Goal: Task Accomplishment & Management: Complete application form

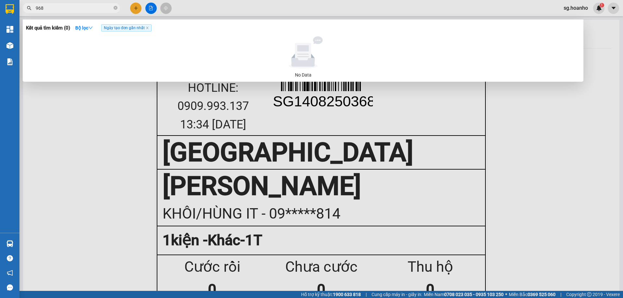
type input "968"
click at [132, 5] on div at bounding box center [311, 149] width 623 height 298
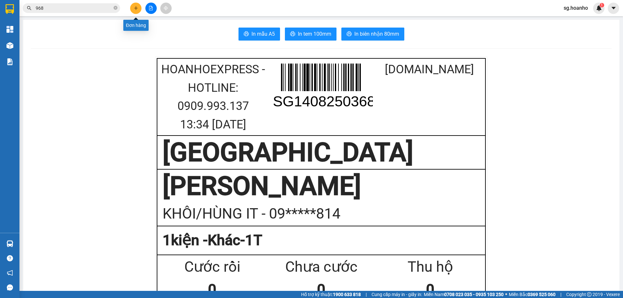
click at [137, 8] on icon "plus" at bounding box center [136, 8] width 5 height 5
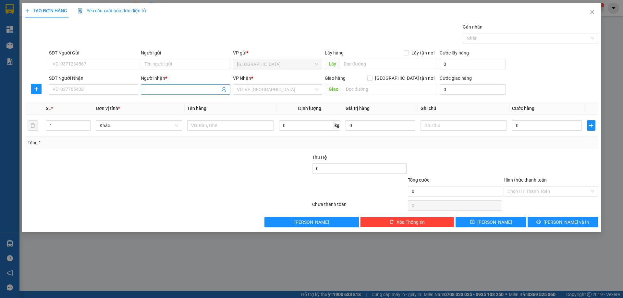
drag, startPoint x: 175, startPoint y: 78, endPoint x: 172, endPoint y: 88, distance: 10.8
click at [174, 80] on div "Người nhận *" at bounding box center [185, 78] width 89 height 7
click at [174, 86] on input "Người nhận *" at bounding box center [182, 89] width 75 height 7
click at [172, 88] on input "Người nhận *" at bounding box center [182, 89] width 75 height 7
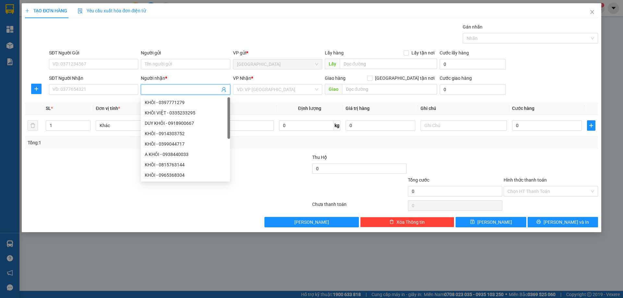
type input "D"
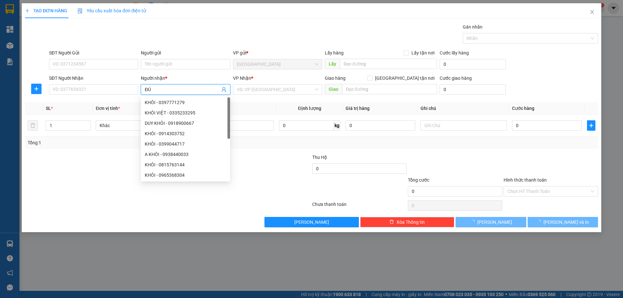
type input "Đ"
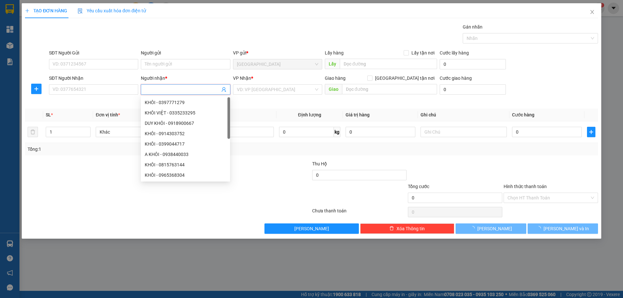
type input "D"
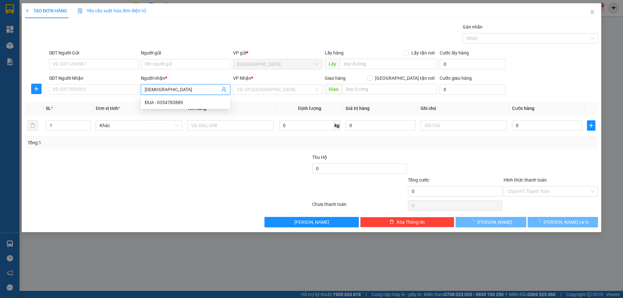
type input "ĐỨC NGUYÊN"
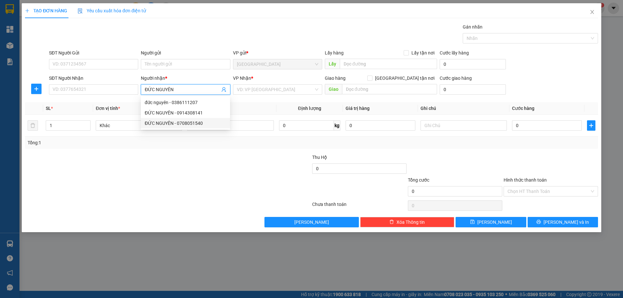
drag, startPoint x: 155, startPoint y: 120, endPoint x: 278, endPoint y: 94, distance: 125.7
click at [155, 120] on div "ĐỨC NGUYÊN - 0708051540" at bounding box center [185, 123] width 81 height 7
type input "0708051540"
type input "ĐỨC NGUYÊN"
click at [281, 92] on input "search" at bounding box center [275, 90] width 77 height 10
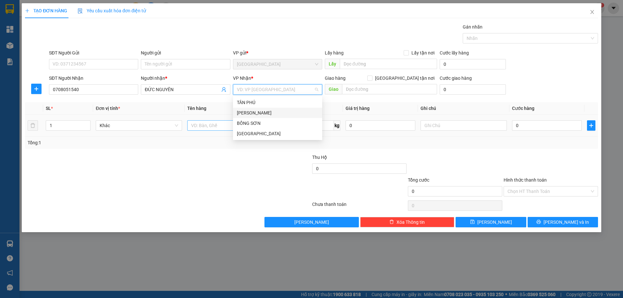
drag, startPoint x: 254, startPoint y: 111, endPoint x: 223, endPoint y: 129, distance: 35.8
click at [251, 113] on div "[PERSON_NAME]" at bounding box center [277, 112] width 81 height 7
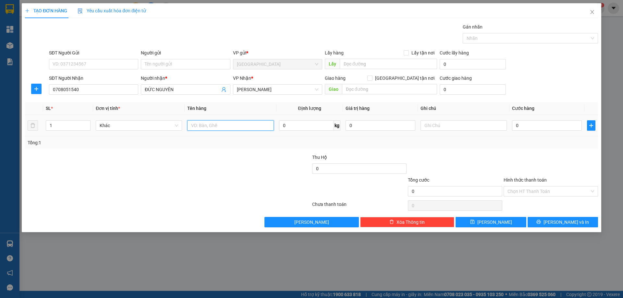
drag, startPoint x: 221, startPoint y: 129, endPoint x: 220, endPoint y: 125, distance: 4.7
click at [220, 125] on input "text" at bounding box center [230, 125] width 86 height 10
type input "1T X"
click at [499, 221] on button "[PERSON_NAME]" at bounding box center [490, 222] width 70 height 10
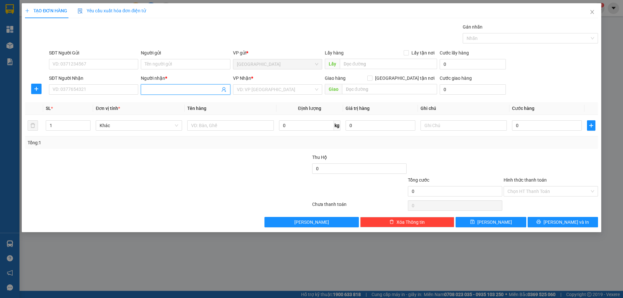
drag, startPoint x: 153, startPoint y: 88, endPoint x: 158, endPoint y: 71, distance: 17.1
click at [158, 71] on form "SĐT Người Gửi VD: 0371234567 Người gửi Tên người gửi VP gửi * SÀI GÒN Lấy hàng …" at bounding box center [311, 73] width 573 height 48
type input "10 ĐIỆN"
drag, startPoint x: 177, startPoint y: 104, endPoint x: 256, endPoint y: 86, distance: 80.9
click at [182, 102] on div "10 ĐIỆN CƠ - 0966499269" at bounding box center [185, 102] width 81 height 7
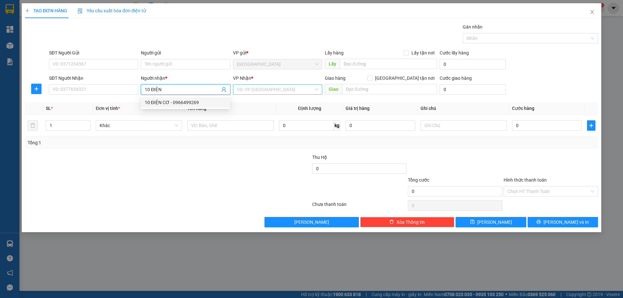
type input "0966499269"
type input "10 ĐIỆN CƠ"
click at [261, 87] on input "search" at bounding box center [275, 90] width 77 height 10
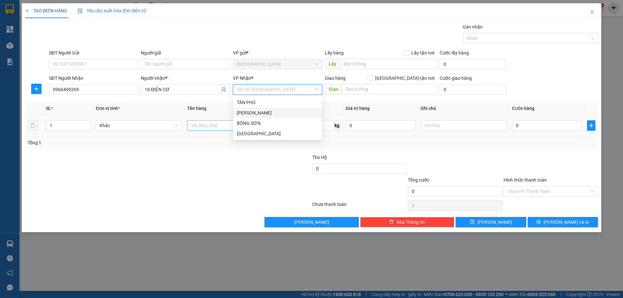
drag, startPoint x: 243, startPoint y: 110, endPoint x: 227, endPoint y: 124, distance: 21.6
click at [242, 111] on div "[PERSON_NAME]" at bounding box center [277, 112] width 81 height 7
drag, startPoint x: 207, startPoint y: 133, endPoint x: 208, endPoint y: 128, distance: 5.6
click at [208, 128] on td at bounding box center [230, 126] width 91 height 22
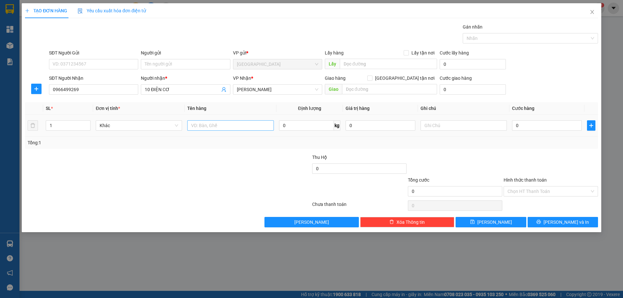
click at [222, 126] on input "text" at bounding box center [230, 125] width 86 height 10
click at [209, 126] on input "text" at bounding box center [230, 125] width 86 height 10
drag, startPoint x: 209, startPoint y: 126, endPoint x: 207, endPoint y: 104, distance: 22.8
click at [209, 126] on input "text" at bounding box center [230, 125] width 86 height 10
click at [190, 91] on input "10 ĐIỆN CƠ" at bounding box center [182, 89] width 75 height 7
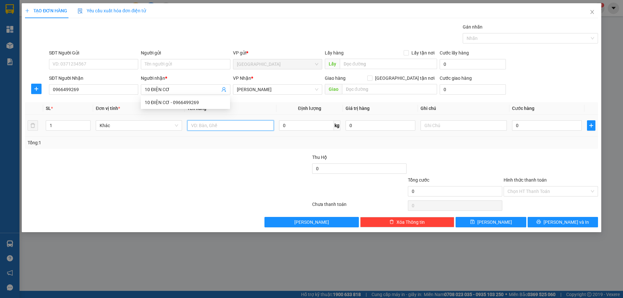
click at [212, 128] on input "text" at bounding box center [230, 125] width 86 height 10
type input "1 CÂY"
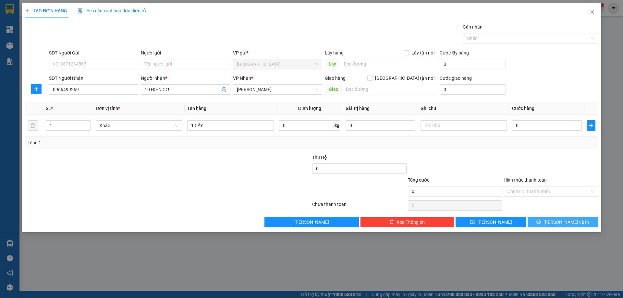
click at [560, 221] on span "[PERSON_NAME] và In" at bounding box center [565, 222] width 45 height 7
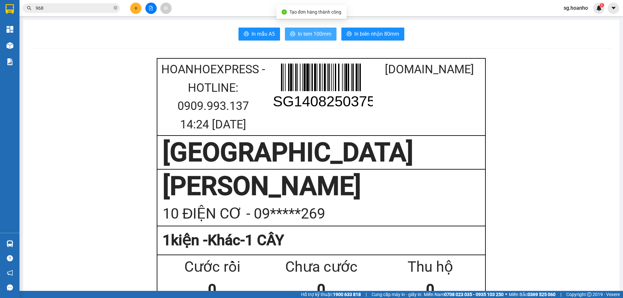
click at [298, 37] on span "In tem 100mm" at bounding box center [314, 34] width 33 height 8
click at [300, 36] on span "In tem 100mm" at bounding box center [314, 34] width 33 height 8
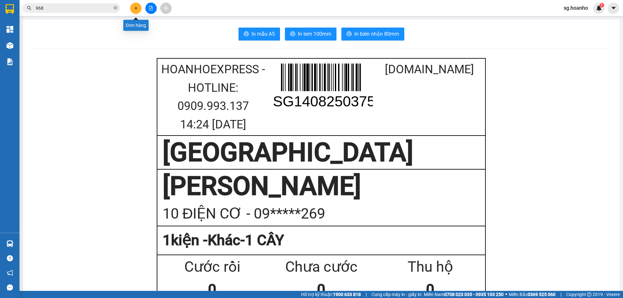
click at [139, 8] on button at bounding box center [135, 8] width 11 height 11
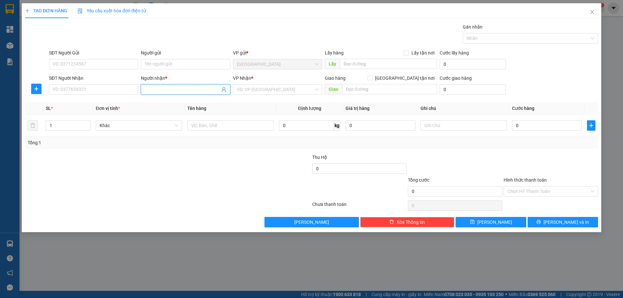
click at [168, 86] on input "Người nhận *" at bounding box center [182, 89] width 75 height 7
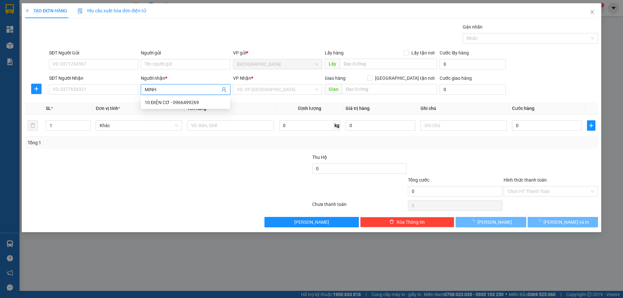
type input "MINH"
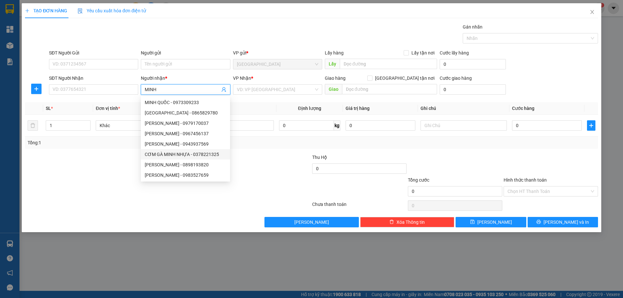
click at [166, 154] on div "CƠM GÀ MINH NHỰA - 0378221325" at bounding box center [185, 154] width 81 height 7
type input "0378221325"
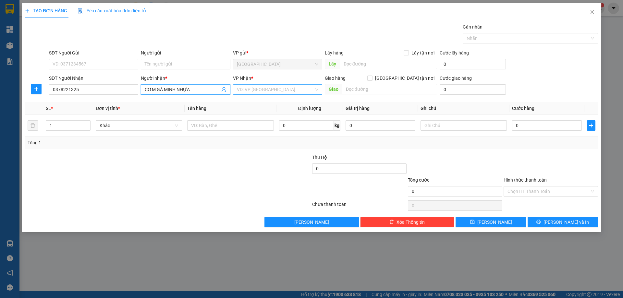
type input "CƠM GÀ MINH NHỰA"
click at [260, 92] on input "search" at bounding box center [275, 90] width 77 height 10
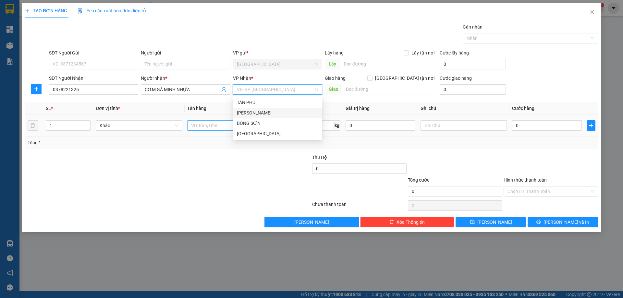
drag, startPoint x: 252, startPoint y: 112, endPoint x: 222, endPoint y: 125, distance: 32.7
click at [251, 113] on div "[PERSON_NAME]" at bounding box center [277, 112] width 81 height 7
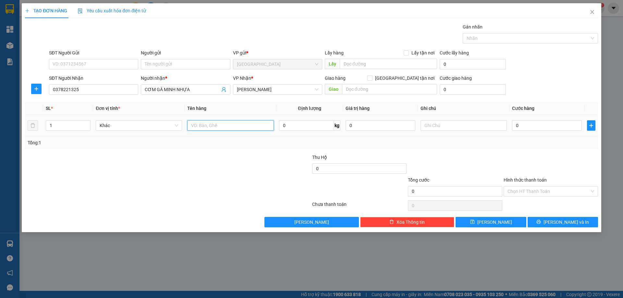
click at [214, 128] on input "text" at bounding box center [230, 125] width 86 height 10
type input "1T"
click at [460, 128] on input "text" at bounding box center [463, 125] width 86 height 10
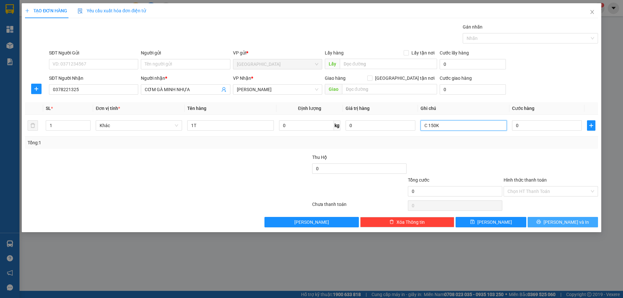
type input "C 150K"
click at [541, 221] on icon "printer" at bounding box center [538, 222] width 5 height 5
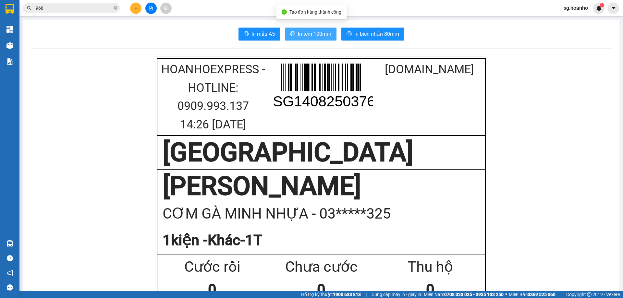
click at [319, 35] on span "In tem 100mm" at bounding box center [314, 34] width 33 height 8
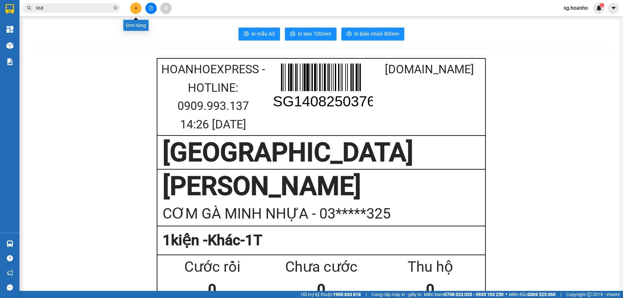
click at [135, 8] on icon "plus" at bounding box center [136, 8] width 5 height 5
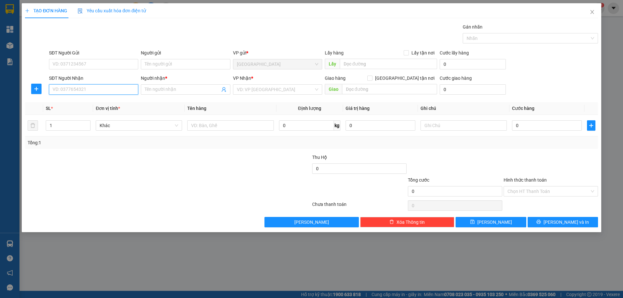
click at [113, 92] on input "SĐT Người Nhận" at bounding box center [93, 89] width 89 height 10
type input "0335464579"
click at [177, 93] on input "Người nhận *" at bounding box center [182, 89] width 75 height 7
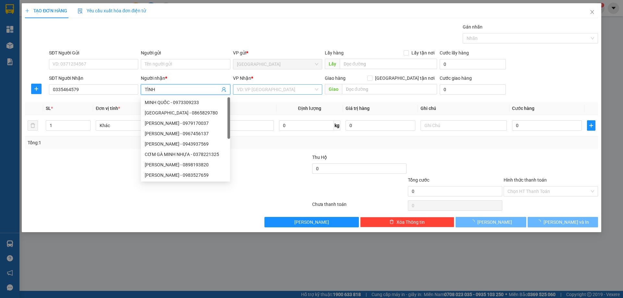
type input "TÌNH"
click at [270, 88] on input "search" at bounding box center [275, 90] width 77 height 10
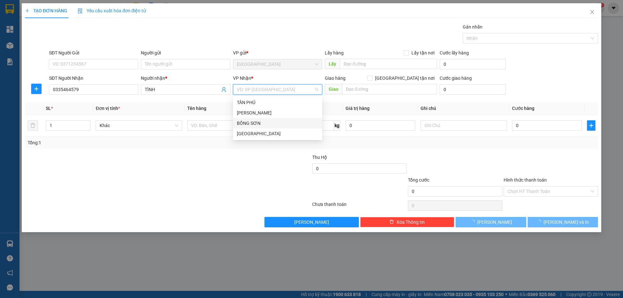
drag, startPoint x: 253, startPoint y: 124, endPoint x: 218, endPoint y: 135, distance: 37.2
click at [252, 125] on div "BỒNG SƠN" at bounding box center [277, 123] width 81 height 7
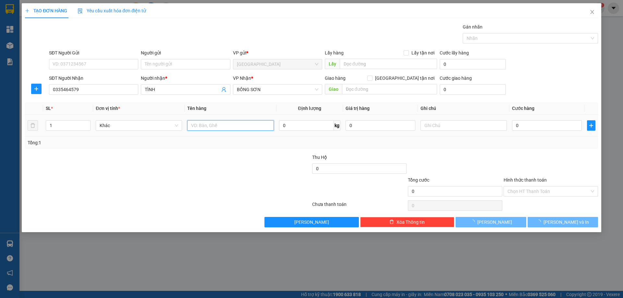
click at [209, 125] on input "text" at bounding box center [230, 125] width 86 height 10
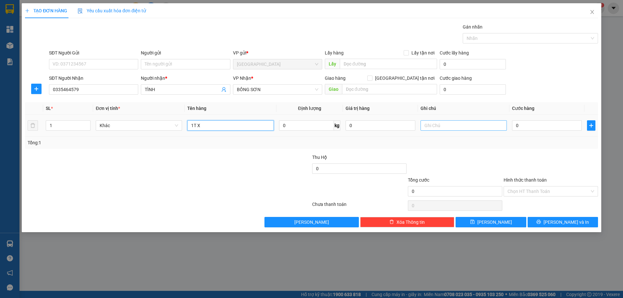
type input "1T X"
click at [455, 126] on input "text" at bounding box center [463, 125] width 86 height 10
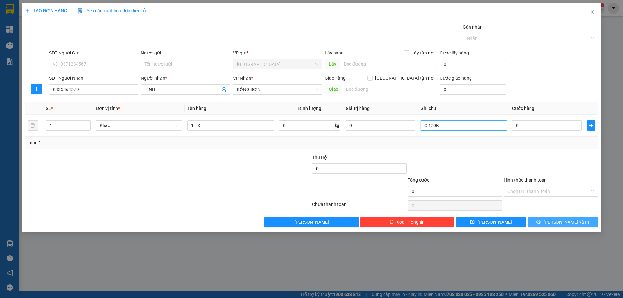
type input "C 150K"
click at [541, 221] on icon "printer" at bounding box center [538, 222] width 5 height 5
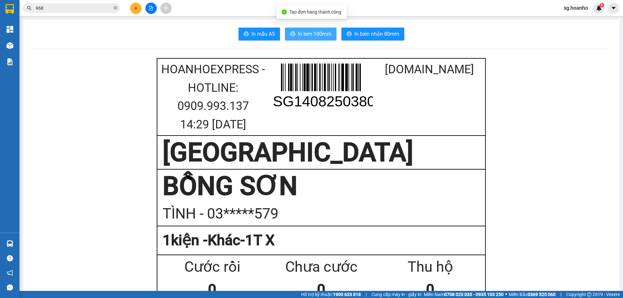
click at [318, 29] on button "In tem 100mm" at bounding box center [311, 34] width 52 height 13
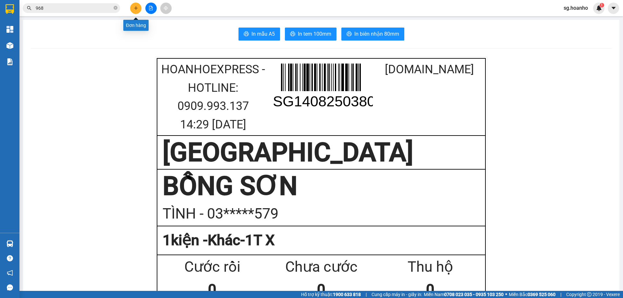
click at [138, 10] on icon "plus" at bounding box center [136, 8] width 5 height 5
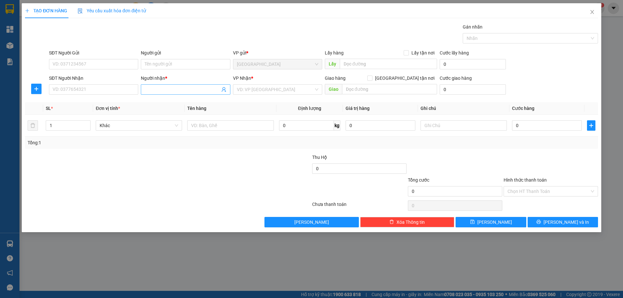
drag, startPoint x: 199, startPoint y: 87, endPoint x: 196, endPoint y: 84, distance: 4.6
click at [196, 84] on span at bounding box center [185, 89] width 89 height 10
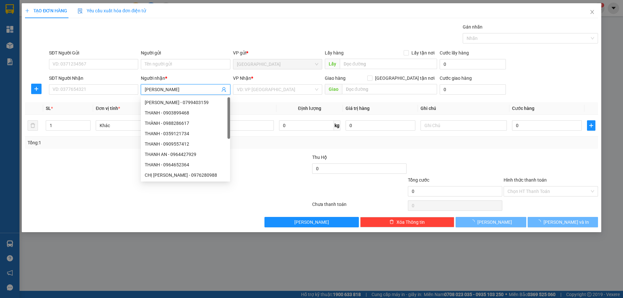
type input "[PERSON_NAME]"
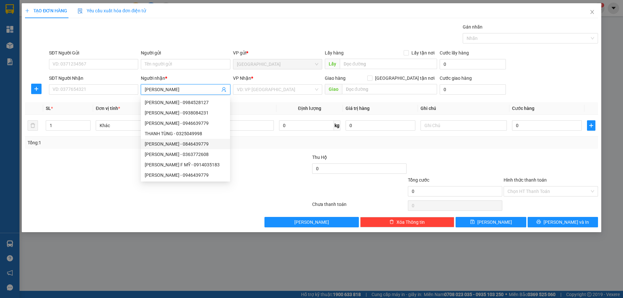
click at [202, 146] on div "THANH TÙNG - 0846439779" at bounding box center [185, 143] width 81 height 7
type input "0846439779"
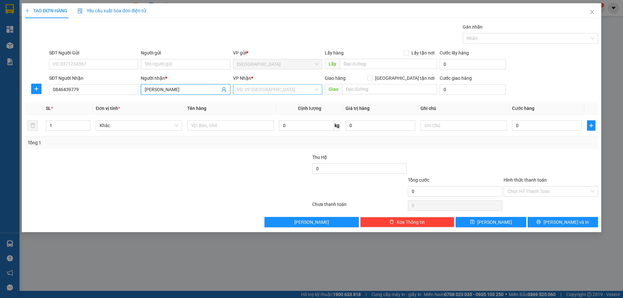
type input "[PERSON_NAME]"
drag, startPoint x: 264, startPoint y: 89, endPoint x: 259, endPoint y: 94, distance: 7.1
click at [263, 90] on input "search" at bounding box center [275, 90] width 77 height 10
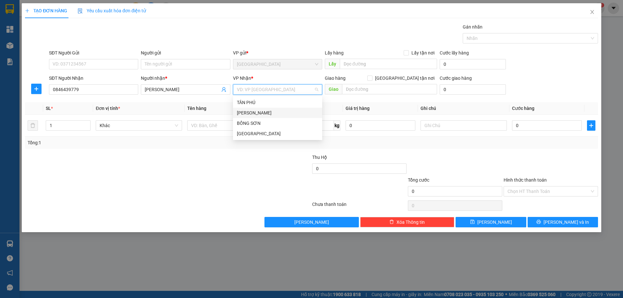
click at [244, 113] on div "[PERSON_NAME]" at bounding box center [277, 112] width 81 height 7
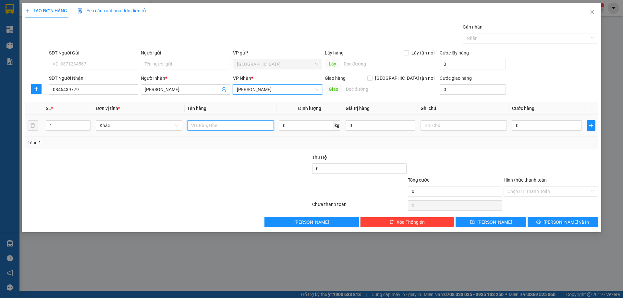
click at [209, 125] on input "text" at bounding box center [230, 125] width 86 height 10
type input "1T"
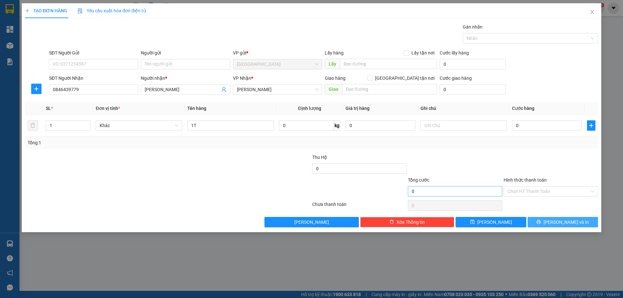
drag, startPoint x: 565, startPoint y: 225, endPoint x: 490, endPoint y: 188, distance: 83.2
click at [564, 224] on span "[PERSON_NAME] và In" at bounding box center [565, 222] width 45 height 7
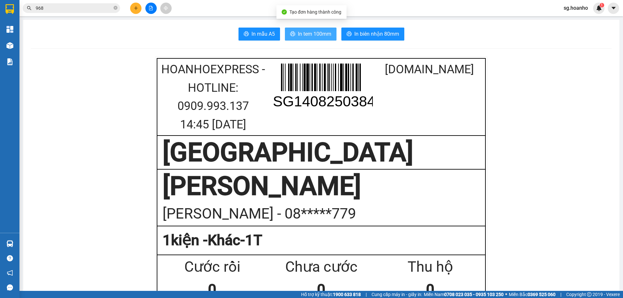
click at [303, 36] on span "In tem 100mm" at bounding box center [314, 34] width 33 height 8
click at [136, 6] on icon "plus" at bounding box center [136, 8] width 5 height 5
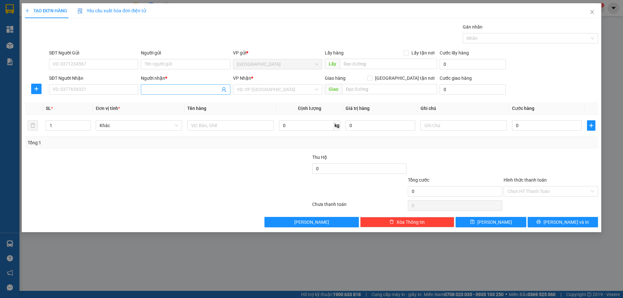
click at [166, 88] on input "Người nhận *" at bounding box center [182, 89] width 75 height 7
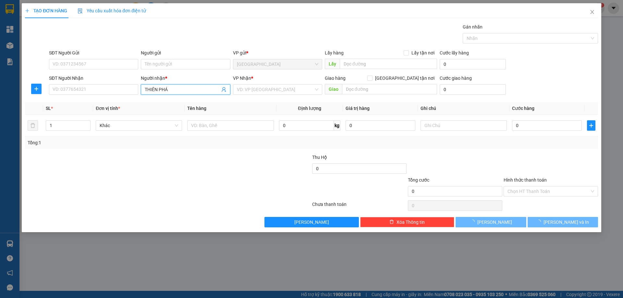
type input "THIÊN PHÁT"
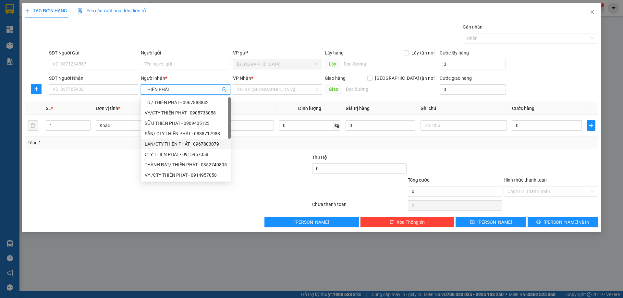
click at [154, 145] on div "LAN/CTY THIÊN PHÁT - 0967803079" at bounding box center [186, 143] width 82 height 7
type input "0967803079"
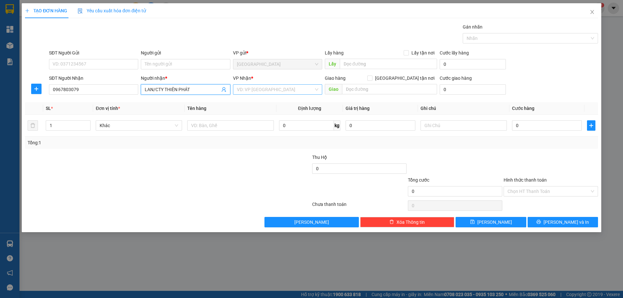
type input "LAN/CTY THIÊN PHÁT"
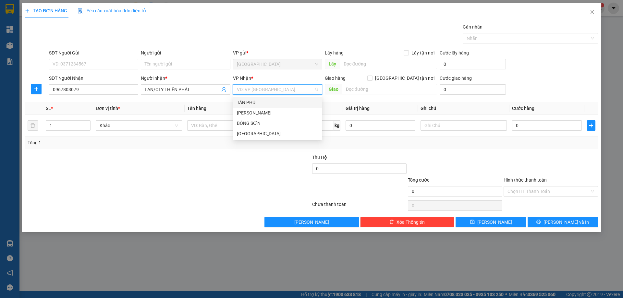
click at [246, 87] on input "search" at bounding box center [275, 90] width 77 height 10
drag, startPoint x: 236, startPoint y: 123, endPoint x: 206, endPoint y: 127, distance: 30.4
click at [229, 125] on body "Kết quả tìm kiếm ( 0 ) Bộ lọc Ngày tạo đơn gần nhất No Data 968 sg.hoanho 1 Tổn…" at bounding box center [311, 149] width 623 height 298
click at [205, 127] on input "text" at bounding box center [230, 125] width 86 height 10
click at [248, 90] on input "search" at bounding box center [275, 90] width 77 height 10
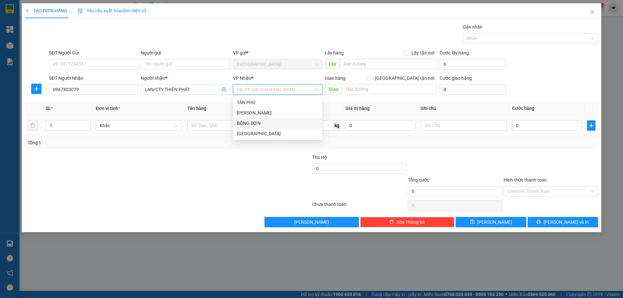
drag, startPoint x: 245, startPoint y: 120, endPoint x: 230, endPoint y: 131, distance: 18.7
click at [244, 124] on div "BỒNG SƠN" at bounding box center [277, 123] width 81 height 7
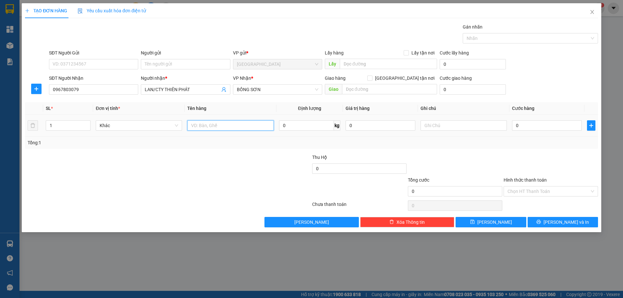
click at [212, 125] on input "text" at bounding box center [230, 125] width 86 height 10
type input "1 HỘP"
click at [434, 123] on input "text" at bounding box center [463, 125] width 86 height 10
type input "R 40K"
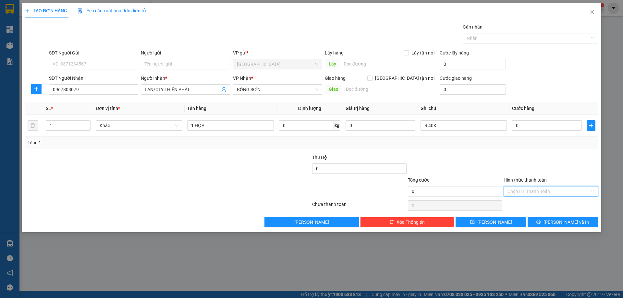
click at [523, 196] on input "Hình thức thanh toán" at bounding box center [548, 191] width 82 height 10
click at [516, 213] on div "Miễn phí" at bounding box center [550, 214] width 87 height 7
click at [546, 224] on button "[PERSON_NAME] và In" at bounding box center [562, 222] width 70 height 10
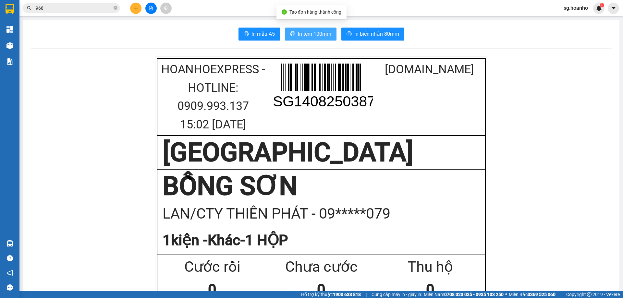
click at [298, 38] on span "In tem 100mm" at bounding box center [314, 34] width 33 height 8
drag, startPoint x: 295, startPoint y: 37, endPoint x: 298, endPoint y: 48, distance: 11.6
click at [295, 37] on button "In tem 100mm" at bounding box center [311, 34] width 52 height 13
click at [115, 7] on icon "close-circle" at bounding box center [115, 8] width 4 height 4
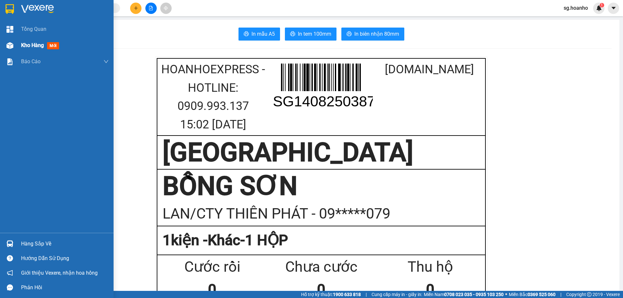
click at [55, 44] on span "mới" at bounding box center [53, 45] width 12 height 7
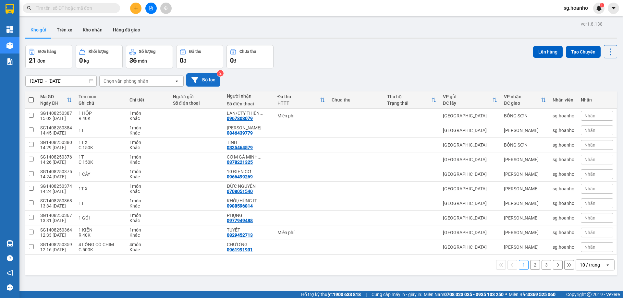
click at [200, 80] on button "Bộ lọc" at bounding box center [203, 79] width 34 height 13
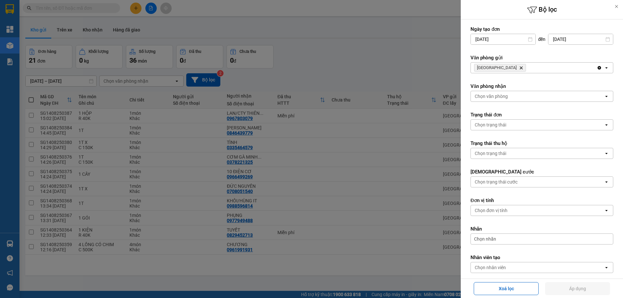
click at [519, 67] on icon "Delete" at bounding box center [521, 68] width 4 height 4
click at [491, 68] on div "Chọn văn phòng" at bounding box center [490, 68] width 33 height 6
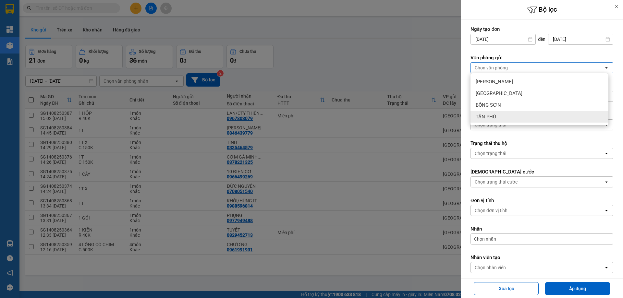
click at [495, 114] on span "TÂN PHÚ" at bounding box center [485, 116] width 20 height 6
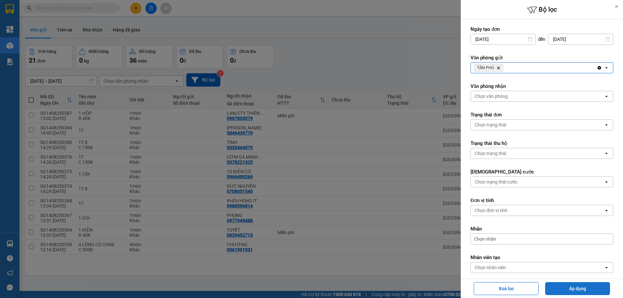
click at [561, 289] on button "Áp dụng" at bounding box center [577, 288] width 65 height 13
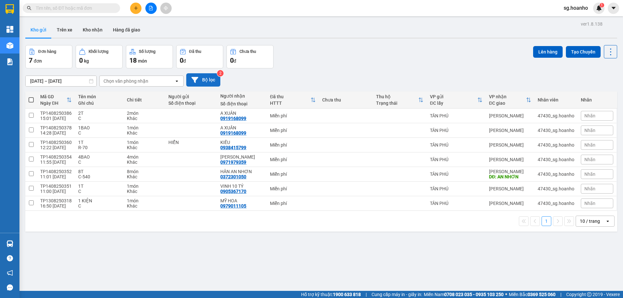
click at [207, 85] on button "Bộ lọc" at bounding box center [203, 79] width 34 height 13
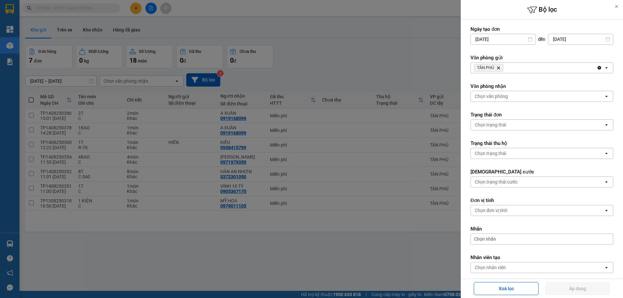
click at [499, 67] on icon "Delete" at bounding box center [498, 68] width 4 height 4
click at [494, 65] on div "Chọn văn phòng" at bounding box center [490, 68] width 33 height 6
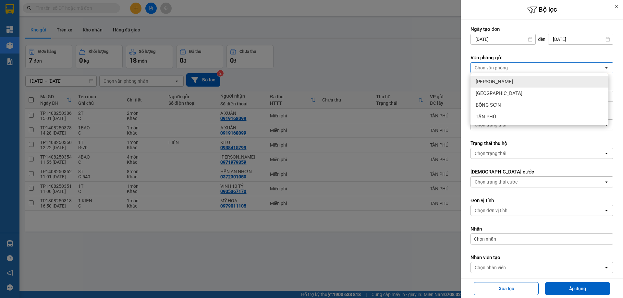
click at [487, 82] on span "[PERSON_NAME]" at bounding box center [493, 81] width 37 height 6
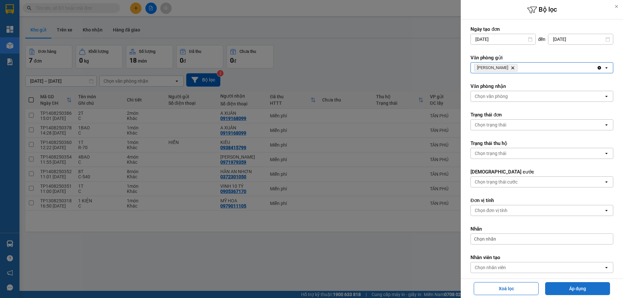
click at [554, 291] on button "Áp dụng" at bounding box center [577, 288] width 65 height 13
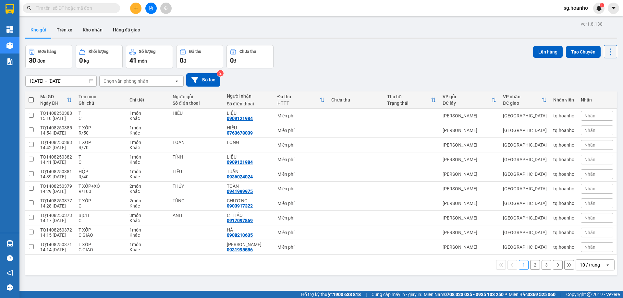
click at [588, 266] on div "10 / trang" at bounding box center [589, 265] width 20 height 6
click at [587, 228] on span "50 / trang" at bounding box center [586, 227] width 21 height 6
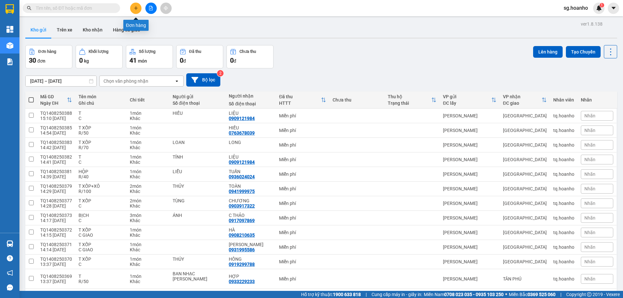
click at [138, 9] on button at bounding box center [135, 8] width 11 height 11
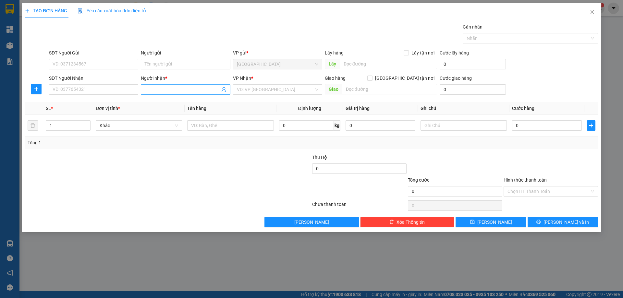
click at [161, 89] on input "Người nhận *" at bounding box center [182, 89] width 75 height 7
type input "QUYÊN TRÁI CÂY"
drag, startPoint x: 281, startPoint y: 87, endPoint x: 271, endPoint y: 102, distance: 17.7
click at [277, 87] on input "search" at bounding box center [275, 90] width 77 height 10
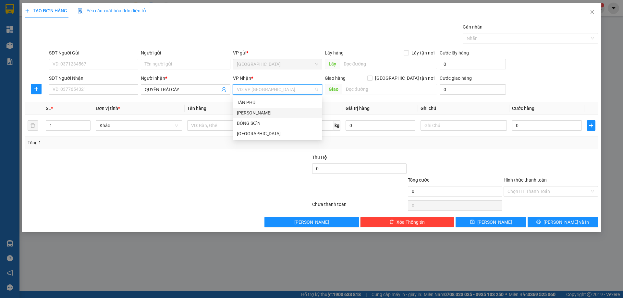
click at [264, 112] on div "[PERSON_NAME]" at bounding box center [277, 112] width 81 height 7
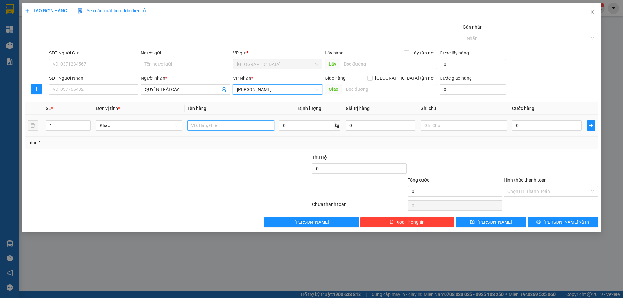
click at [240, 124] on input "text" at bounding box center [230, 125] width 86 height 10
type input "KIỆN"
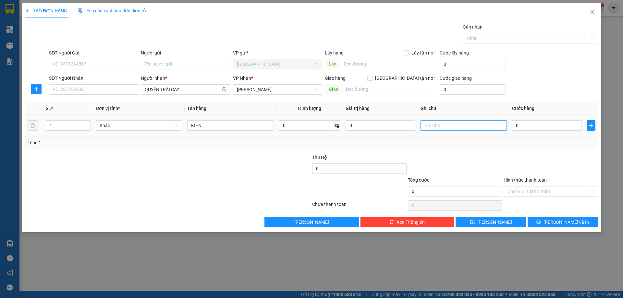
click at [436, 124] on input "text" at bounding box center [463, 125] width 86 height 10
click at [526, 178] on label "Hình thức thanh toán" at bounding box center [524, 179] width 43 height 5
click at [526, 186] on input "Hình thức thanh toán" at bounding box center [548, 191] width 82 height 10
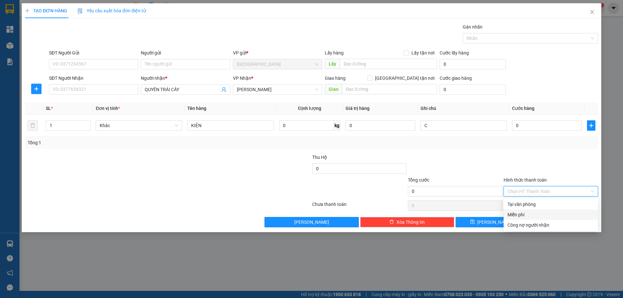
click at [526, 217] on div "Miễn phí" at bounding box center [550, 214] width 87 height 7
drag, startPoint x: 543, startPoint y: 219, endPoint x: 529, endPoint y: 208, distance: 18.0
click at [540, 219] on button "[PERSON_NAME] và In" at bounding box center [562, 222] width 70 height 10
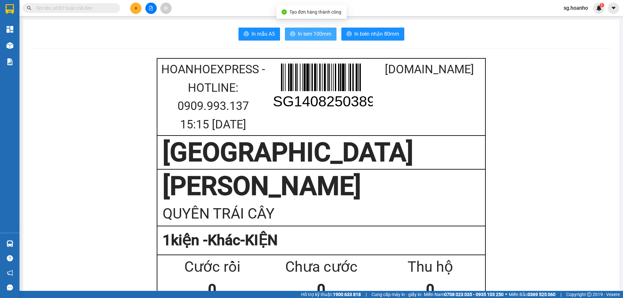
drag, startPoint x: 304, startPoint y: 33, endPoint x: 381, endPoint y: 173, distance: 160.1
click at [305, 33] on span "In tem 100mm" at bounding box center [314, 34] width 33 height 8
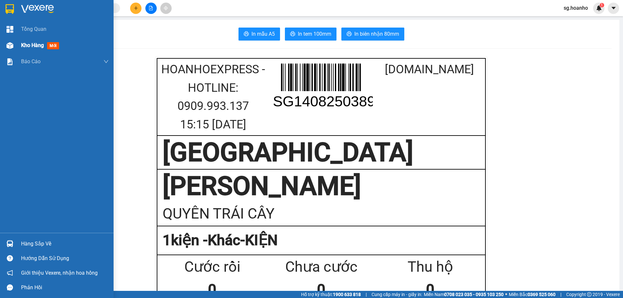
click at [53, 45] on span "mới" at bounding box center [53, 45] width 12 height 7
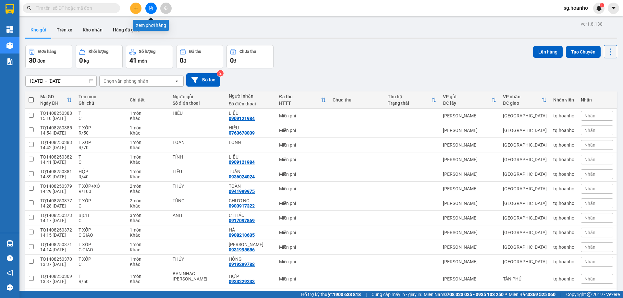
click at [151, 9] on icon "file-add" at bounding box center [151, 8] width 4 height 5
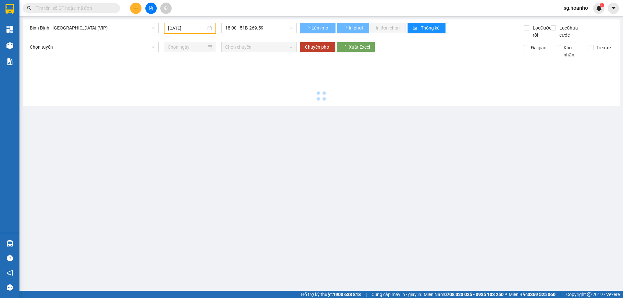
type input "[DATE]"
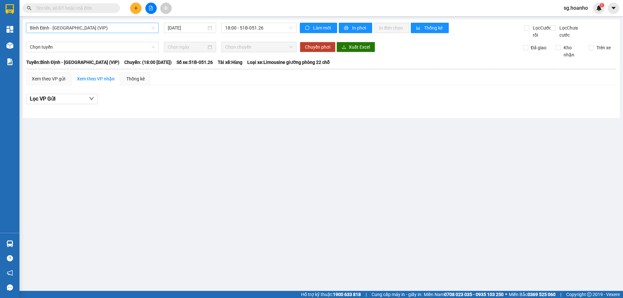
click at [112, 27] on span "[PERSON_NAME] Định - [GEOGRAPHIC_DATA] (VIP)" at bounding box center [92, 28] width 125 height 10
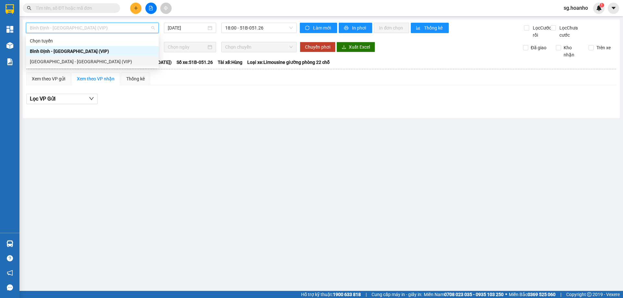
click at [178, 118] on div "Bình Định - Sài Gòn (VIP) 14/08/2025 18:00 - 51B-051.26 Làm mới In phơi In đơn …" at bounding box center [321, 68] width 597 height 99
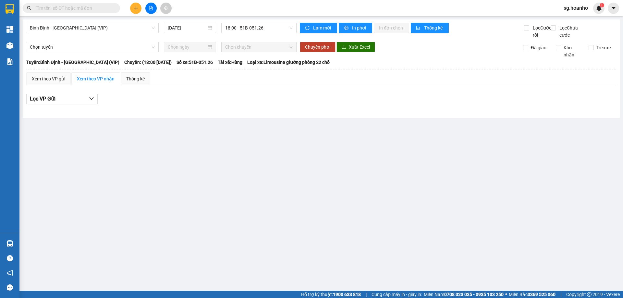
click at [152, 10] on button at bounding box center [150, 8] width 11 height 11
click at [151, 9] on icon "file-add" at bounding box center [151, 8] width 5 height 5
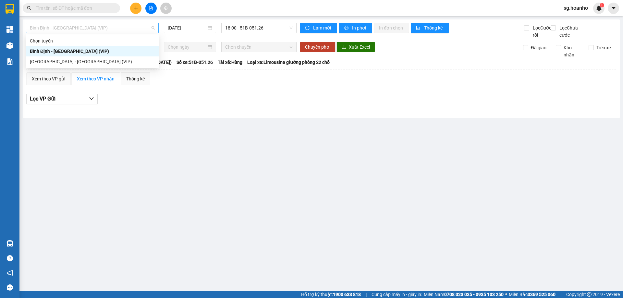
click at [116, 26] on span "[PERSON_NAME] Định - [GEOGRAPHIC_DATA] (VIP)" at bounding box center [92, 28] width 125 height 10
click at [102, 61] on div "[GEOGRAPHIC_DATA] - [PERSON_NAME][GEOGRAPHIC_DATA] (VIP)" at bounding box center [92, 61] width 125 height 7
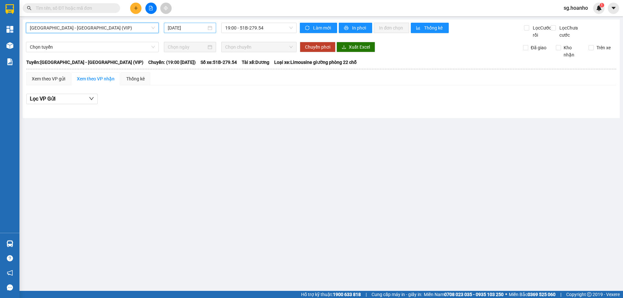
click at [186, 26] on input "[DATE]" at bounding box center [187, 27] width 39 height 7
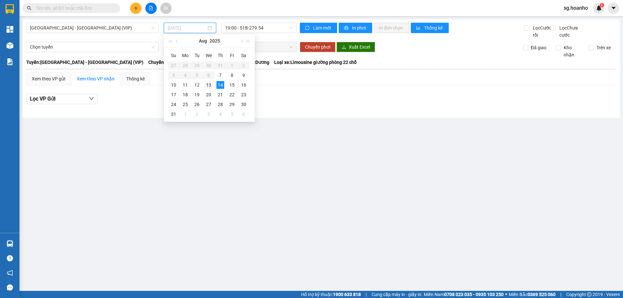
click at [205, 85] on div "13" at bounding box center [209, 85] width 8 height 8
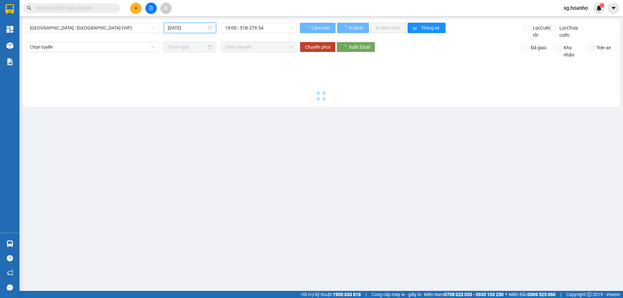
type input "[DATE]"
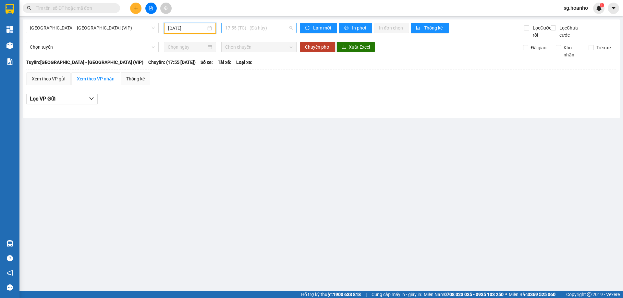
click at [251, 28] on span "17:55 (TC) - (Đã hủy)" at bounding box center [258, 28] width 67 height 10
click at [256, 70] on div "19:00 - 51B-269.59" at bounding box center [250, 71] width 51 height 7
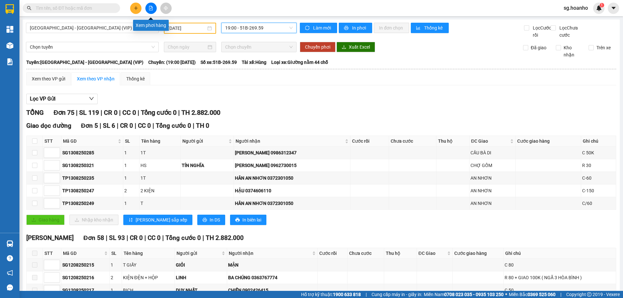
click at [150, 6] on icon "file-add" at bounding box center [151, 8] width 4 height 5
click at [134, 8] on icon "plus" at bounding box center [136, 8] width 5 height 5
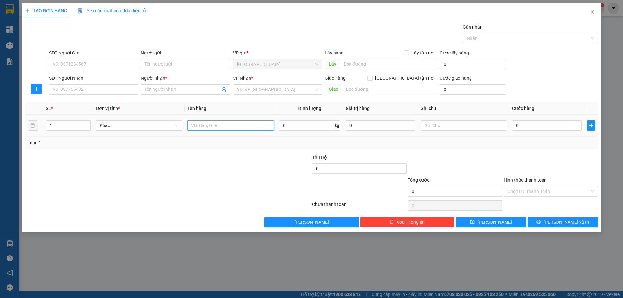
click at [208, 125] on input "text" at bounding box center [230, 125] width 86 height 10
type input "KIỆN"
click at [145, 90] on input "Người nhận *" at bounding box center [182, 89] width 75 height 7
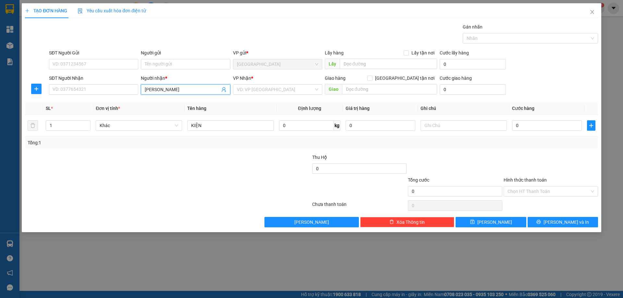
type input "LÊ HUY"
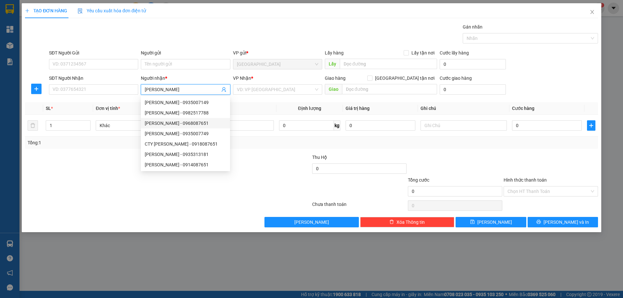
click at [205, 124] on div "LÊ HUY THÀNH - 0968087651" at bounding box center [185, 123] width 81 height 7
type input "0968087651"
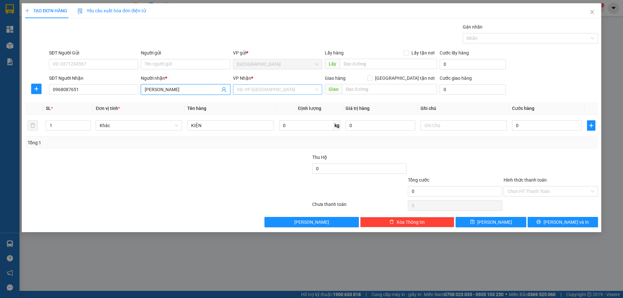
type input "[PERSON_NAME]"
drag, startPoint x: 257, startPoint y: 87, endPoint x: 254, endPoint y: 94, distance: 8.1
click at [254, 90] on input "search" at bounding box center [275, 90] width 77 height 10
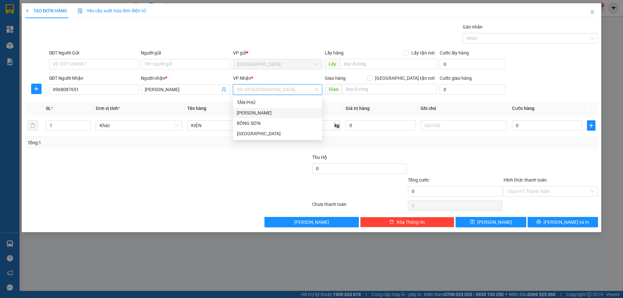
drag, startPoint x: 253, startPoint y: 113, endPoint x: 400, endPoint y: 152, distance: 152.6
click at [252, 112] on div "[PERSON_NAME]" at bounding box center [277, 112] width 81 height 7
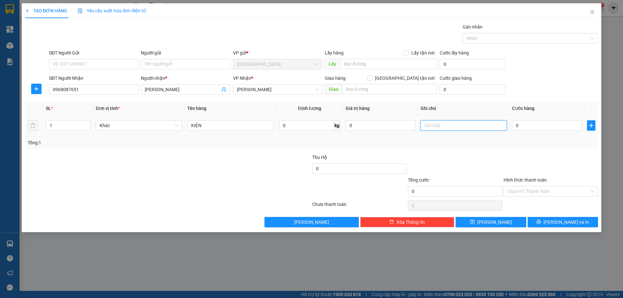
click at [453, 125] on input "text" at bounding box center [463, 125] width 86 height 10
type input "C"
click at [522, 177] on label "Hình thức thanh toán" at bounding box center [524, 179] width 43 height 5
click at [522, 186] on input "Hình thức thanh toán" at bounding box center [548, 191] width 82 height 10
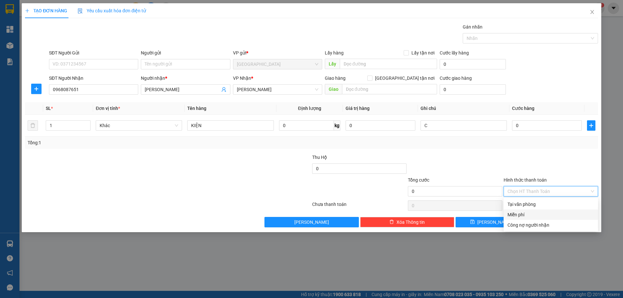
click at [527, 217] on div "Miễn phí" at bounding box center [550, 214] width 87 height 7
drag, startPoint x: 544, startPoint y: 225, endPoint x: 496, endPoint y: 212, distance: 49.1
click at [540, 225] on button "[PERSON_NAME] và In" at bounding box center [562, 222] width 70 height 10
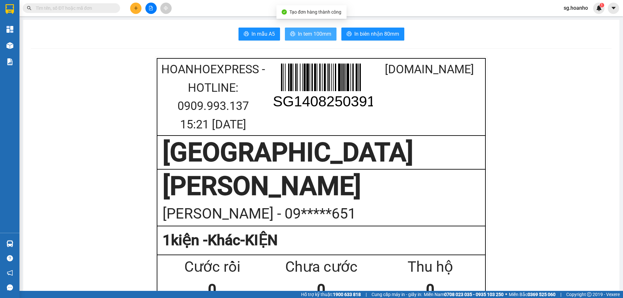
click at [303, 29] on button "In tem 100mm" at bounding box center [311, 34] width 52 height 13
click at [134, 8] on icon "plus" at bounding box center [136, 8] width 5 height 5
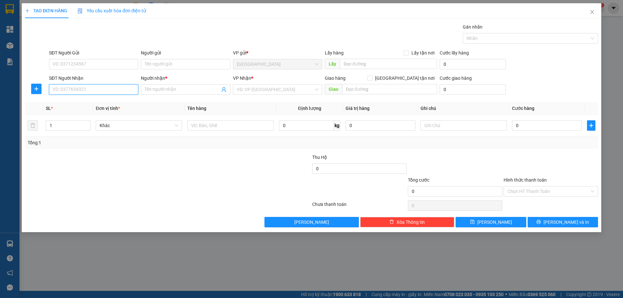
click at [124, 87] on input "SĐT Người Nhận" at bounding box center [93, 89] width 89 height 10
type input "0971467579"
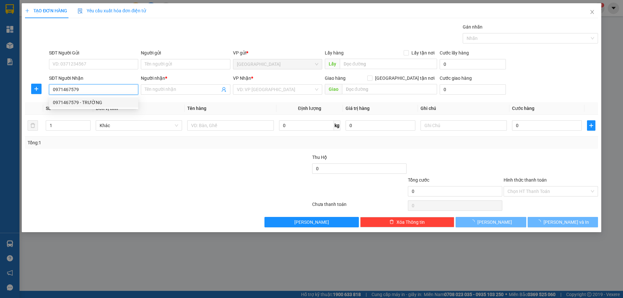
click at [115, 103] on div "0971467579 - TRƯỜNG" at bounding box center [93, 102] width 81 height 7
type input "TRƯỜNG"
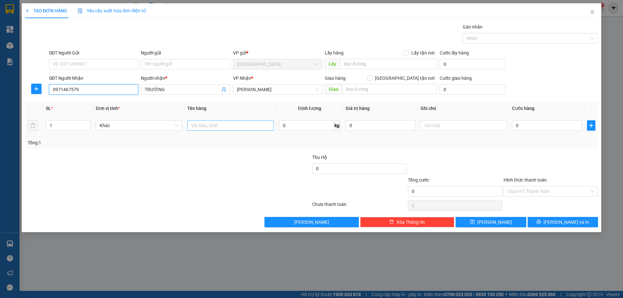
type input "0971467579"
click at [227, 124] on input "text" at bounding box center [230, 125] width 86 height 10
type input "BÌNH GA"
click at [431, 128] on input "text" at bounding box center [463, 125] width 86 height 10
type input "C"
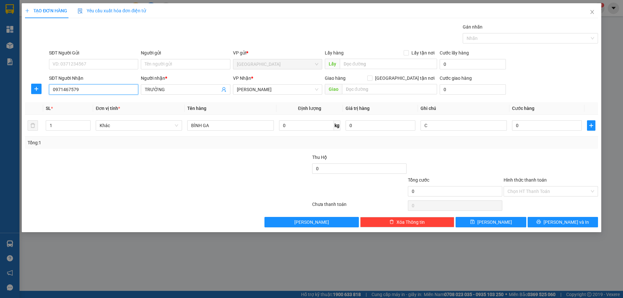
click at [127, 89] on input "0971467579" at bounding box center [93, 89] width 89 height 10
click at [123, 102] on div "0971467579 - TRƯỜNG" at bounding box center [93, 102] width 81 height 7
click at [524, 180] on label "Hình thức thanh toán" at bounding box center [524, 179] width 43 height 5
click at [524, 186] on input "Hình thức thanh toán" at bounding box center [548, 191] width 82 height 10
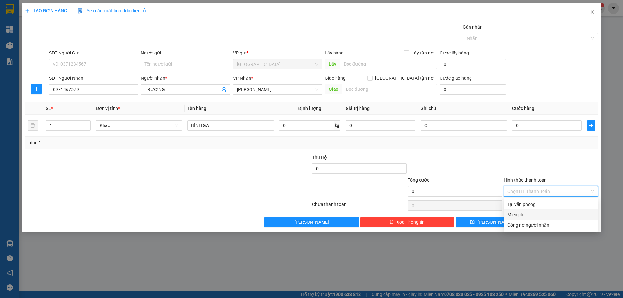
click at [527, 213] on div "Miễn phí" at bounding box center [550, 214] width 87 height 7
drag, startPoint x: 543, startPoint y: 222, endPoint x: 404, endPoint y: 154, distance: 154.0
click at [536, 223] on button "[PERSON_NAME] và In" at bounding box center [562, 222] width 70 height 10
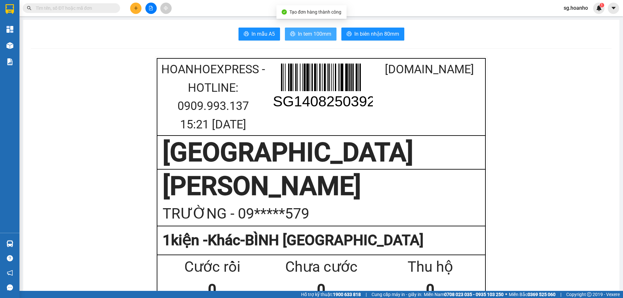
click at [309, 31] on span "In tem 100mm" at bounding box center [314, 34] width 33 height 8
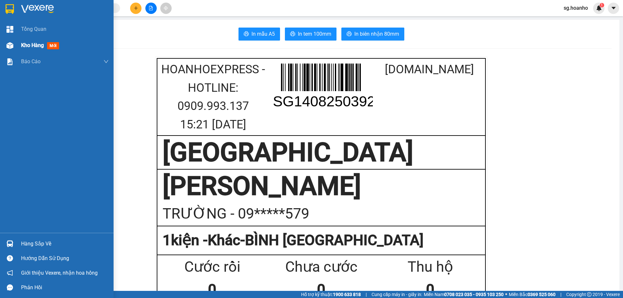
click at [46, 46] on div "Kho hàng mới" at bounding box center [41, 45] width 41 height 8
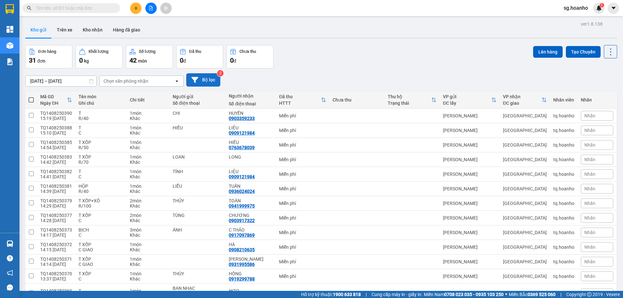
click at [210, 80] on button "Bộ lọc" at bounding box center [203, 79] width 34 height 13
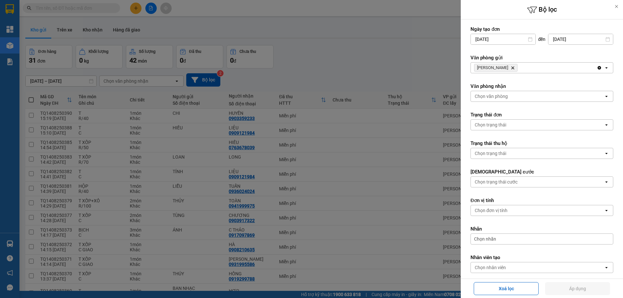
click at [511, 69] on icon "TAM QUAN, close by backspace" at bounding box center [512, 67] width 3 height 3
click at [496, 66] on div "Chọn văn phòng" at bounding box center [490, 68] width 33 height 6
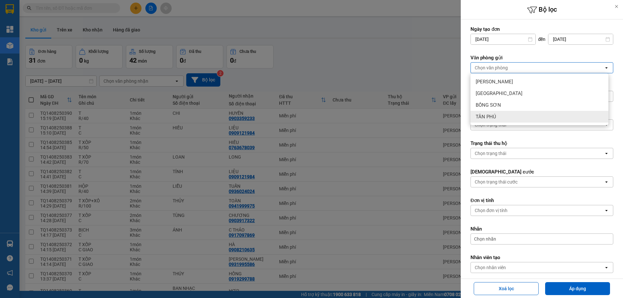
click at [489, 119] on span "TÂN PHÚ" at bounding box center [485, 116] width 20 height 6
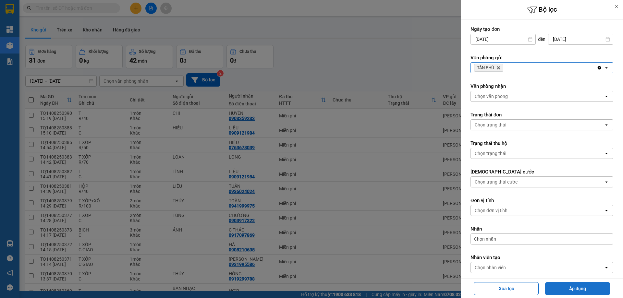
click at [568, 290] on button "Áp dụng" at bounding box center [577, 288] width 65 height 13
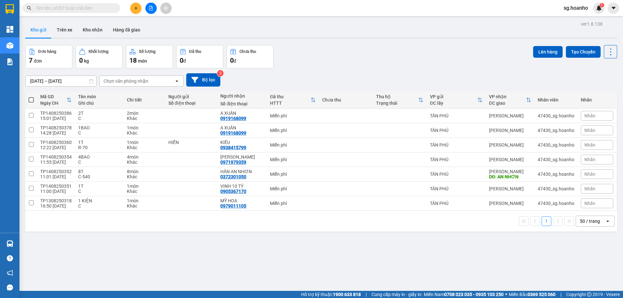
click at [138, 11] on button at bounding box center [135, 8] width 11 height 11
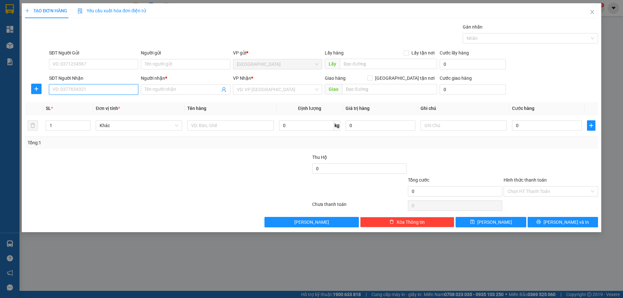
click at [131, 90] on input "SĐT Người Nhận" at bounding box center [93, 89] width 89 height 10
click at [115, 105] on div "0905367170 - VINH 10 TÝ" at bounding box center [93, 102] width 81 height 7
type input "0905367170"
type input "VINH 10 TÝ"
type input "0905367170"
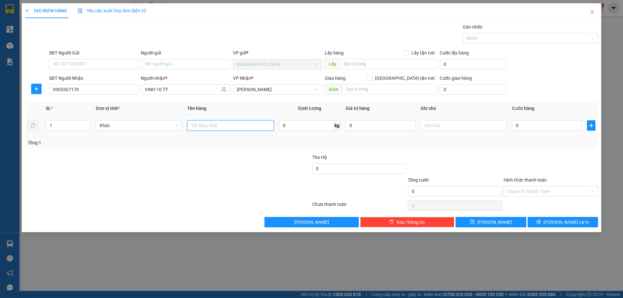
click at [230, 128] on input "text" at bounding box center [230, 125] width 86 height 10
type input "T"
click at [433, 127] on input "text" at bounding box center [463, 125] width 86 height 10
type input "C"
click at [515, 179] on label "Hình thức thanh toán" at bounding box center [524, 179] width 43 height 5
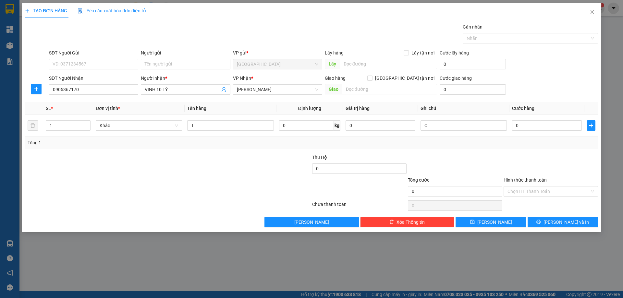
click at [515, 186] on input "Hình thức thanh toán" at bounding box center [548, 191] width 82 height 10
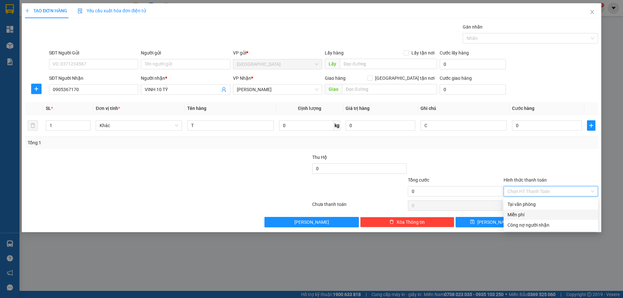
click at [523, 212] on div "Miễn phí" at bounding box center [550, 214] width 87 height 7
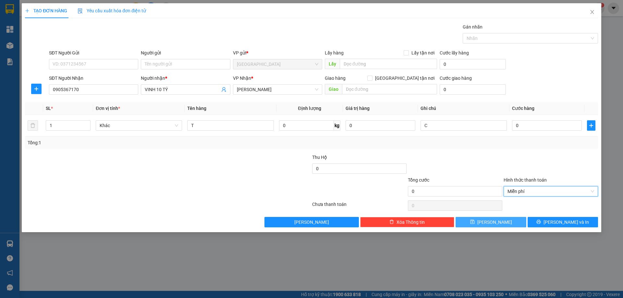
click at [509, 221] on button "[PERSON_NAME]" at bounding box center [490, 222] width 70 height 10
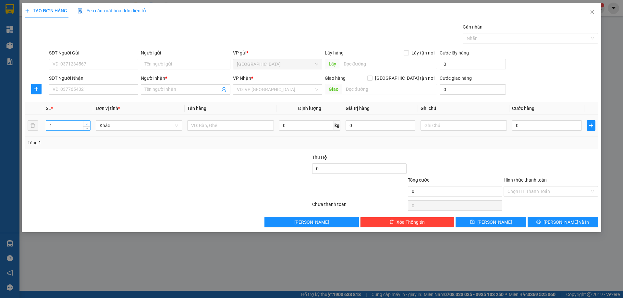
type input "2"
click at [86, 121] on span "Increase Value" at bounding box center [86, 124] width 7 height 6
click at [209, 125] on input "text" at bounding box center [230, 125] width 86 height 10
type input "BAO"
click at [131, 90] on input "SĐT Người Nhận" at bounding box center [93, 89] width 89 height 10
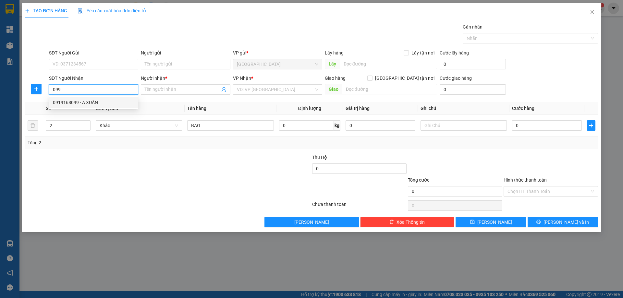
drag, startPoint x: 100, startPoint y: 100, endPoint x: 163, endPoint y: 95, distance: 63.4
click at [101, 100] on div "0919168099 - A XUÂN" at bounding box center [93, 102] width 81 height 7
type input "0919168099"
type input "A XUÂN"
type input "0919168099"
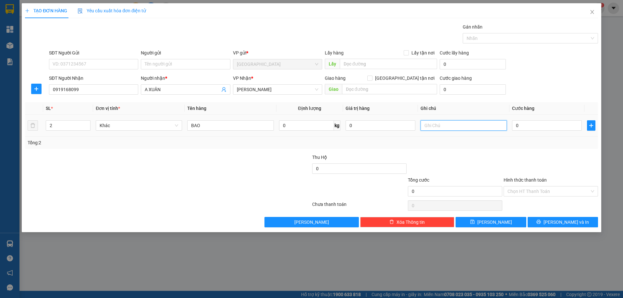
click at [441, 129] on input "text" at bounding box center [463, 125] width 86 height 10
type input "C"
click at [515, 180] on label "Hình thức thanh toán" at bounding box center [524, 179] width 43 height 5
click at [515, 186] on input "Hình thức thanh toán" at bounding box center [548, 191] width 82 height 10
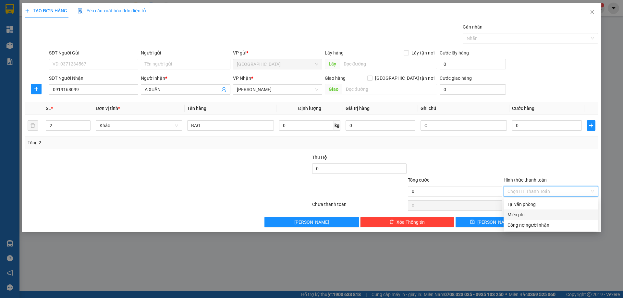
click at [522, 212] on div "Miễn phí" at bounding box center [550, 214] width 87 height 7
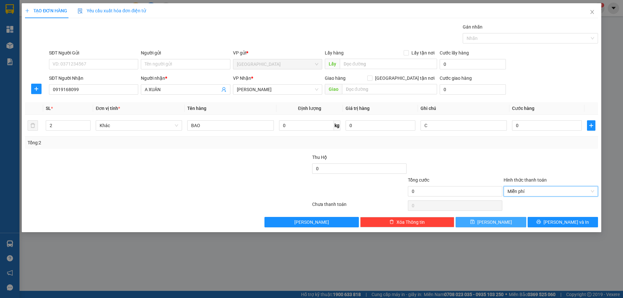
click at [501, 217] on div "Transit Pickup Surcharge Ids Transit Deliver Surcharge Ids Transit Deliver Surc…" at bounding box center [311, 125] width 573 height 204
click at [503, 224] on button "[PERSON_NAME]" at bounding box center [490, 222] width 70 height 10
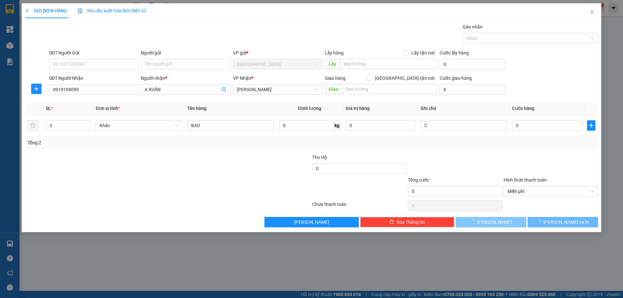
type input "1"
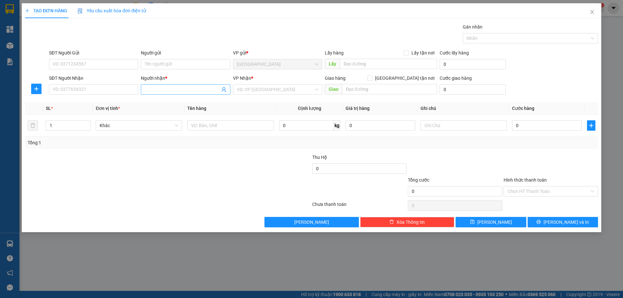
click at [151, 90] on input "Người nhận *" at bounding box center [182, 89] width 75 height 7
type input "[PERSON_NAME]"
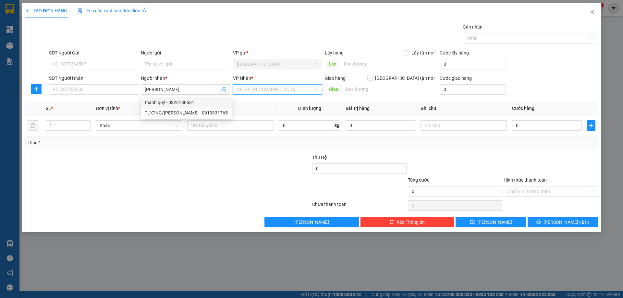
click at [252, 90] on input "search" at bounding box center [275, 90] width 77 height 10
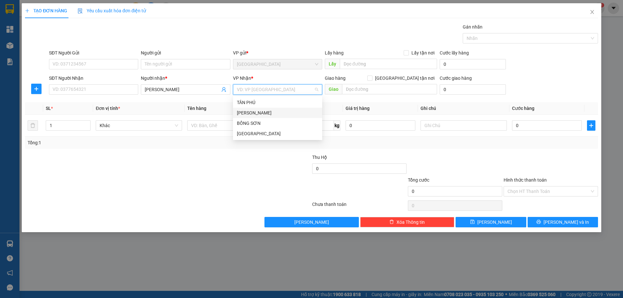
click at [249, 110] on div "[PERSON_NAME]" at bounding box center [277, 112] width 81 height 7
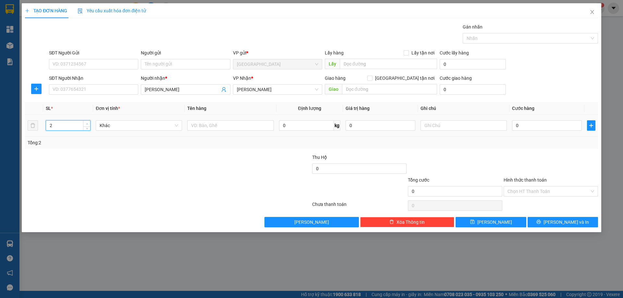
click at [88, 122] on span "up" at bounding box center [87, 124] width 4 height 4
click at [86, 122] on span "up" at bounding box center [87, 124] width 4 height 4
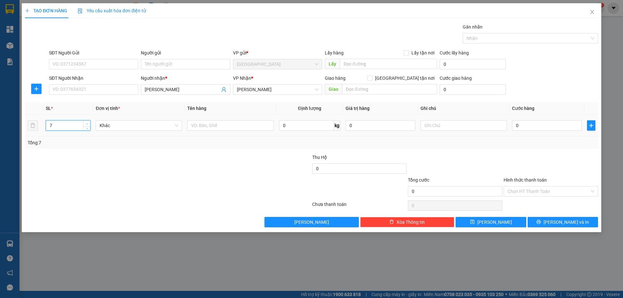
click at [86, 122] on span "up" at bounding box center [87, 124] width 4 height 4
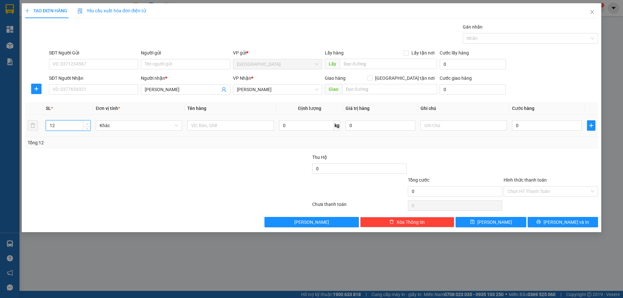
click at [86, 122] on span "up" at bounding box center [87, 124] width 4 height 4
type input "15"
click at [86, 122] on span "up" at bounding box center [87, 124] width 4 height 4
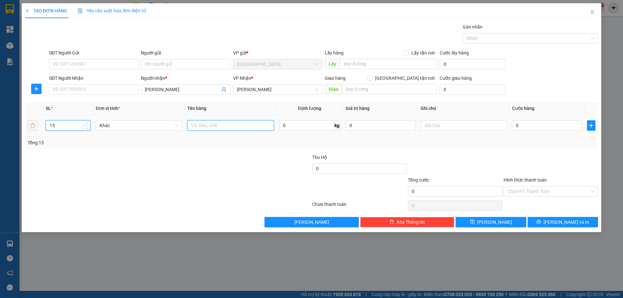
click at [220, 125] on input "text" at bounding box center [230, 125] width 86 height 10
type input "CUỘN"
click at [444, 127] on input "text" at bounding box center [463, 125] width 86 height 10
type input "C"
click at [534, 177] on label "Hình thức thanh toán" at bounding box center [524, 179] width 43 height 5
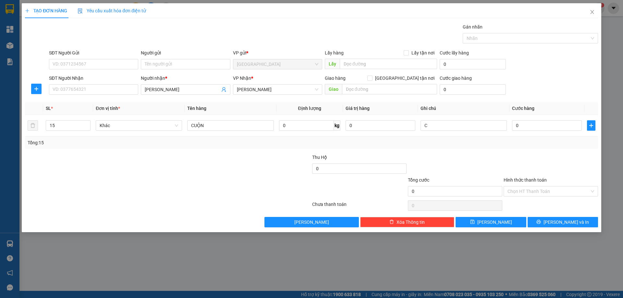
click at [534, 186] on input "Hình thức thanh toán" at bounding box center [548, 191] width 82 height 10
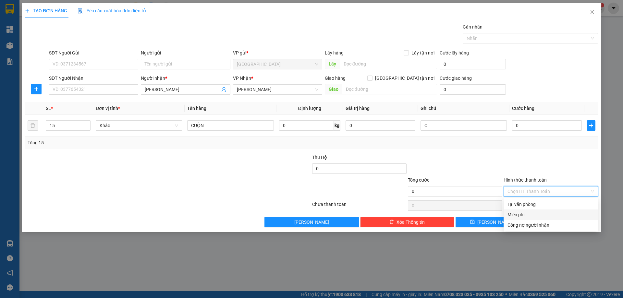
click at [533, 180] on label "Hình thức thanh toán" at bounding box center [524, 179] width 43 height 5
click at [533, 186] on input "Hình thức thanh toán" at bounding box center [548, 191] width 82 height 10
click at [527, 212] on div "Miễn phí" at bounding box center [550, 214] width 87 height 7
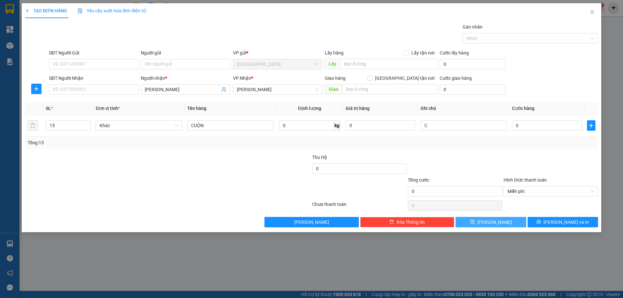
click at [502, 221] on button "[PERSON_NAME]" at bounding box center [490, 222] width 70 height 10
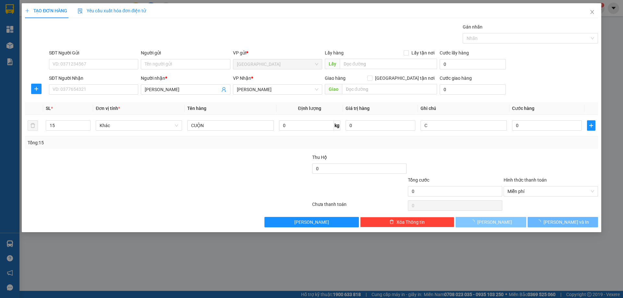
type input "1"
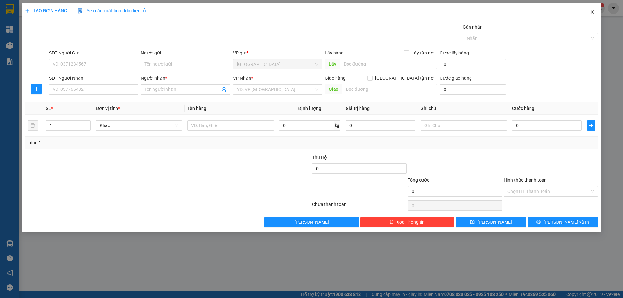
click at [591, 10] on icon "close" at bounding box center [591, 11] width 5 height 5
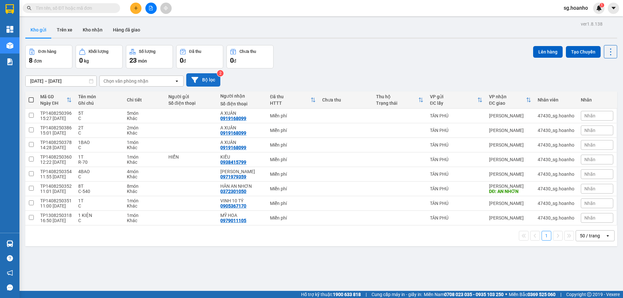
click at [216, 79] on button "Bộ lọc" at bounding box center [203, 79] width 34 height 13
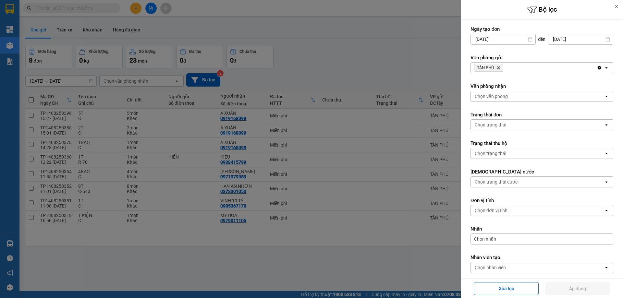
click at [497, 67] on icon "Delete" at bounding box center [498, 68] width 4 height 4
click at [495, 67] on div "Chọn văn phòng" at bounding box center [490, 68] width 33 height 6
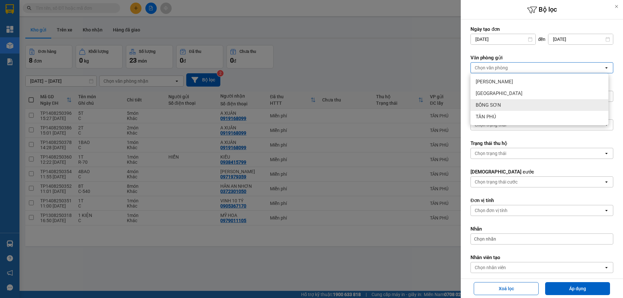
click at [494, 103] on span "BỒNG SƠN" at bounding box center [487, 105] width 25 height 6
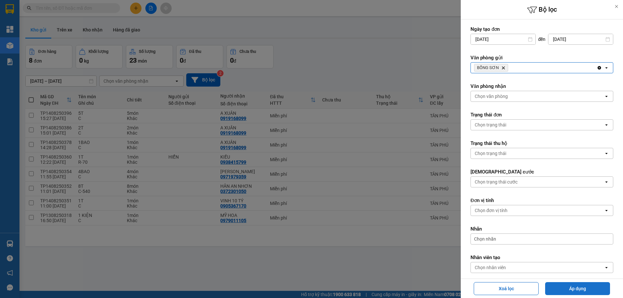
click at [566, 288] on button "Áp dụng" at bounding box center [577, 288] width 65 height 13
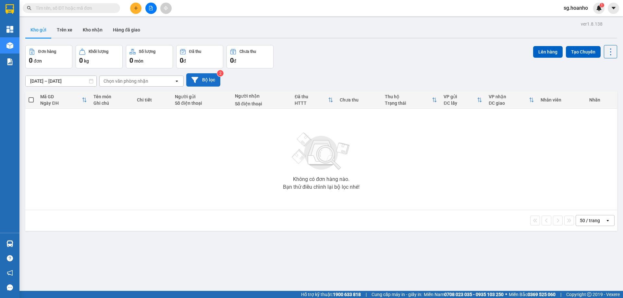
click at [211, 81] on button "Bộ lọc" at bounding box center [203, 79] width 34 height 13
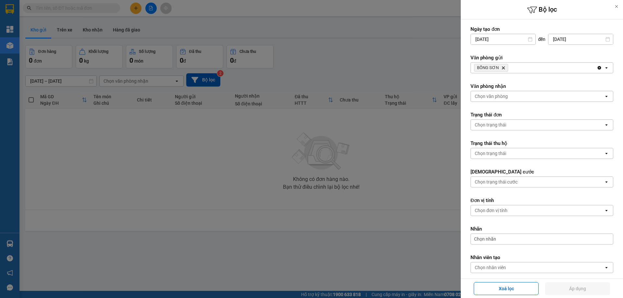
click at [502, 67] on icon "Delete" at bounding box center [503, 68] width 4 height 4
click at [485, 69] on div "Chọn văn phòng" at bounding box center [490, 68] width 33 height 6
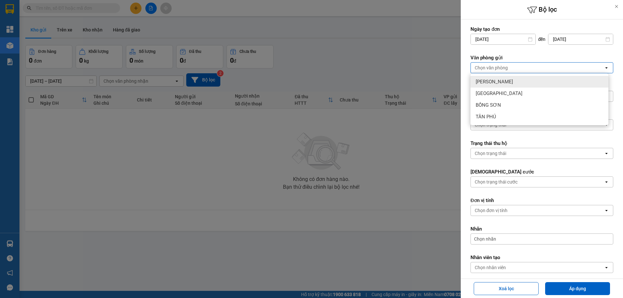
click at [489, 79] on span "[PERSON_NAME]" at bounding box center [493, 81] width 37 height 6
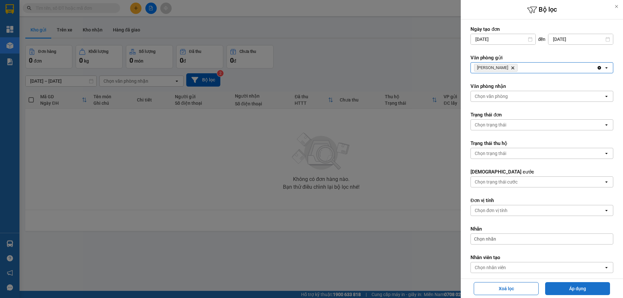
click at [562, 289] on button "Áp dụng" at bounding box center [577, 288] width 65 height 13
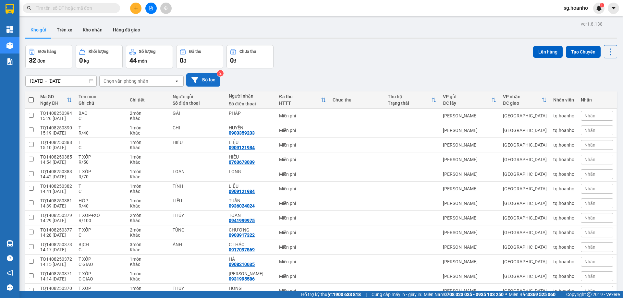
click at [202, 79] on button "Bộ lọc" at bounding box center [203, 79] width 34 height 13
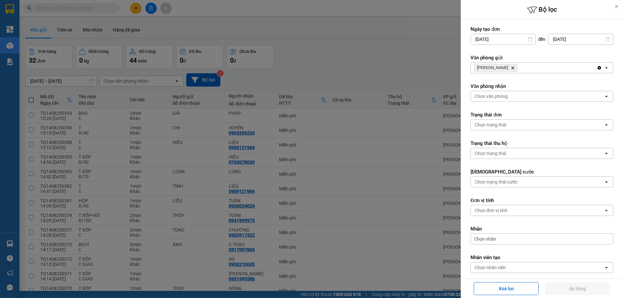
drag, startPoint x: 502, startPoint y: 68, endPoint x: 496, endPoint y: 68, distance: 6.2
click at [500, 67] on span "TAM QUAN Delete" at bounding box center [495, 68] width 43 height 8
click at [494, 70] on span "[PERSON_NAME]" at bounding box center [492, 67] width 31 height 5
click at [511, 67] on icon "TAM QUAN, close by backspace" at bounding box center [512, 67] width 3 height 3
click at [496, 67] on div "Chọn văn phòng" at bounding box center [490, 68] width 33 height 6
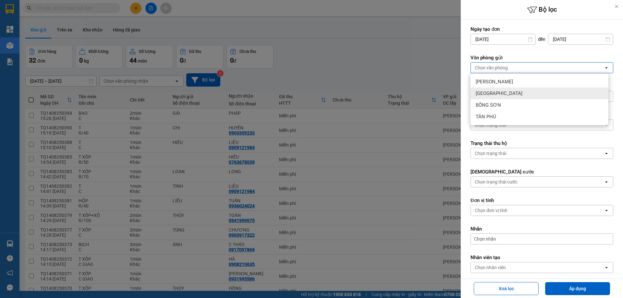
click at [492, 92] on span "[GEOGRAPHIC_DATA]" at bounding box center [498, 93] width 47 height 6
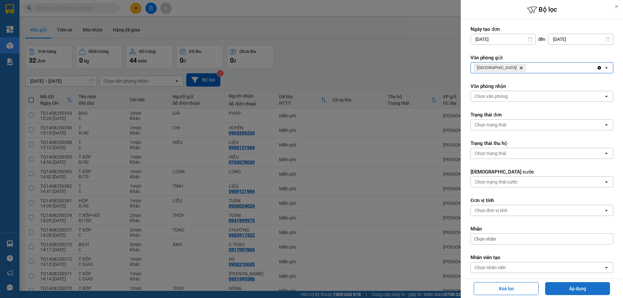
click at [560, 291] on button "Áp dụng" at bounding box center [577, 288] width 65 height 13
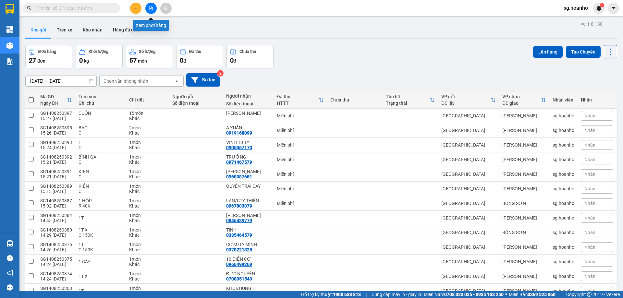
click at [140, 7] on button at bounding box center [135, 8] width 11 height 11
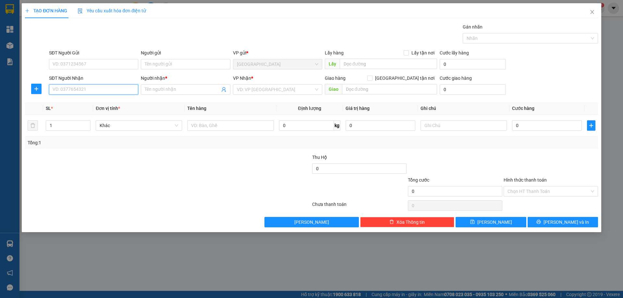
click at [129, 90] on input "SĐT Người Nhận" at bounding box center [93, 89] width 89 height 10
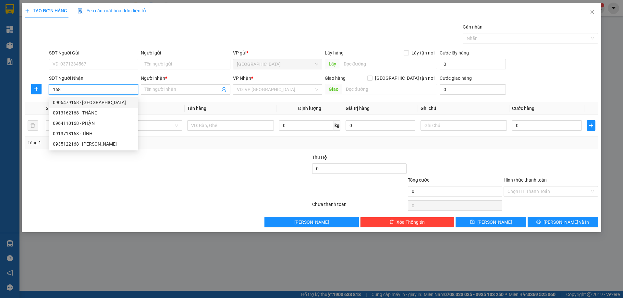
drag, startPoint x: 90, startPoint y: 105, endPoint x: 109, endPoint y: 137, distance: 37.3
click at [90, 104] on div "0906479168 - HẢI VÂN" at bounding box center [93, 102] width 81 height 7
type input "0906479168"
type input "[PERSON_NAME]"
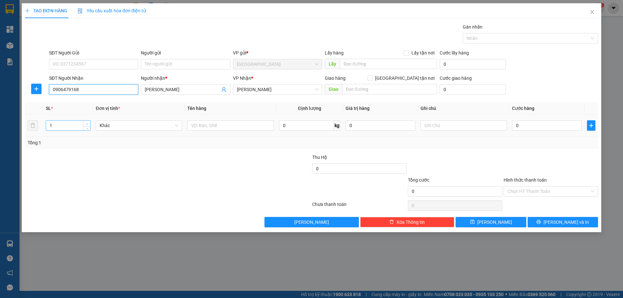
type input "0906479168"
type input "2"
click at [88, 121] on span "Increase Value" at bounding box center [86, 124] width 7 height 6
click at [242, 126] on input "text" at bounding box center [230, 125] width 86 height 10
type input "CỤC"
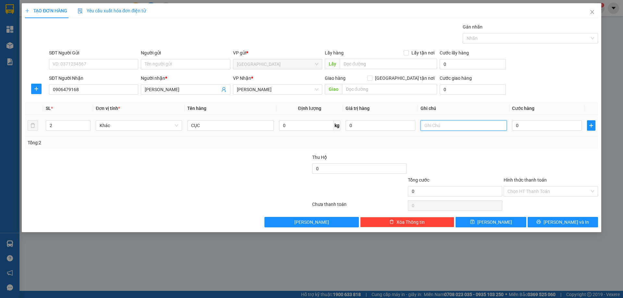
click at [433, 126] on input "text" at bounding box center [463, 125] width 86 height 10
type input "C"
drag, startPoint x: 515, startPoint y: 180, endPoint x: 520, endPoint y: 191, distance: 11.9
click at [515, 180] on label "Hình thức thanh toán" at bounding box center [524, 179] width 43 height 5
click at [515, 186] on input "Hình thức thanh toán" at bounding box center [548, 191] width 82 height 10
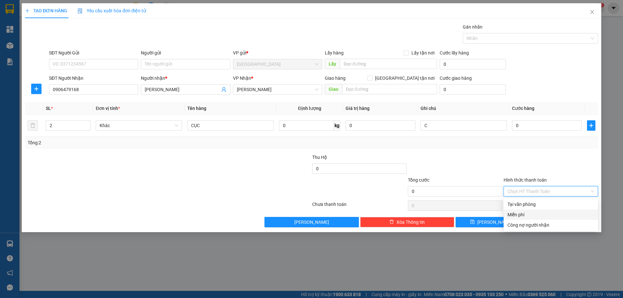
click at [526, 213] on div "Miễn phí" at bounding box center [550, 214] width 87 height 7
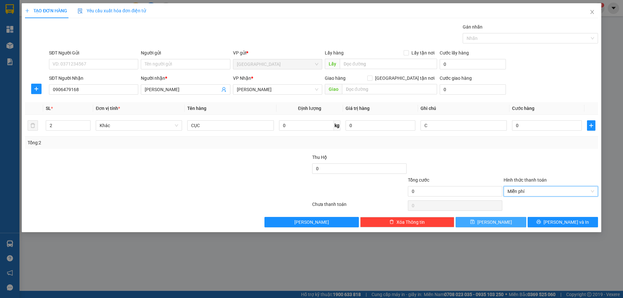
click at [496, 219] on span "[PERSON_NAME]" at bounding box center [494, 222] width 35 height 7
type input "1"
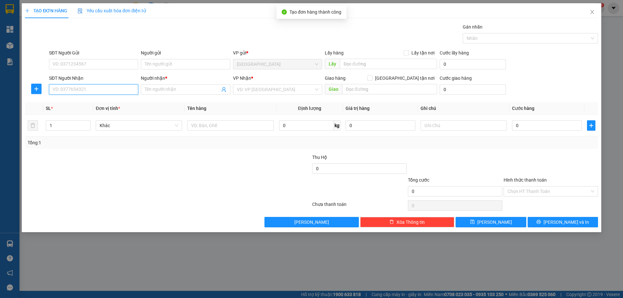
drag, startPoint x: 123, startPoint y: 95, endPoint x: 117, endPoint y: 85, distance: 11.8
click at [117, 86] on input "SĐT Người Nhận" at bounding box center [93, 89] width 89 height 10
click at [81, 102] on div "0919168099 - A XUÂN" at bounding box center [93, 102] width 81 height 7
type input "0919168099"
type input "A XUÂN"
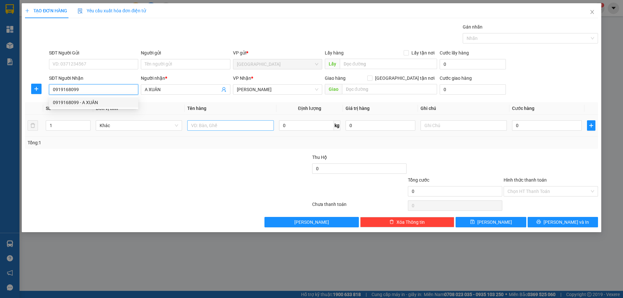
type input "0919168099"
drag, startPoint x: 242, startPoint y: 127, endPoint x: 239, endPoint y: 127, distance: 3.6
click at [240, 127] on input "text" at bounding box center [230, 125] width 86 height 10
type input "T"
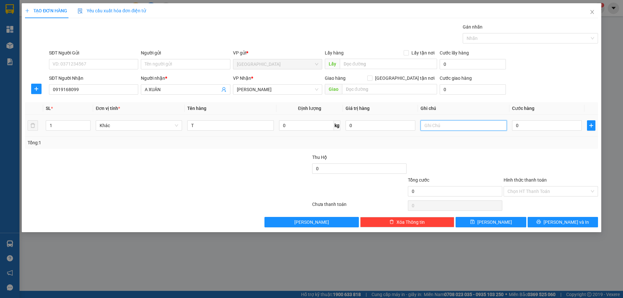
click at [442, 127] on input "text" at bounding box center [463, 125] width 86 height 10
type input "C"
drag, startPoint x: 523, startPoint y: 181, endPoint x: 530, endPoint y: 196, distance: 17.0
click at [522, 181] on label "Hình thức thanh toán" at bounding box center [524, 179] width 43 height 5
click at [522, 186] on input "Hình thức thanh toán" at bounding box center [548, 191] width 82 height 10
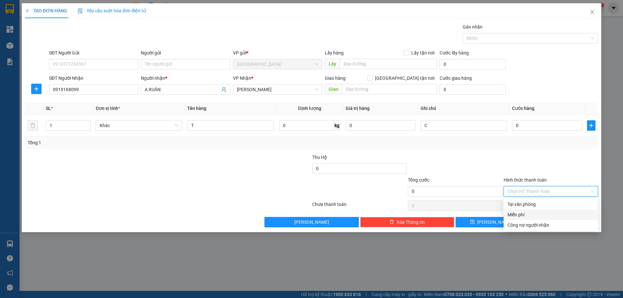
drag, startPoint x: 533, startPoint y: 211, endPoint x: 543, endPoint y: 215, distance: 10.2
click at [540, 212] on div "Miễn phí" at bounding box center [550, 214] width 94 height 10
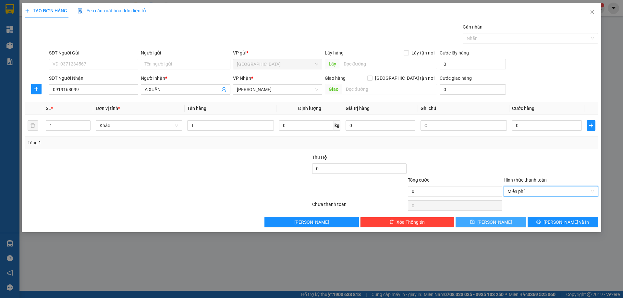
click at [505, 219] on button "[PERSON_NAME]" at bounding box center [490, 222] width 70 height 10
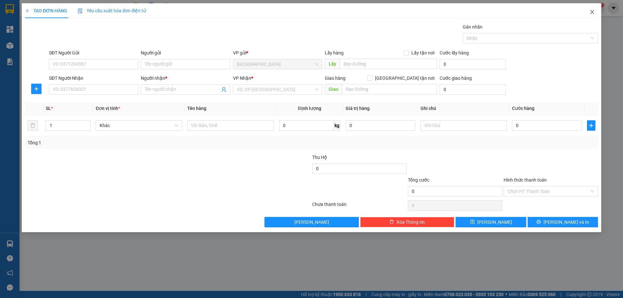
click at [590, 11] on icon "close" at bounding box center [591, 11] width 5 height 5
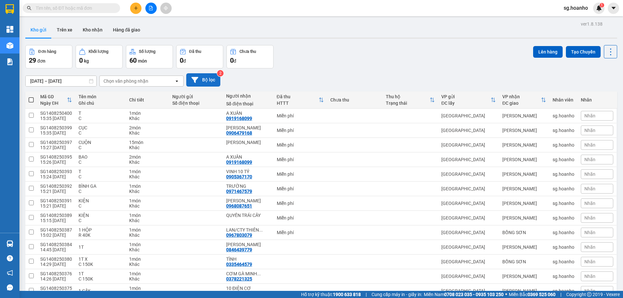
click at [212, 79] on button "Bộ lọc" at bounding box center [203, 79] width 34 height 13
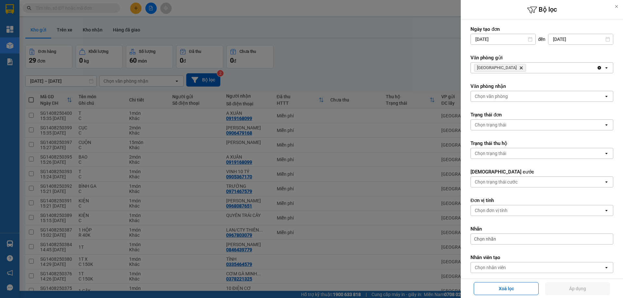
click at [519, 68] on icon "Delete" at bounding box center [521, 68] width 4 height 4
click at [496, 69] on div "Chọn văn phòng" at bounding box center [490, 68] width 33 height 6
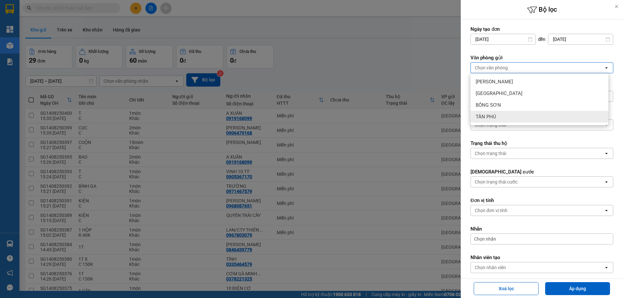
click at [499, 118] on div "TÂN PHÚ" at bounding box center [539, 117] width 138 height 12
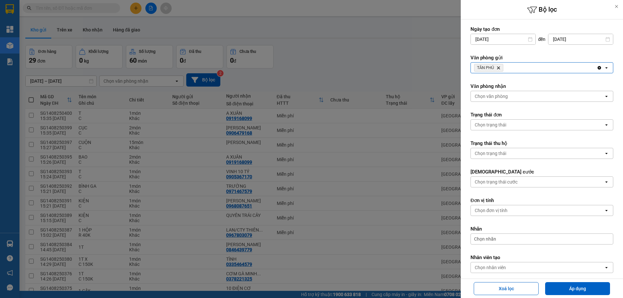
drag, startPoint x: 577, startPoint y: 290, endPoint x: 594, endPoint y: 297, distance: 19.2
click at [576, 290] on button "Áp dụng" at bounding box center [577, 288] width 65 height 13
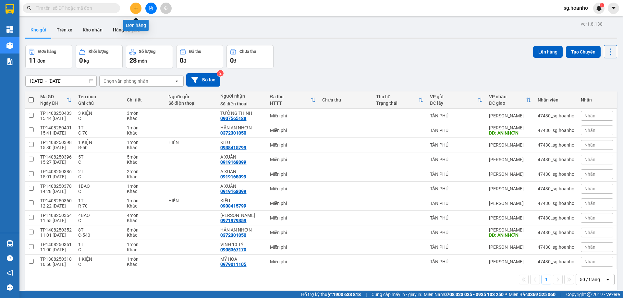
click at [133, 9] on button at bounding box center [135, 8] width 11 height 11
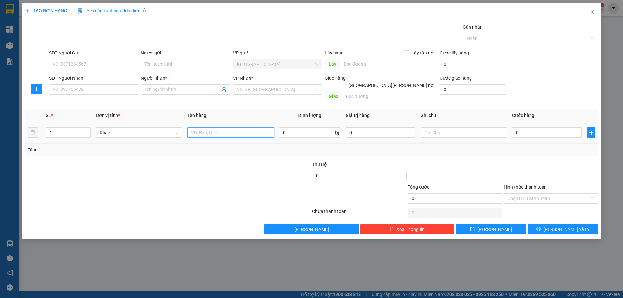
click at [215, 129] on input "text" at bounding box center [230, 132] width 86 height 10
type input "T"
click at [249, 87] on input "search" at bounding box center [275, 90] width 77 height 10
click at [172, 101] on div "Transit Pickup Surcharge Ids Transit Deliver Surcharge Ids Transit Deliver Surc…" at bounding box center [311, 128] width 573 height 211
click at [156, 63] on input "Người gửi" at bounding box center [185, 64] width 89 height 10
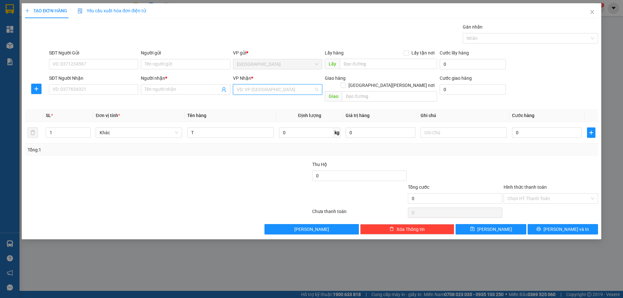
click at [267, 88] on input "search" at bounding box center [275, 90] width 77 height 10
click at [261, 113] on div "[PERSON_NAME]" at bounding box center [277, 112] width 81 height 7
click at [156, 90] on input "Người nhận *" at bounding box center [182, 89] width 75 height 7
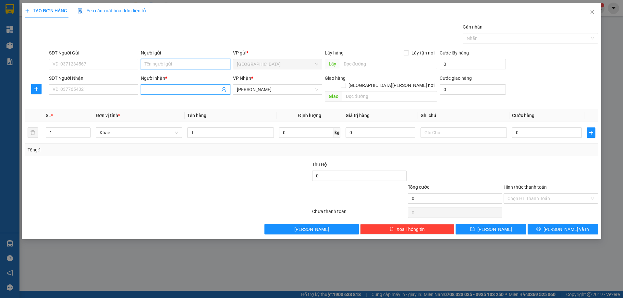
click at [181, 63] on input "Người gửi" at bounding box center [185, 64] width 89 height 10
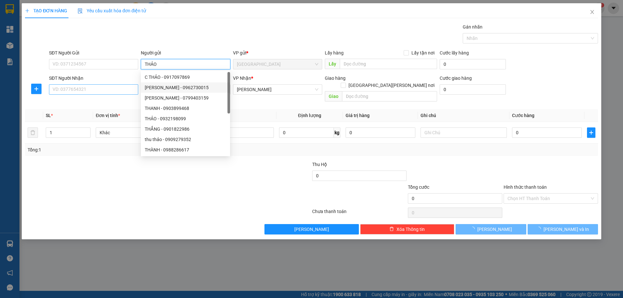
type input "THẢO"
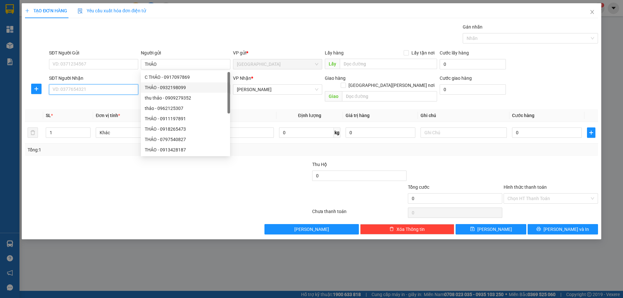
click at [125, 90] on input "SĐT Người Nhận" at bounding box center [93, 89] width 89 height 10
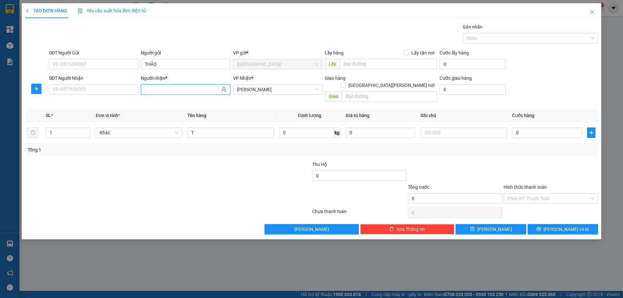
click at [158, 90] on input "Người nhận *" at bounding box center [182, 89] width 75 height 7
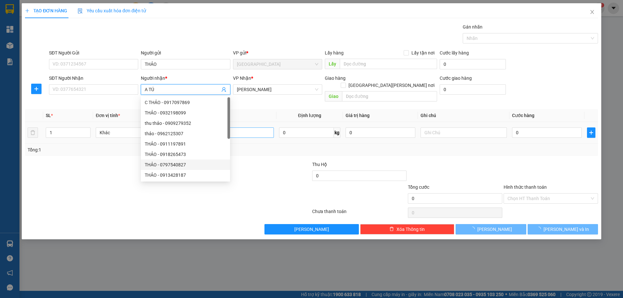
type input "A TÚ"
click at [264, 127] on input "T" at bounding box center [230, 132] width 86 height 10
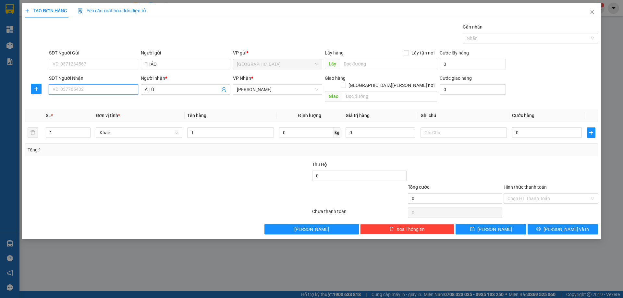
click at [127, 88] on input "SĐT Người Nhận" at bounding box center [93, 89] width 89 height 10
type input "0971796162"
click at [134, 101] on div "0971796162 - TÚ" at bounding box center [93, 102] width 81 height 7
type input "TÚ"
type input "0971796162"
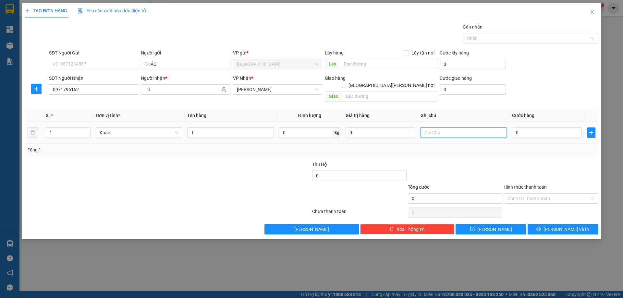
click at [458, 127] on input "text" at bounding box center [463, 132] width 86 height 10
type input "C"
click at [512, 185] on label "Hình thức thanh toán" at bounding box center [524, 187] width 43 height 5
click at [512, 194] on input "Hình thức thanh toán" at bounding box center [548, 199] width 82 height 10
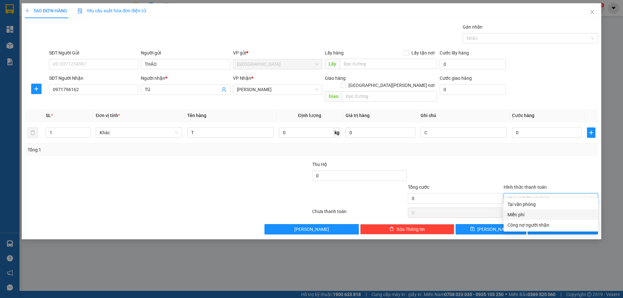
click at [527, 212] on div "Miễn phí" at bounding box center [550, 214] width 87 height 7
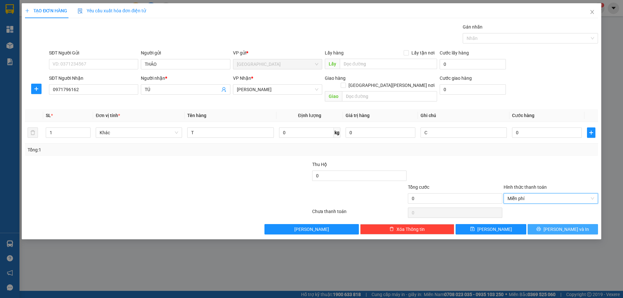
click at [539, 224] on button "[PERSON_NAME] và In" at bounding box center [562, 229] width 70 height 10
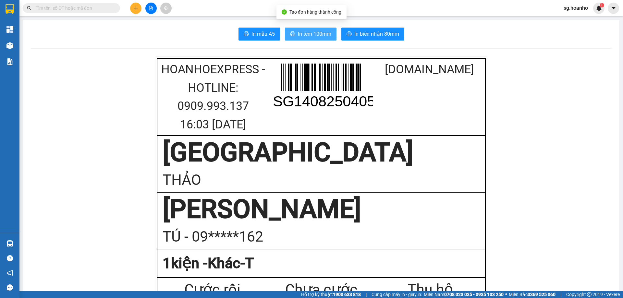
click at [303, 36] on span "In tem 100mm" at bounding box center [314, 34] width 33 height 8
click at [135, 8] on icon "plus" at bounding box center [136, 8] width 5 height 5
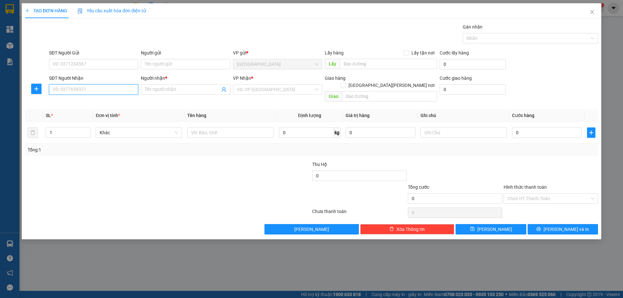
click at [101, 88] on input "SĐT Người Nhận" at bounding box center [93, 89] width 89 height 10
drag, startPoint x: 56, startPoint y: 91, endPoint x: 58, endPoint y: 94, distance: 3.3
click at [58, 94] on input "099181318" at bounding box center [93, 89] width 89 height 10
click at [58, 90] on input "099181318" at bounding box center [93, 89] width 89 height 10
type input "0909181318"
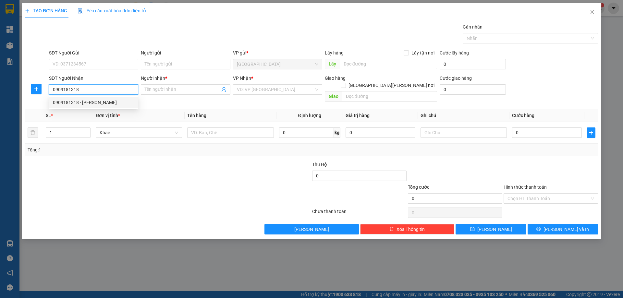
click at [111, 101] on div "0909181318 - [PERSON_NAME]" at bounding box center [93, 102] width 81 height 7
type input "[PERSON_NAME]"
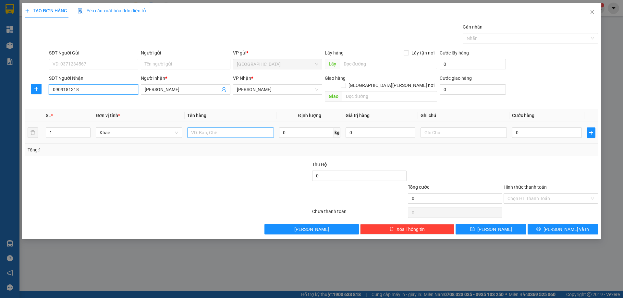
type input "0909181318"
click at [229, 127] on input "text" at bounding box center [230, 132] width 86 height 10
type input "T"
click at [441, 127] on input "text" at bounding box center [463, 132] width 86 height 10
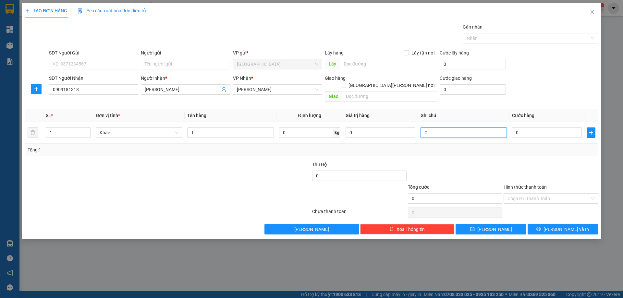
type input "C"
click at [519, 185] on label "Hình thức thanh toán" at bounding box center [524, 187] width 43 height 5
click at [519, 194] on input "Hình thức thanh toán" at bounding box center [548, 199] width 82 height 10
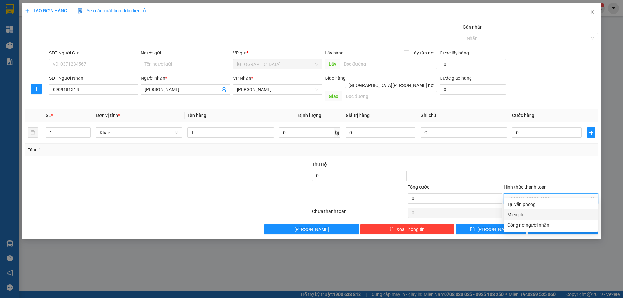
click at [520, 214] on div "Miễn phí" at bounding box center [550, 214] width 87 height 7
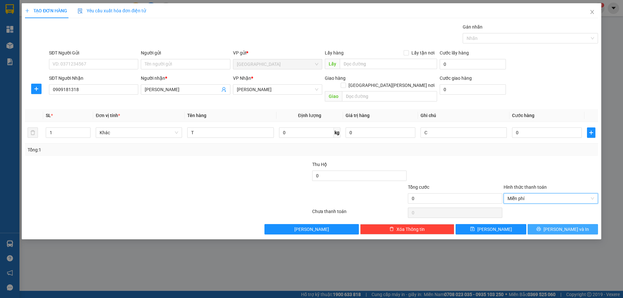
drag, startPoint x: 533, startPoint y: 223, endPoint x: 537, endPoint y: 225, distance: 4.5
click at [533, 224] on button "[PERSON_NAME] và In" at bounding box center [562, 229] width 70 height 10
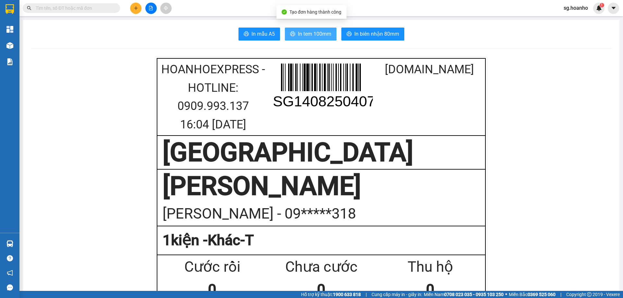
drag, startPoint x: 303, startPoint y: 32, endPoint x: 357, endPoint y: 173, distance: 151.2
click at [303, 32] on span "In tem 100mm" at bounding box center [314, 34] width 33 height 8
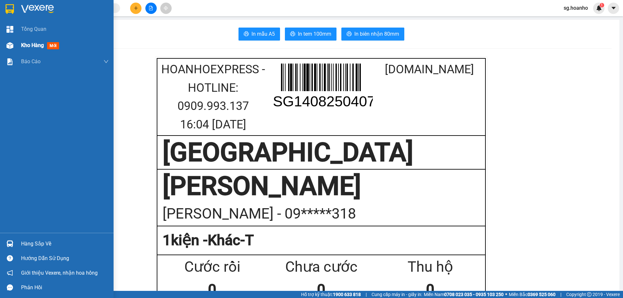
click at [48, 41] on div "Kho hàng mới" at bounding box center [65, 45] width 88 height 16
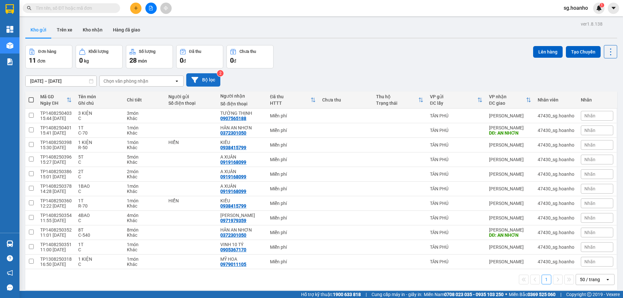
click at [200, 81] on button "Bộ lọc" at bounding box center [203, 79] width 34 height 13
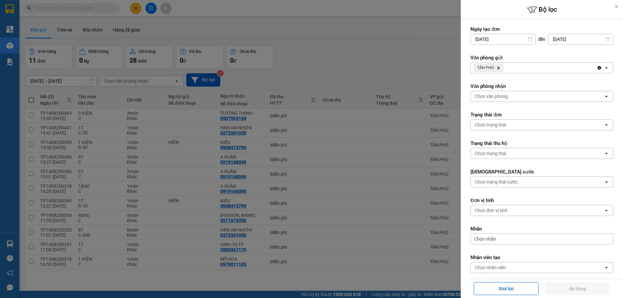
click at [500, 67] on icon "TÂN PHÚ, close by backspace" at bounding box center [498, 67] width 3 height 3
click at [489, 67] on div "Chọn văn phòng" at bounding box center [490, 68] width 33 height 6
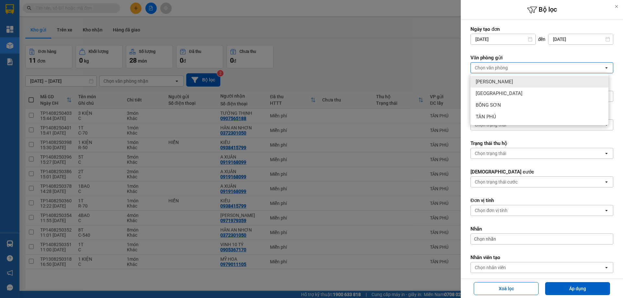
click at [485, 81] on span "[PERSON_NAME]" at bounding box center [493, 81] width 37 height 6
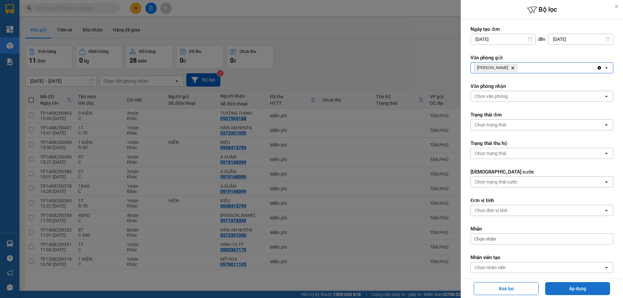
drag, startPoint x: 562, startPoint y: 289, endPoint x: 557, endPoint y: 289, distance: 4.6
click at [557, 287] on button "Áp dụng" at bounding box center [577, 288] width 65 height 13
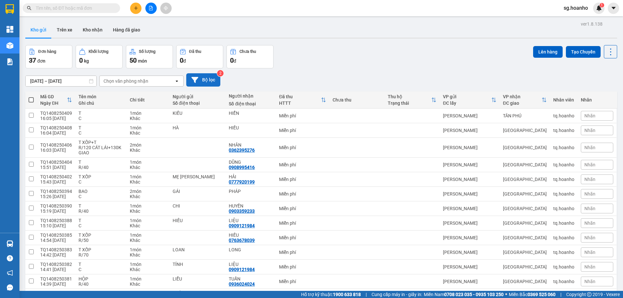
click at [203, 81] on button "Bộ lọc" at bounding box center [203, 79] width 34 height 13
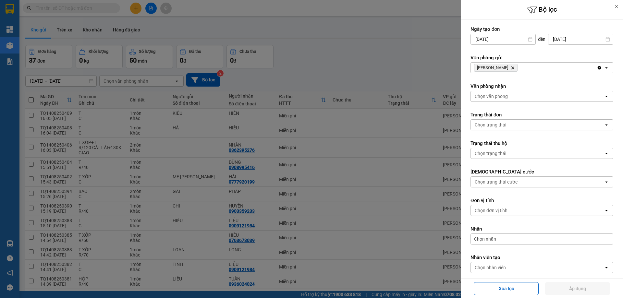
drag, startPoint x: 502, startPoint y: 67, endPoint x: 494, endPoint y: 66, distance: 8.3
click at [499, 67] on span "TAM QUAN Delete" at bounding box center [495, 68] width 43 height 8
click at [494, 66] on span "[PERSON_NAME]" at bounding box center [492, 67] width 31 height 5
click at [510, 66] on icon "Delete" at bounding box center [512, 68] width 4 height 4
click at [476, 72] on div "Chọn văn phòng" at bounding box center [537, 68] width 133 height 10
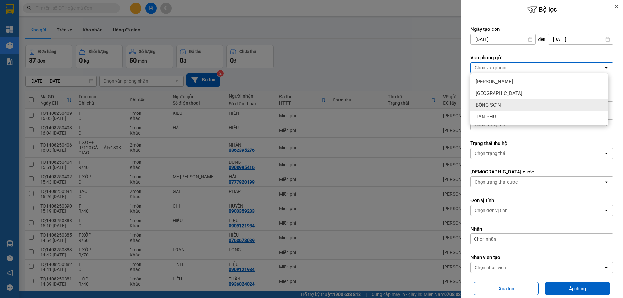
click at [488, 104] on span "BỒNG SƠN" at bounding box center [487, 105] width 25 height 6
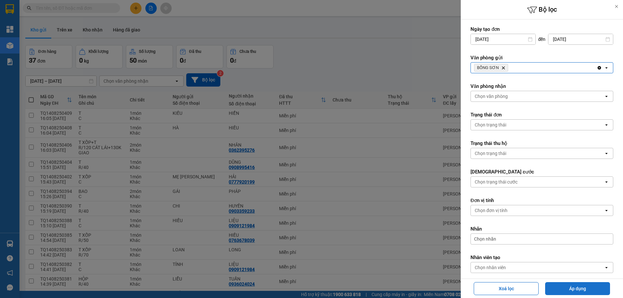
drag, startPoint x: 558, startPoint y: 287, endPoint x: 553, endPoint y: 292, distance: 6.2
click at [556, 287] on button "Áp dụng" at bounding box center [577, 288] width 65 height 13
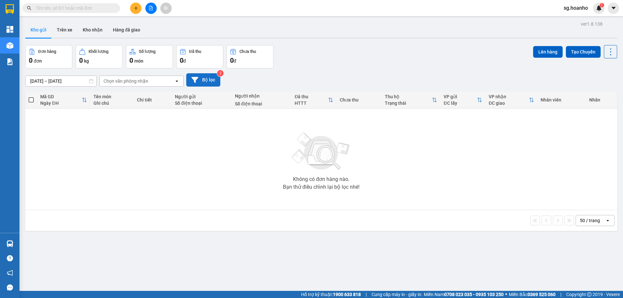
click at [204, 80] on button "Bộ lọc" at bounding box center [203, 79] width 34 height 13
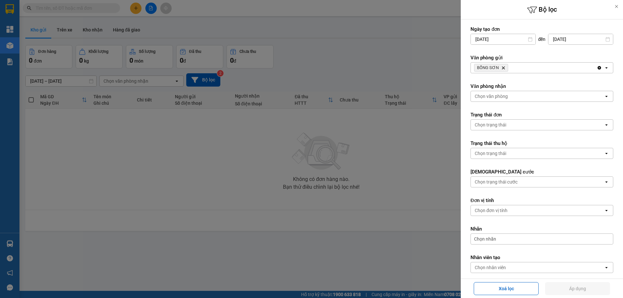
click at [503, 68] on icon "Delete" at bounding box center [503, 68] width 4 height 4
click at [498, 66] on div "Chọn văn phòng" at bounding box center [490, 68] width 33 height 6
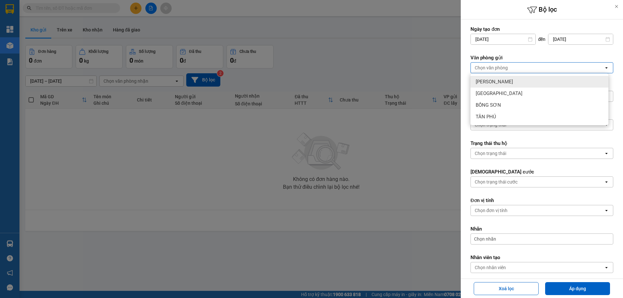
click at [496, 80] on span "[PERSON_NAME]" at bounding box center [493, 81] width 37 height 6
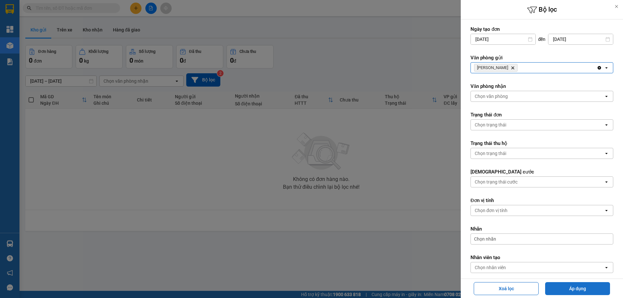
click at [550, 286] on button "Áp dụng" at bounding box center [577, 288] width 65 height 13
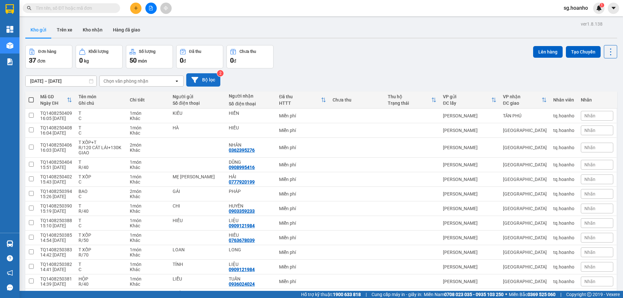
click at [210, 79] on button "Bộ lọc" at bounding box center [203, 79] width 34 height 13
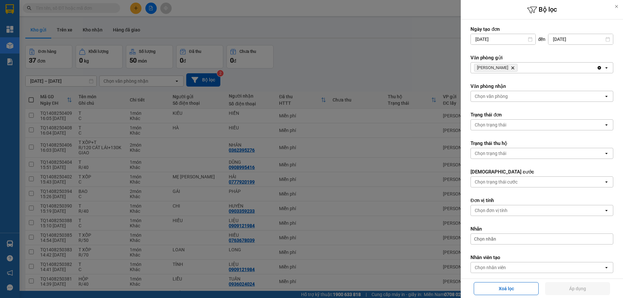
click at [510, 68] on icon "Delete" at bounding box center [512, 68] width 4 height 4
click at [494, 68] on div "Chọn văn phòng" at bounding box center [490, 68] width 33 height 6
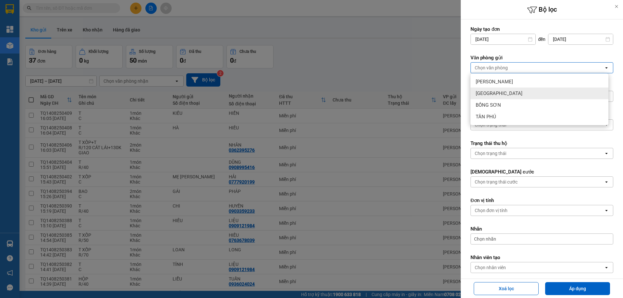
click at [486, 93] on span "[GEOGRAPHIC_DATA]" at bounding box center [498, 93] width 47 height 6
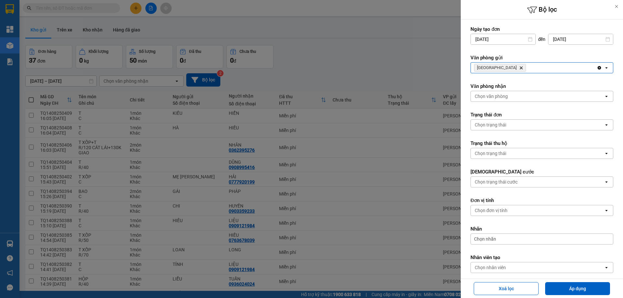
click at [550, 280] on div "Xoá lọc Áp dụng" at bounding box center [541, 288] width 162 height 19
click at [561, 289] on button "Áp dụng" at bounding box center [577, 288] width 65 height 13
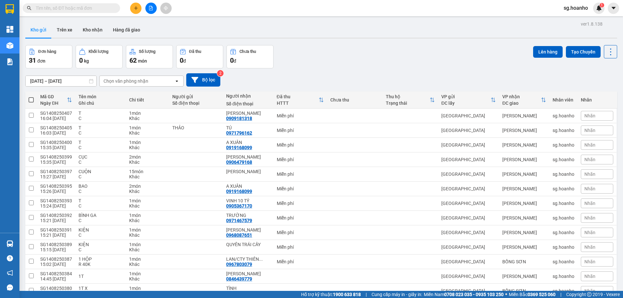
click at [139, 7] on button at bounding box center [135, 8] width 11 height 11
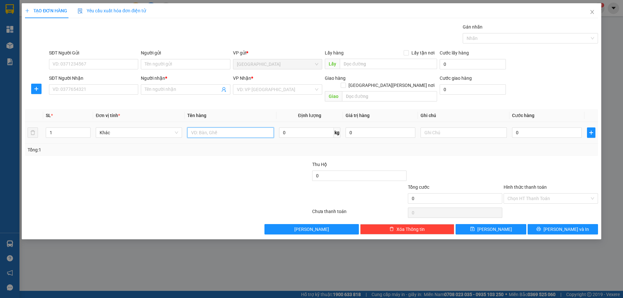
click at [206, 127] on input "text" at bounding box center [230, 132] width 86 height 10
type input "BỊCH"
click at [130, 89] on input "SĐT Người Nhận" at bounding box center [93, 89] width 89 height 10
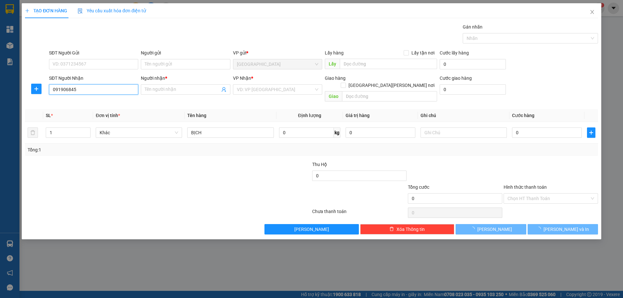
type input "0919068459"
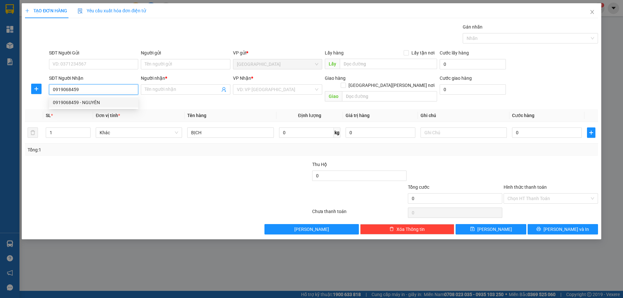
drag, startPoint x: 95, startPoint y: 100, endPoint x: 169, endPoint y: 109, distance: 74.5
click at [95, 99] on div "0919068459 - NGUYÊN" at bounding box center [93, 102] width 81 height 7
type input "NGUYÊN"
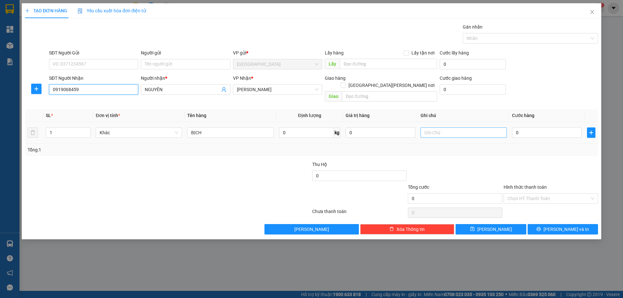
type input "0919068459"
click at [433, 127] on input "text" at bounding box center [463, 132] width 86 height 10
type input "C"
click at [524, 185] on label "Hình thức thanh toán" at bounding box center [524, 187] width 43 height 5
click at [524, 194] on input "Hình thức thanh toán" at bounding box center [548, 199] width 82 height 10
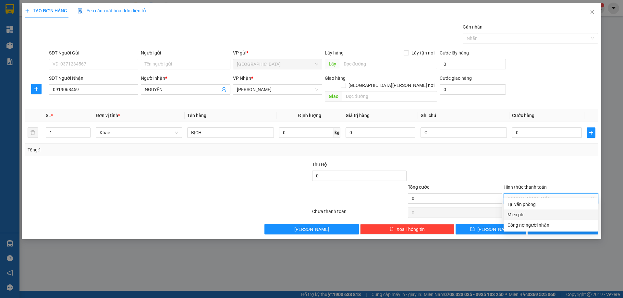
click at [527, 216] on div "Miễn phí" at bounding box center [550, 214] width 87 height 7
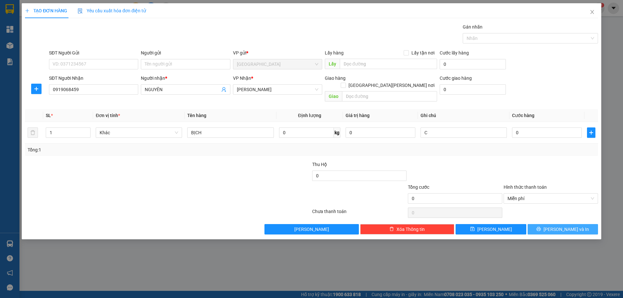
drag, startPoint x: 542, startPoint y: 224, endPoint x: 480, endPoint y: 207, distance: 64.8
click at [542, 224] on button "[PERSON_NAME] và In" at bounding box center [562, 229] width 70 height 10
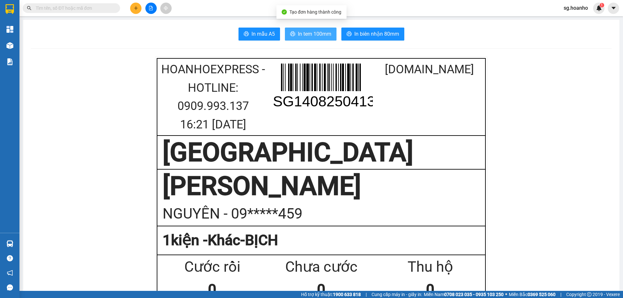
click at [298, 33] on span "In tem 100mm" at bounding box center [314, 34] width 33 height 8
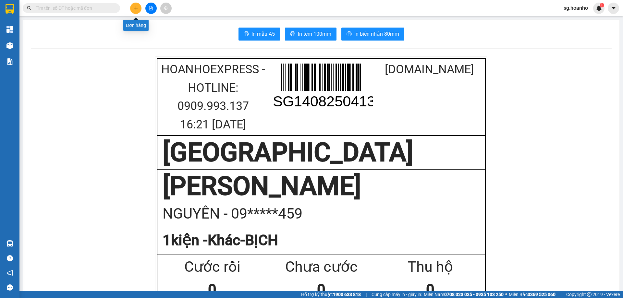
click at [135, 5] on button at bounding box center [135, 8] width 11 height 11
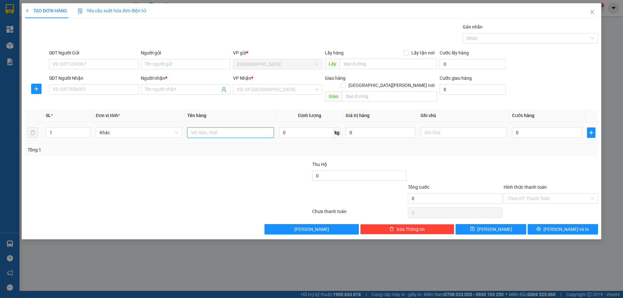
click at [208, 127] on input "text" at bounding box center [230, 132] width 86 height 10
type input "CỤC"
click at [269, 89] on input "search" at bounding box center [275, 90] width 77 height 10
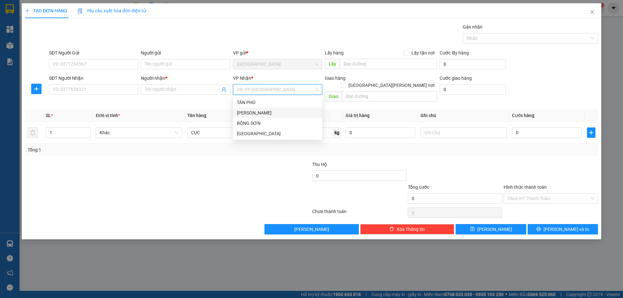
click at [253, 111] on div "[PERSON_NAME]" at bounding box center [277, 112] width 81 height 7
click at [154, 91] on input "Người nhận *" at bounding box center [182, 89] width 75 height 7
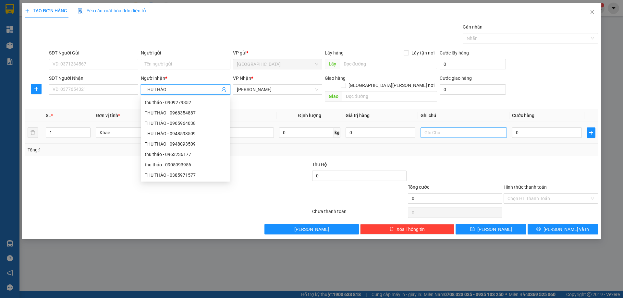
type input "THU THẢO"
click at [431, 127] on input "text" at bounding box center [463, 132] width 86 height 10
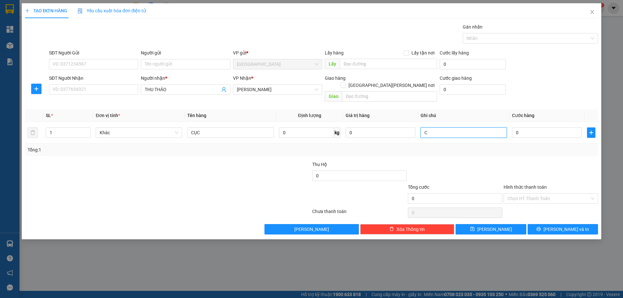
type input "C"
click at [529, 185] on label "Hình thức thanh toán" at bounding box center [524, 187] width 43 height 5
click at [529, 194] on input "Hình thức thanh toán" at bounding box center [548, 199] width 82 height 10
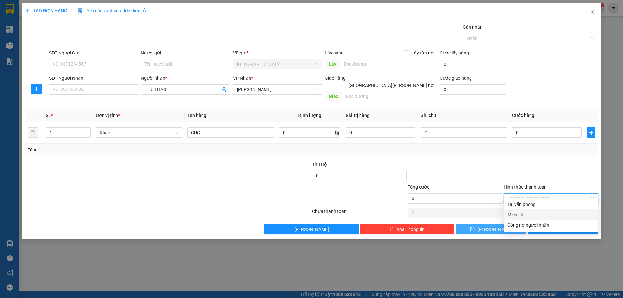
click at [520, 217] on div "Miễn phí" at bounding box center [550, 214] width 87 height 7
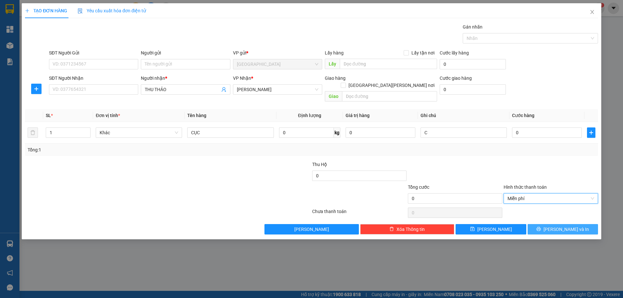
click at [563, 226] on span "[PERSON_NAME] và In" at bounding box center [565, 229] width 45 height 7
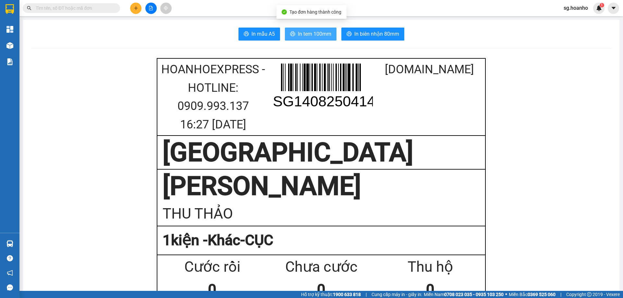
click at [320, 32] on span "In tem 100mm" at bounding box center [314, 34] width 33 height 8
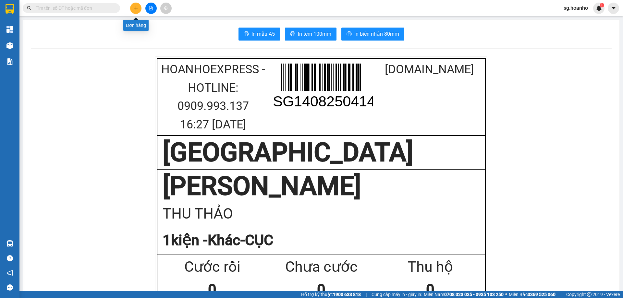
click at [134, 5] on button at bounding box center [135, 8] width 11 height 11
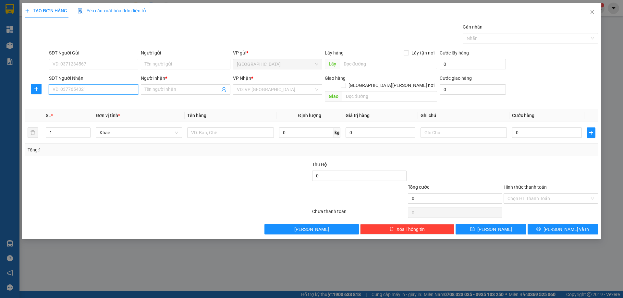
click at [89, 88] on input "SĐT Người Nhận" at bounding box center [93, 89] width 89 height 10
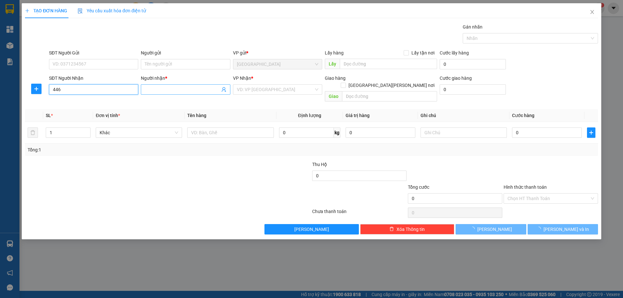
type input "446"
click at [167, 86] on input "Người nhận *" at bounding box center [182, 89] width 75 height 7
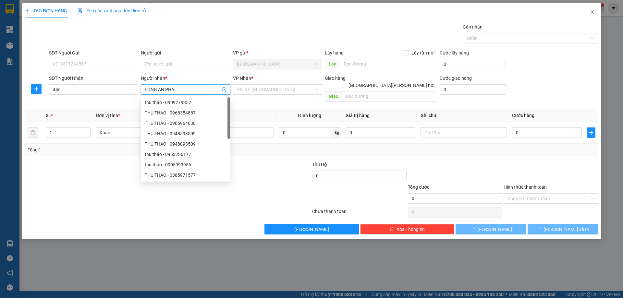
type input "LONG AN PHÁT"
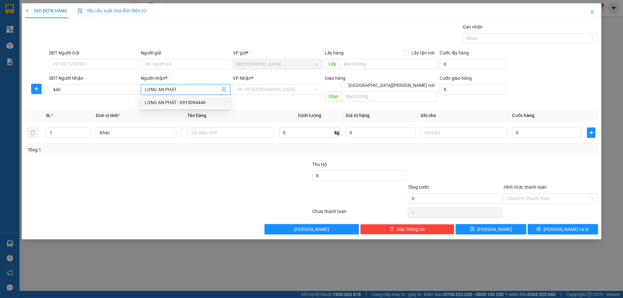
click at [190, 102] on div "LONG AN PHÁT - 0915094446" at bounding box center [185, 102] width 81 height 7
type input "0915094446"
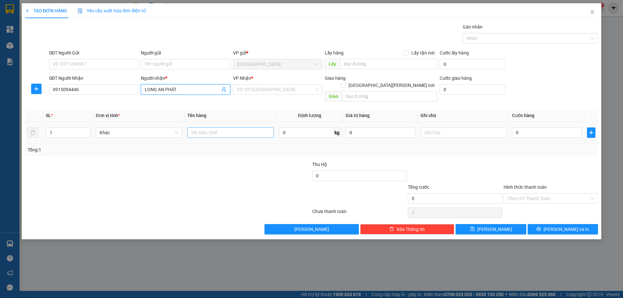
type input "LONG AN PHÁT"
click at [210, 127] on input "text" at bounding box center [230, 132] width 86 height 10
type input "T"
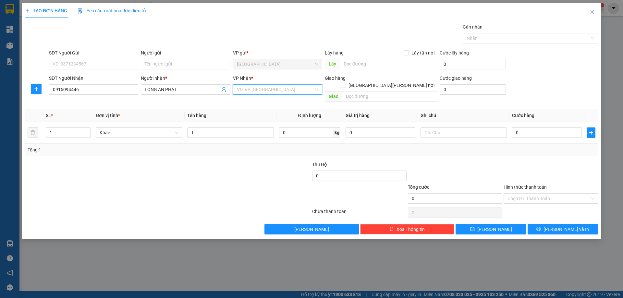
click at [284, 91] on input "search" at bounding box center [275, 90] width 77 height 10
click at [266, 111] on div "[PERSON_NAME]" at bounding box center [277, 112] width 81 height 7
click at [432, 127] on input "text" at bounding box center [463, 132] width 86 height 10
click at [513, 185] on label "Hình thức thanh toán" at bounding box center [524, 187] width 43 height 5
click at [513, 194] on input "Hình thức thanh toán" at bounding box center [548, 199] width 82 height 10
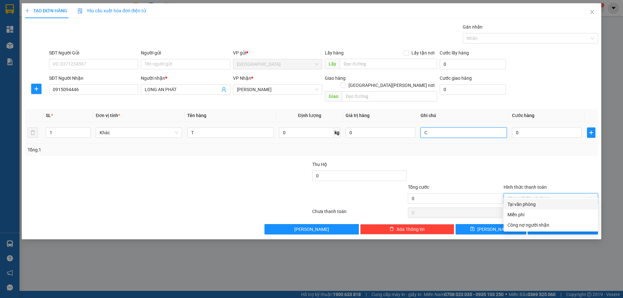
click at [442, 127] on input "C" at bounding box center [463, 132] width 86 height 10
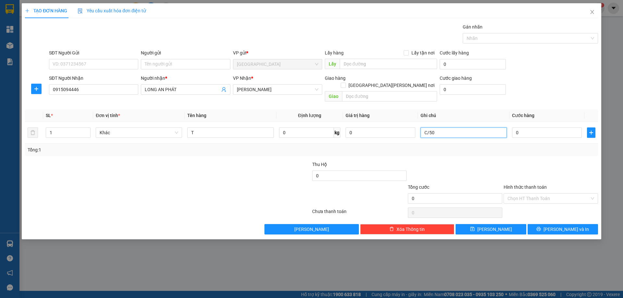
type input "C/50"
click at [541, 185] on label "Hình thức thanh toán" at bounding box center [524, 187] width 43 height 5
click at [541, 194] on input "Hình thức thanh toán" at bounding box center [548, 199] width 82 height 10
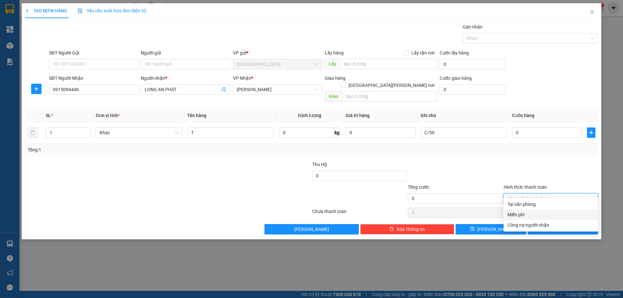
click at [530, 214] on div "Miễn phí" at bounding box center [550, 214] width 87 height 7
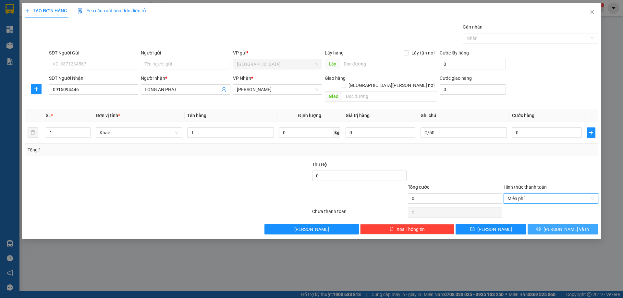
click at [539, 224] on button "[PERSON_NAME] và In" at bounding box center [562, 229] width 70 height 10
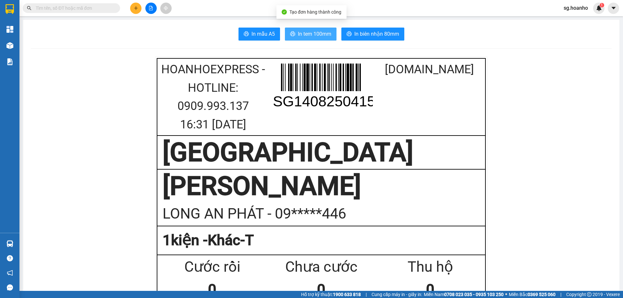
click at [306, 32] on span "In tem 100mm" at bounding box center [314, 34] width 33 height 8
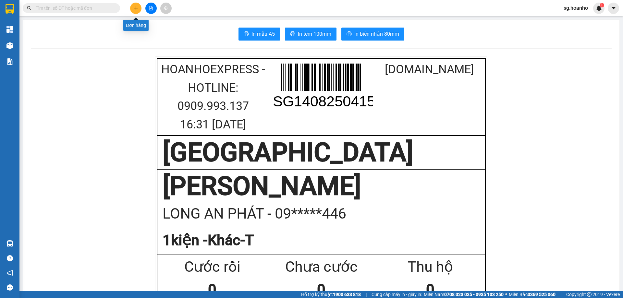
click at [136, 6] on icon "plus" at bounding box center [136, 8] width 5 height 5
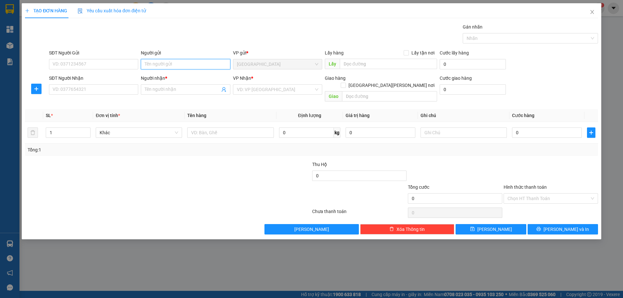
click at [179, 66] on input "Người gửi" at bounding box center [185, 64] width 89 height 10
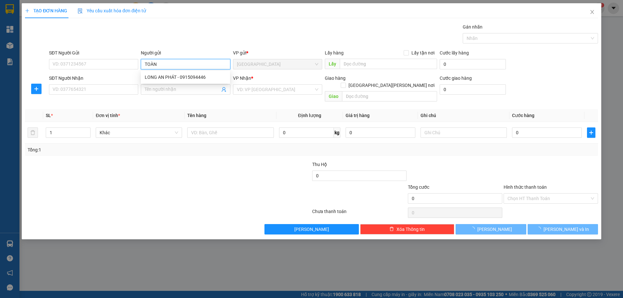
type input "TOÀN"
click at [167, 18] on div "TẠO ĐƠN HÀNG Yêu cầu xuất hóa đơn điện tử" at bounding box center [311, 10] width 573 height 15
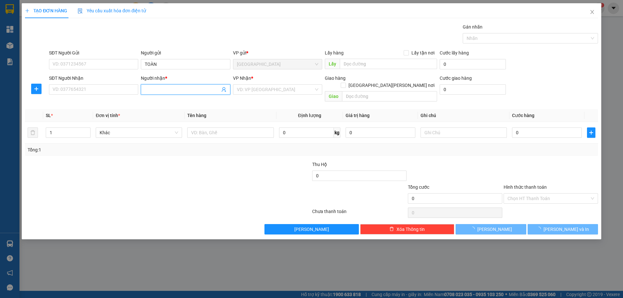
click at [167, 89] on input "Người nhận *" at bounding box center [182, 89] width 75 height 7
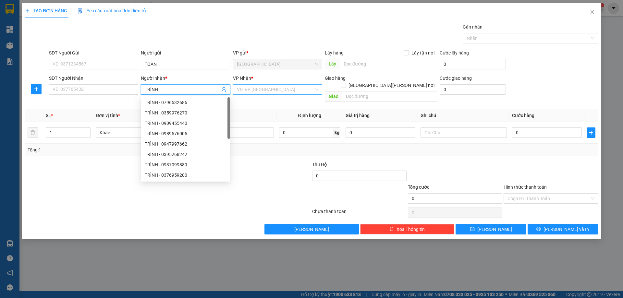
type input "TRÌNH"
drag, startPoint x: 257, startPoint y: 90, endPoint x: 252, endPoint y: 113, distance: 23.3
click at [257, 91] on input "search" at bounding box center [275, 90] width 77 height 10
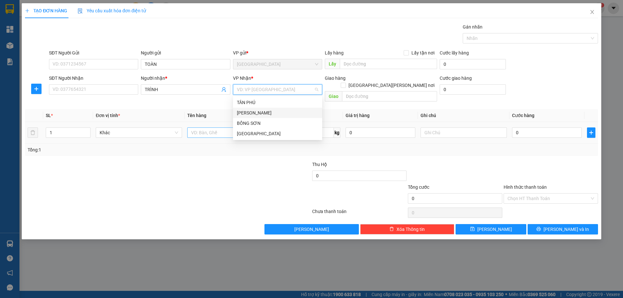
drag, startPoint x: 252, startPoint y: 113, endPoint x: 220, endPoint y: 124, distance: 33.8
click at [246, 116] on div "[PERSON_NAME]" at bounding box center [277, 112] width 81 height 7
click at [211, 127] on input "text" at bounding box center [230, 132] width 86 height 10
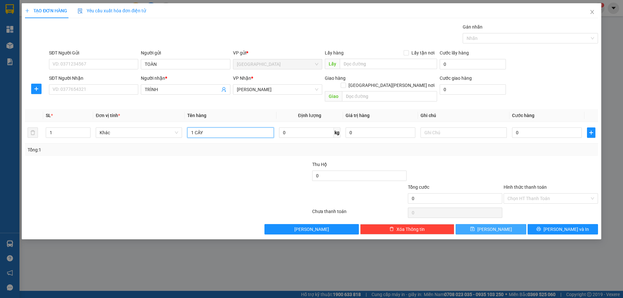
type input "1 CÂY"
click at [479, 226] on button "[PERSON_NAME]" at bounding box center [490, 229] width 70 height 10
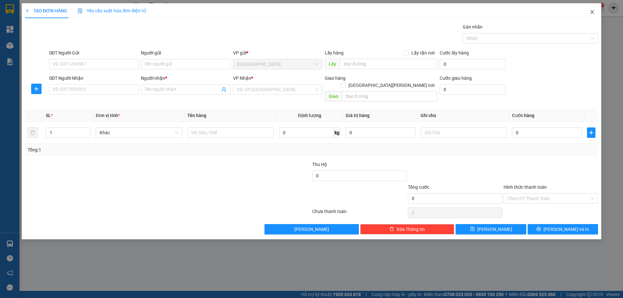
drag, startPoint x: 593, startPoint y: 13, endPoint x: 586, endPoint y: 15, distance: 6.8
click at [591, 14] on icon "close" at bounding box center [591, 11] width 5 height 5
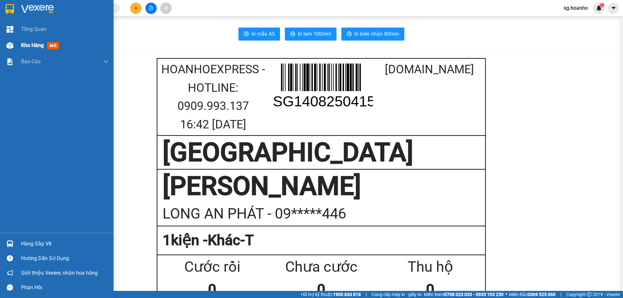
click at [26, 45] on span "Kho hàng" at bounding box center [32, 45] width 23 height 6
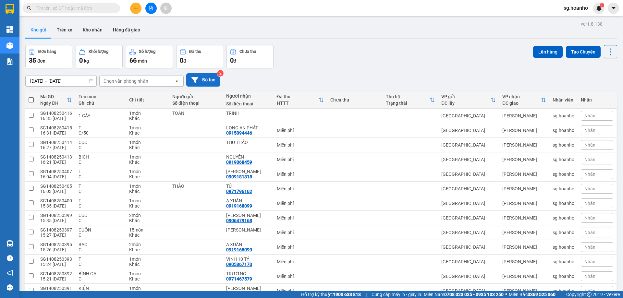
click at [204, 79] on button "Bộ lọc" at bounding box center [203, 79] width 34 height 13
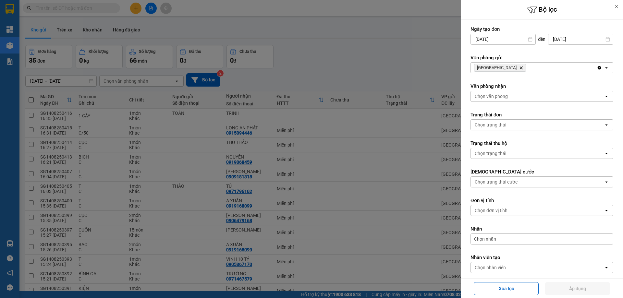
click at [519, 67] on icon "Delete" at bounding box center [521, 68] width 4 height 4
click at [498, 70] on div "Chọn văn phòng" at bounding box center [490, 68] width 33 height 6
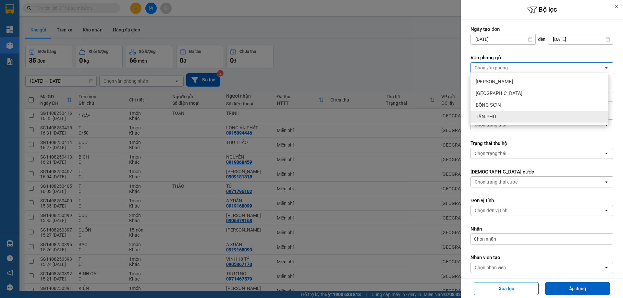
drag, startPoint x: 492, startPoint y: 115, endPoint x: 504, endPoint y: 112, distance: 12.6
click at [491, 115] on span "TÂN PHÚ" at bounding box center [485, 116] width 20 height 6
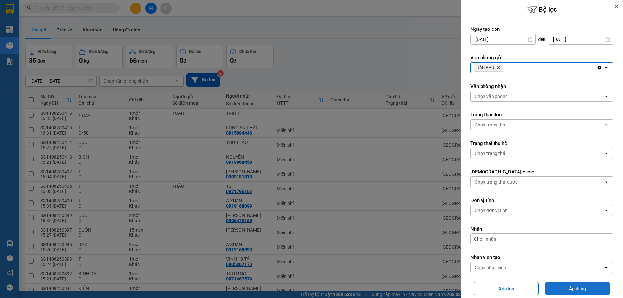
click at [578, 292] on button "Áp dụng" at bounding box center [577, 288] width 65 height 13
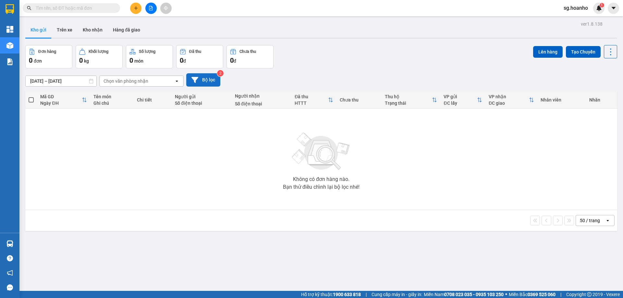
click at [209, 81] on button "Bộ lọc" at bounding box center [203, 79] width 34 height 13
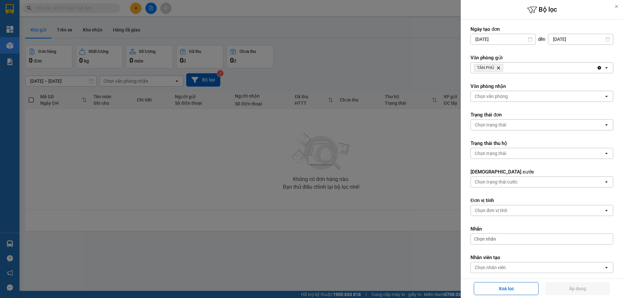
click at [498, 66] on icon "Delete" at bounding box center [498, 68] width 4 height 4
click at [498, 66] on div "Chọn văn phòng" at bounding box center [490, 68] width 33 height 6
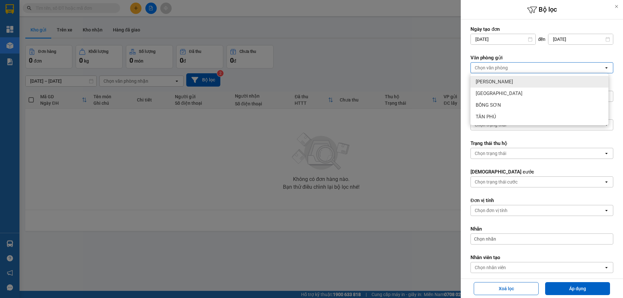
click at [489, 84] on span "[PERSON_NAME]" at bounding box center [493, 81] width 37 height 6
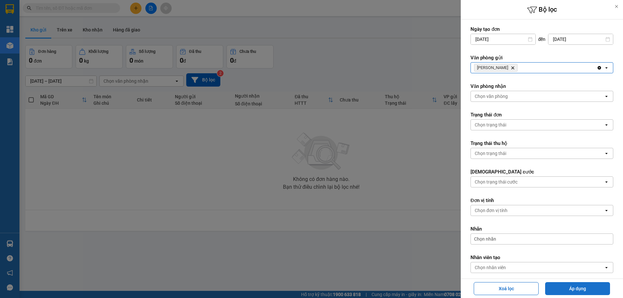
click at [585, 288] on button "Áp dụng" at bounding box center [577, 288] width 65 height 13
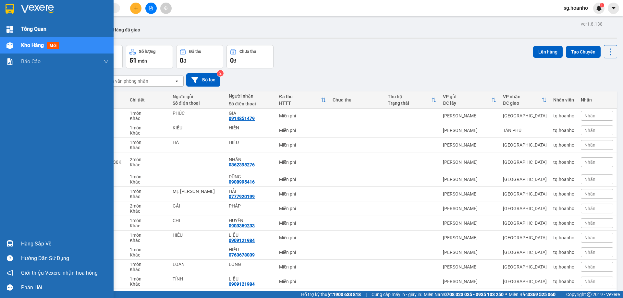
click at [35, 28] on span "Tổng Quan" at bounding box center [33, 29] width 25 height 8
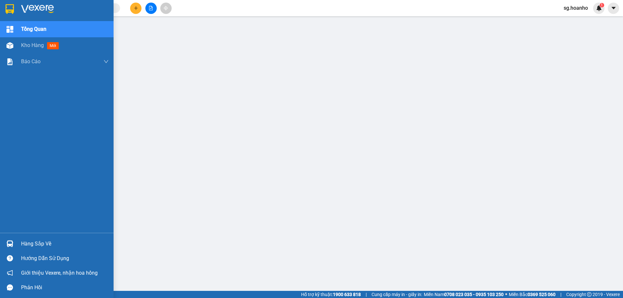
click at [25, 6] on img at bounding box center [37, 9] width 33 height 10
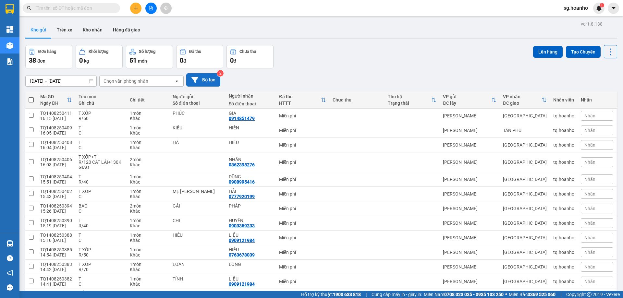
click at [206, 80] on button "Bộ lọc" at bounding box center [203, 79] width 34 height 13
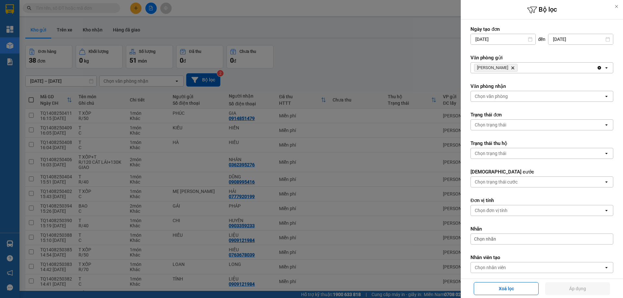
click at [505, 65] on span "TAM QUAN Delete" at bounding box center [495, 68] width 43 height 8
click at [504, 66] on span "TAM QUAN Delete" at bounding box center [495, 68] width 43 height 8
click at [511, 67] on icon "TAM QUAN, close by backspace" at bounding box center [512, 67] width 3 height 3
click at [491, 70] on div "Chọn văn phòng" at bounding box center [490, 68] width 33 height 6
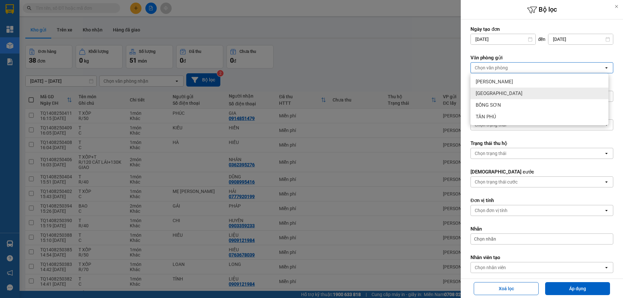
click at [483, 90] on div "[GEOGRAPHIC_DATA]" at bounding box center [539, 94] width 138 height 12
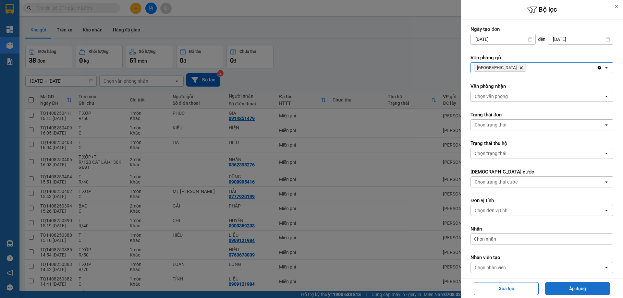
click at [574, 289] on button "Áp dụng" at bounding box center [577, 288] width 65 height 13
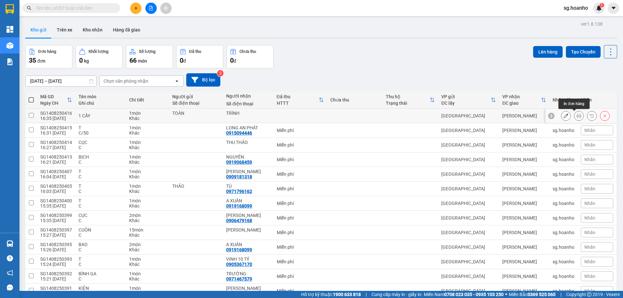
click at [576, 117] on icon at bounding box center [578, 115] width 5 height 5
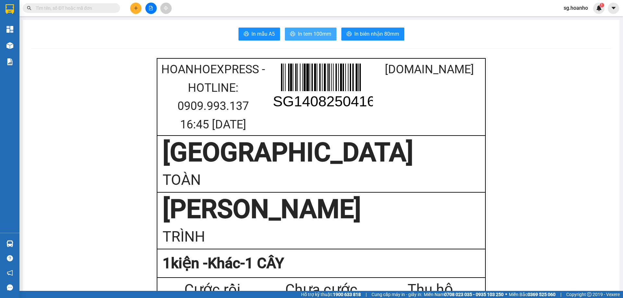
click at [299, 31] on span "In tem 100mm" at bounding box center [314, 34] width 33 height 8
click at [135, 10] on button at bounding box center [135, 8] width 11 height 11
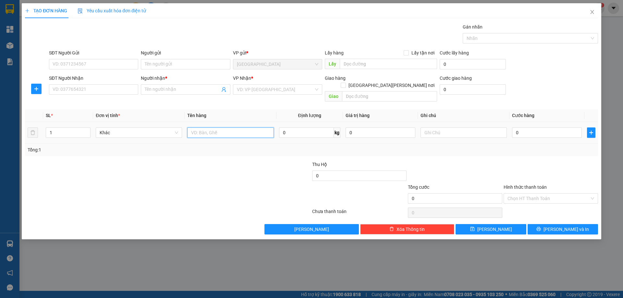
click at [218, 128] on input "text" at bounding box center [230, 132] width 86 height 10
type input "1T"
click at [85, 91] on input "SĐT Người Nhận" at bounding box center [93, 89] width 89 height 10
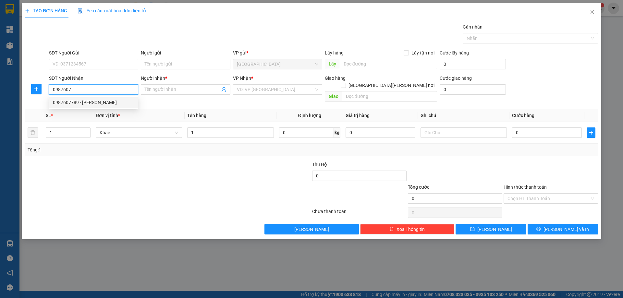
click at [110, 103] on div "0987607789 - [PERSON_NAME]" at bounding box center [93, 102] width 81 height 7
type input "0987607789"
type input "[PERSON_NAME]"
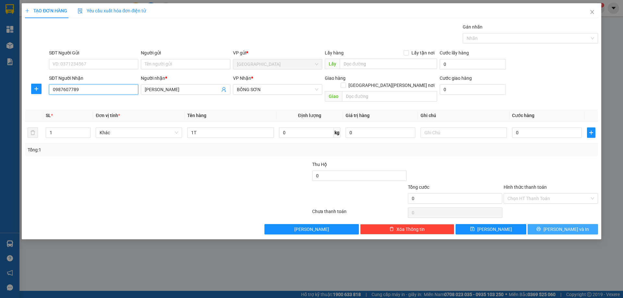
type input "0987607789"
drag, startPoint x: 548, startPoint y: 219, endPoint x: 533, endPoint y: 220, distance: 14.6
click at [547, 224] on button "[PERSON_NAME] và In" at bounding box center [562, 229] width 70 height 10
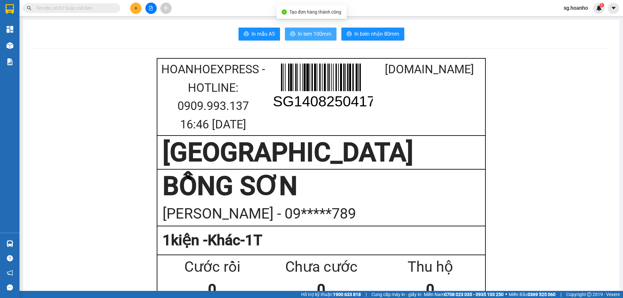
click at [298, 36] on span "In tem 100mm" at bounding box center [314, 34] width 33 height 8
click at [135, 10] on icon "plus" at bounding box center [136, 8] width 5 height 5
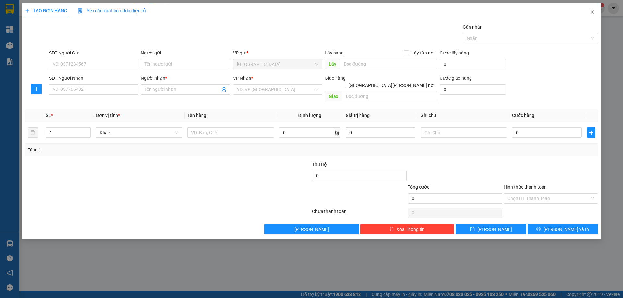
click at [149, 82] on div "Người nhận *" at bounding box center [185, 80] width 89 height 10
click at [167, 89] on input "Người nhận *" at bounding box center [182, 89] width 75 height 7
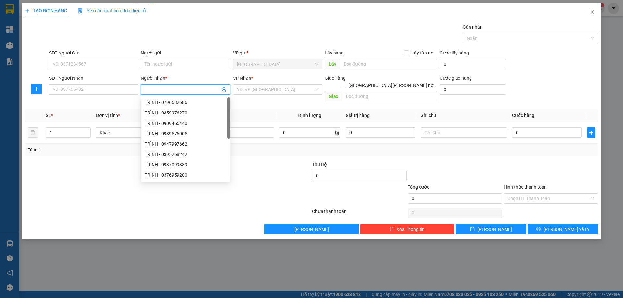
type input "O"
type input "LONG AN"
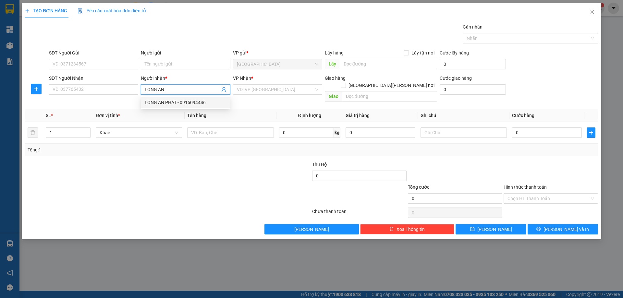
click at [191, 104] on div "LONG AN PHÁT - 0915094446" at bounding box center [185, 102] width 81 height 7
type input "0915094446"
type input "LONG AN PHÁT"
click at [257, 94] on input "search" at bounding box center [275, 90] width 77 height 10
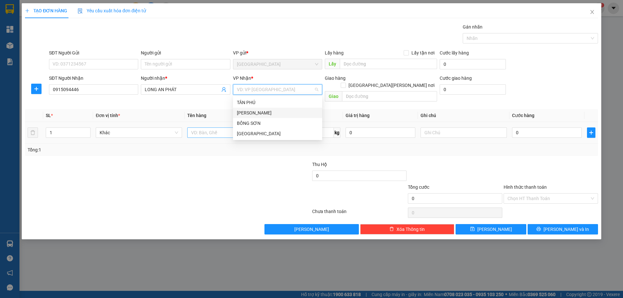
drag, startPoint x: 243, startPoint y: 111, endPoint x: 221, endPoint y: 123, distance: 24.5
click at [241, 113] on div "[PERSON_NAME]" at bounding box center [277, 112] width 81 height 7
click at [214, 127] on input "text" at bounding box center [230, 132] width 86 height 10
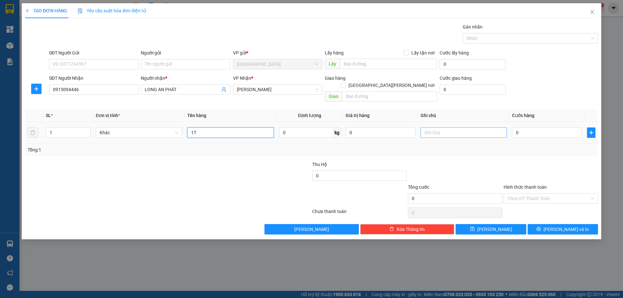
type input "1T"
click at [439, 127] on input "text" at bounding box center [463, 132] width 86 height 10
type input "R 40K"
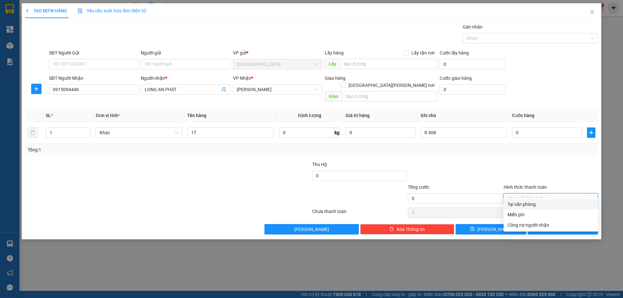
click at [527, 194] on input "Hình thức thanh toán" at bounding box center [548, 199] width 82 height 10
click at [522, 215] on div "Miễn phí" at bounding box center [550, 214] width 87 height 7
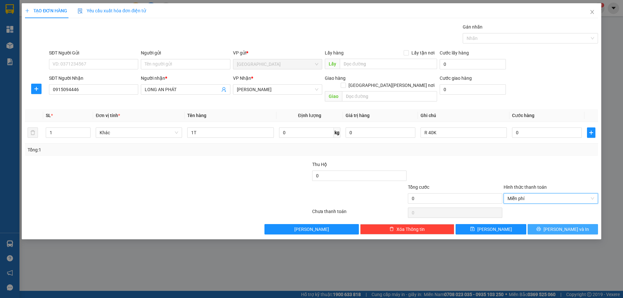
click at [538, 224] on button "[PERSON_NAME] và In" at bounding box center [562, 229] width 70 height 10
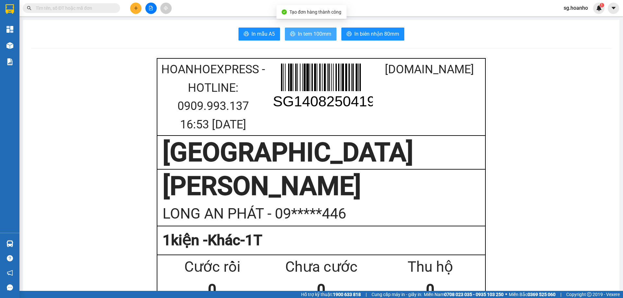
click at [307, 32] on span "In tem 100mm" at bounding box center [314, 34] width 33 height 8
click at [135, 10] on icon "plus" at bounding box center [136, 8] width 5 height 5
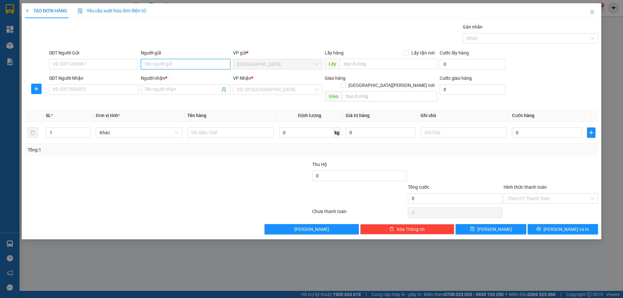
click at [163, 63] on input "Người gửi" at bounding box center [185, 64] width 89 height 10
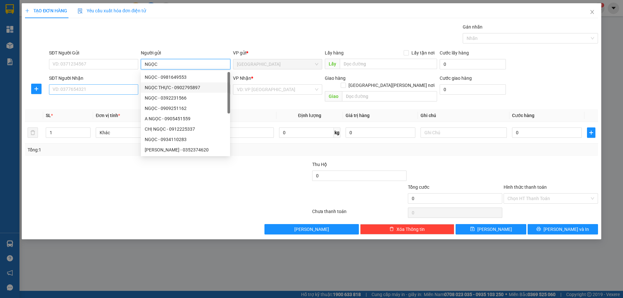
type input "NGỌC"
click at [131, 87] on input "SĐT Người Nhận" at bounding box center [93, 89] width 89 height 10
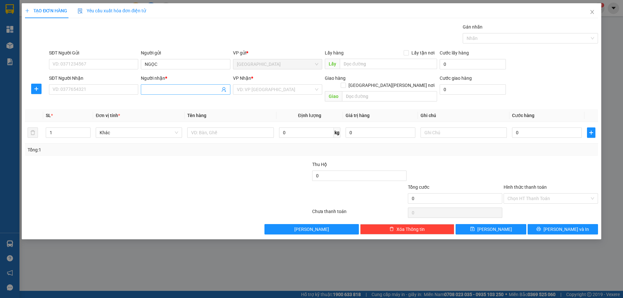
click at [181, 94] on span at bounding box center [185, 89] width 89 height 10
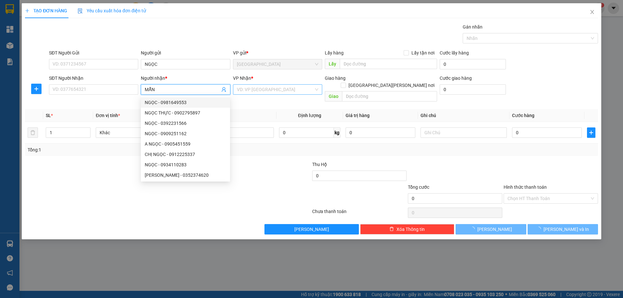
type input "MẪN"
click at [245, 88] on input "search" at bounding box center [275, 90] width 77 height 10
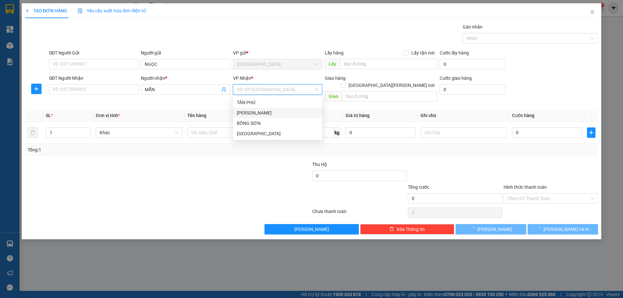
drag, startPoint x: 266, startPoint y: 115, endPoint x: 189, endPoint y: 112, distance: 76.6
click at [265, 114] on div "[PERSON_NAME]" at bounding box center [277, 112] width 81 height 7
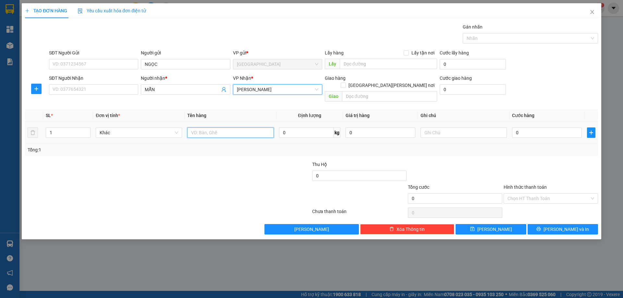
click at [217, 127] on input "text" at bounding box center [230, 132] width 86 height 10
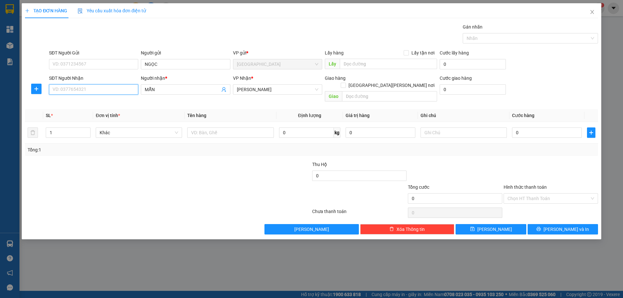
click at [105, 89] on input "SĐT Người Nhận" at bounding box center [93, 89] width 89 height 10
click at [198, 127] on input "text" at bounding box center [230, 132] width 86 height 10
type input "GÓI I PAD"
click at [120, 89] on input "SĐT Người Nhận" at bounding box center [93, 89] width 89 height 10
click at [110, 101] on div "0359496397 - MẪN" at bounding box center [93, 102] width 81 height 7
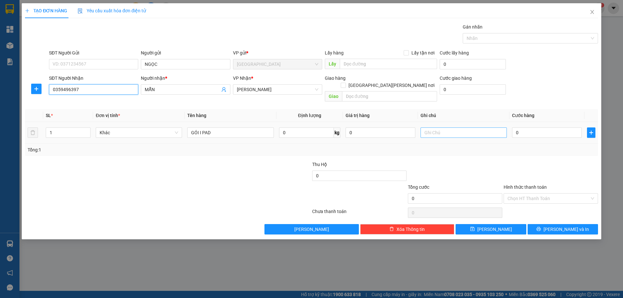
type input "0359496397"
click at [452, 127] on input "text" at bounding box center [463, 132] width 86 height 10
type input "C"
click at [424, 127] on input "50" at bounding box center [463, 132] width 86 height 10
type input "R/50"
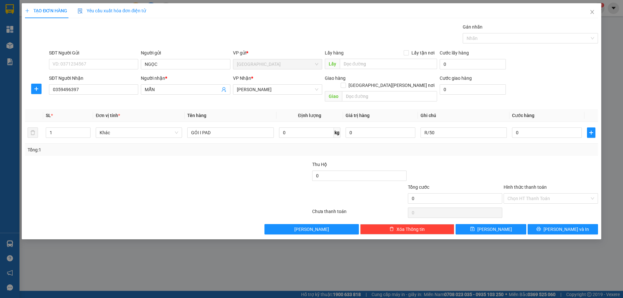
click at [518, 185] on label "Hình thức thanh toán" at bounding box center [524, 187] width 43 height 5
click at [518, 194] on input "Hình thức thanh toán" at bounding box center [548, 199] width 82 height 10
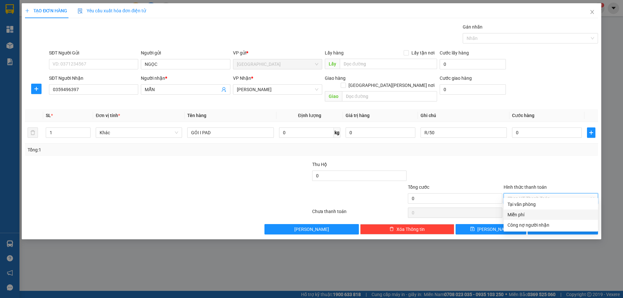
click at [534, 216] on div "Miễn phí" at bounding box center [550, 214] width 87 height 7
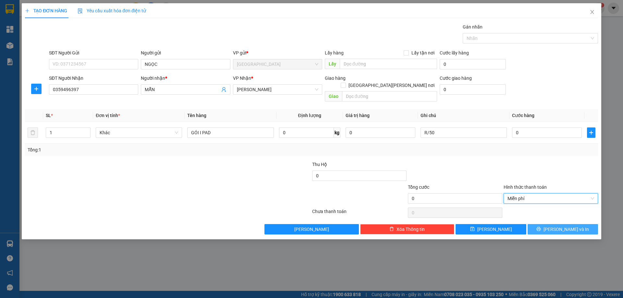
click at [541, 227] on icon "printer" at bounding box center [538, 229] width 5 height 5
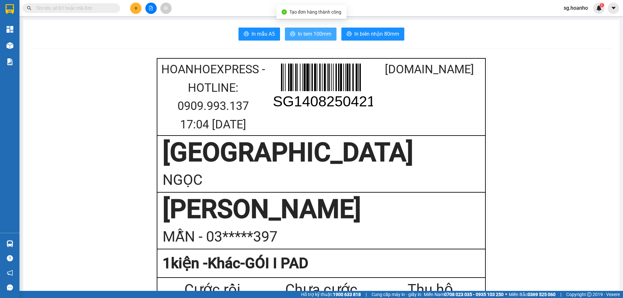
click at [321, 34] on span "In tem 100mm" at bounding box center [314, 34] width 33 height 8
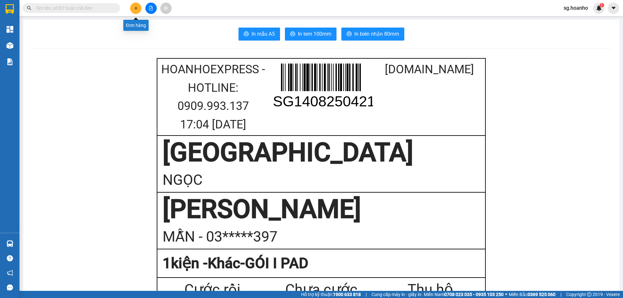
click at [135, 6] on icon "plus" at bounding box center [136, 8] width 5 height 5
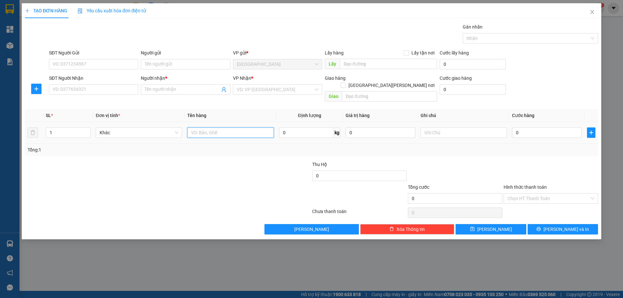
click at [210, 127] on input "text" at bounding box center [230, 132] width 86 height 10
type input "THÙNG"
click at [162, 63] on input "Người gửi" at bounding box center [185, 64] width 89 height 10
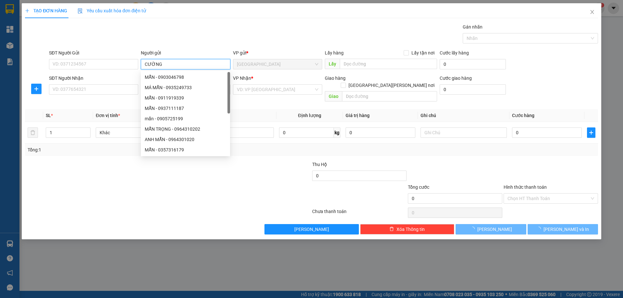
type input "CƯỜNG"
click at [126, 89] on input "SĐT Người Nhận" at bounding box center [93, 89] width 89 height 10
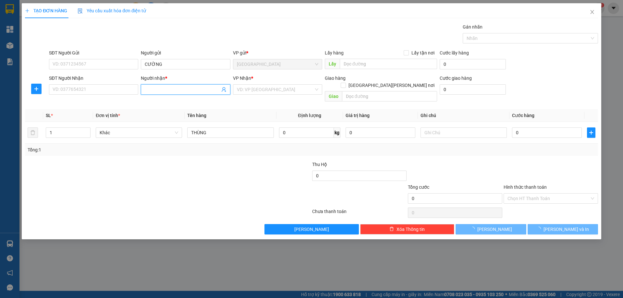
click at [166, 90] on input "Người nhận *" at bounding box center [182, 89] width 75 height 7
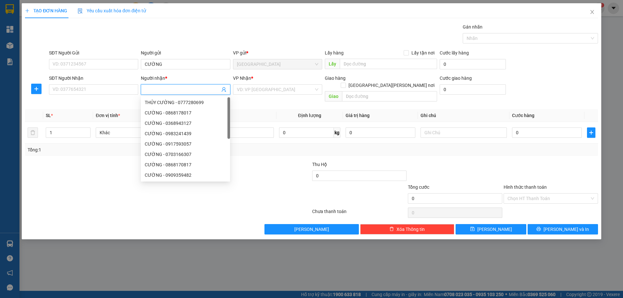
type input "D"
type input "ĐỨC"
click at [270, 88] on input "search" at bounding box center [275, 90] width 77 height 10
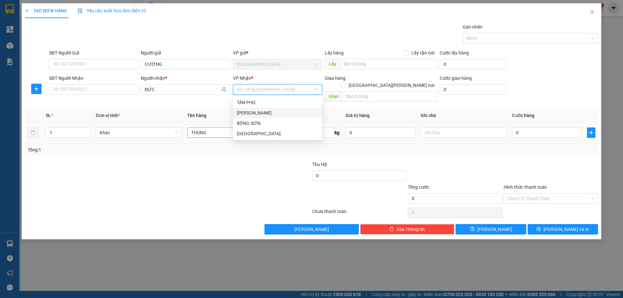
drag, startPoint x: 264, startPoint y: 113, endPoint x: 264, endPoint y: 130, distance: 17.2
click at [261, 114] on div "[PERSON_NAME]" at bounding box center [277, 112] width 81 height 7
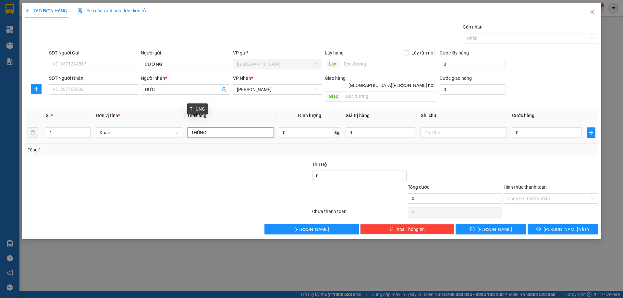
click at [228, 127] on input "THÙNG" at bounding box center [230, 132] width 86 height 10
type input "T"
drag, startPoint x: 228, startPoint y: 125, endPoint x: 269, endPoint y: 144, distance: 44.8
type input "CỤC"
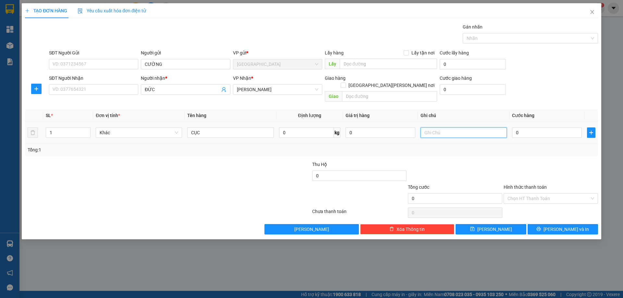
drag, startPoint x: 269, startPoint y: 144, endPoint x: 443, endPoint y: 127, distance: 174.6
click at [443, 127] on input "text" at bounding box center [463, 132] width 86 height 10
type input "R/50"
click at [531, 185] on label "Hình thức thanh toán" at bounding box center [524, 187] width 43 height 5
click at [531, 194] on input "Hình thức thanh toán" at bounding box center [548, 199] width 82 height 10
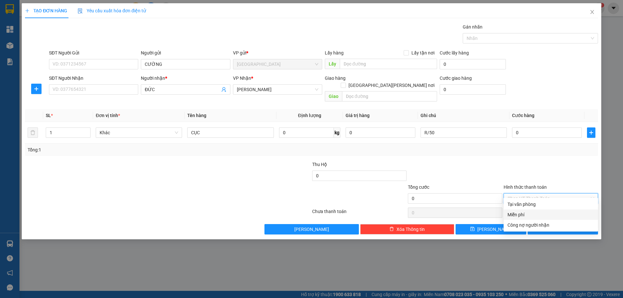
drag, startPoint x: 531, startPoint y: 213, endPoint x: 536, endPoint y: 216, distance: 6.1
click at [531, 213] on div "Miễn phí" at bounding box center [550, 214] width 87 height 7
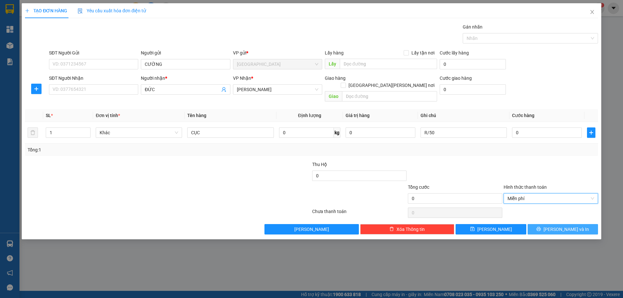
click at [542, 224] on button "[PERSON_NAME] và In" at bounding box center [562, 229] width 70 height 10
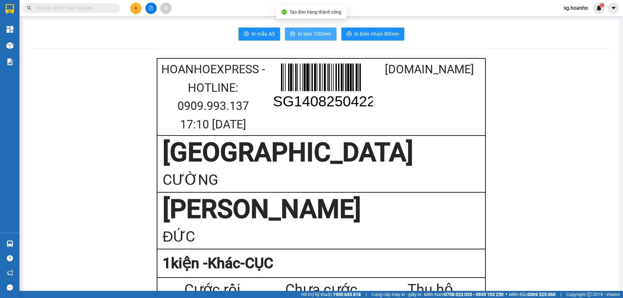
drag, startPoint x: 316, startPoint y: 32, endPoint x: 341, endPoint y: 104, distance: 75.8
click at [316, 32] on span "In tem 100mm" at bounding box center [314, 34] width 33 height 8
click at [137, 7] on icon "plus" at bounding box center [136, 8] width 5 height 5
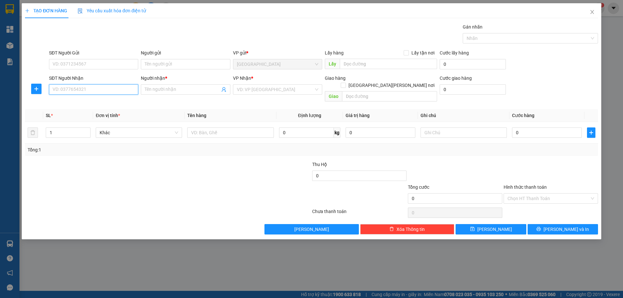
click at [112, 92] on input "SĐT Người Nhận" at bounding box center [93, 89] width 89 height 10
type input "097506688"
click at [159, 90] on input "Người nhận *" at bounding box center [182, 89] width 75 height 7
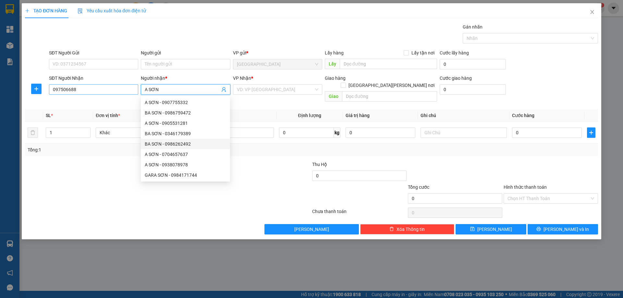
type input "A SƠN"
click at [71, 89] on input "097506688" at bounding box center [93, 89] width 89 height 10
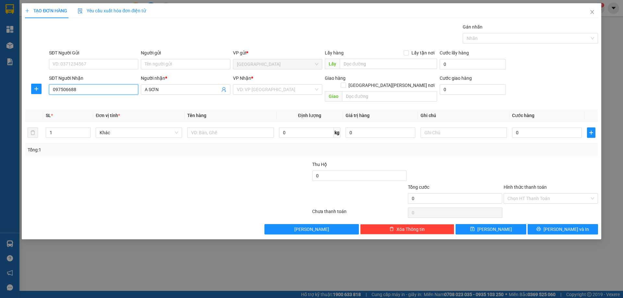
click at [68, 87] on input "097506688" at bounding box center [93, 89] width 89 height 10
click at [71, 90] on input "097506688" at bounding box center [93, 89] width 89 height 10
type input "0975066088"
click at [106, 103] on div "0975066088 - SƠN" at bounding box center [93, 102] width 81 height 7
type input "SƠN"
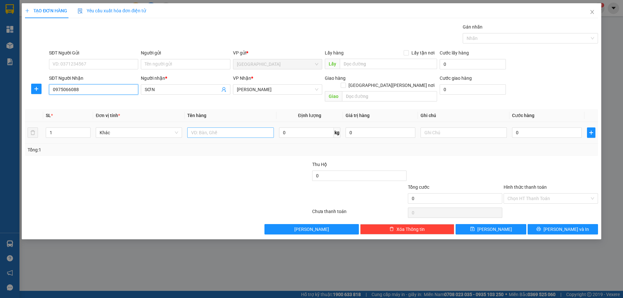
type input "0975066088"
click at [223, 129] on input "text" at bounding box center [230, 132] width 86 height 10
type input "BỊCH"
click at [456, 127] on input "text" at bounding box center [463, 132] width 86 height 10
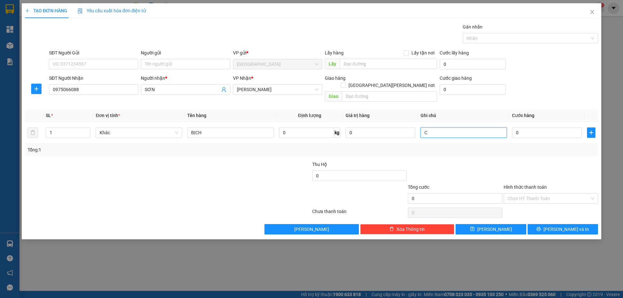
type input "C"
click at [530, 185] on label "Hình thức thanh toán" at bounding box center [524, 187] width 43 height 5
click at [530, 194] on input "Hình thức thanh toán" at bounding box center [548, 199] width 82 height 10
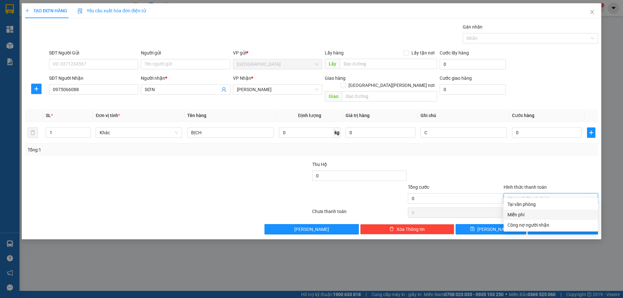
click at [527, 214] on div "Miễn phí" at bounding box center [550, 214] width 87 height 7
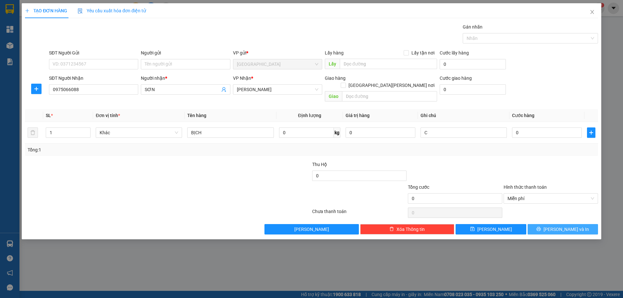
click at [564, 226] on span "[PERSON_NAME] và In" at bounding box center [565, 229] width 45 height 7
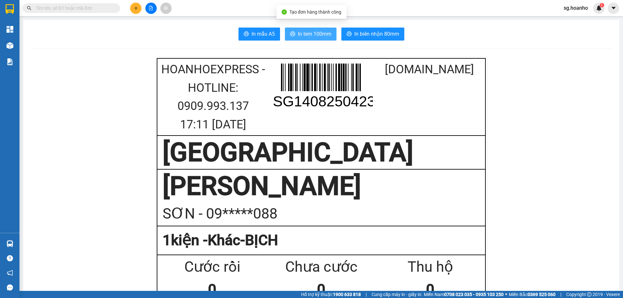
click at [308, 31] on span "In tem 100mm" at bounding box center [314, 34] width 33 height 8
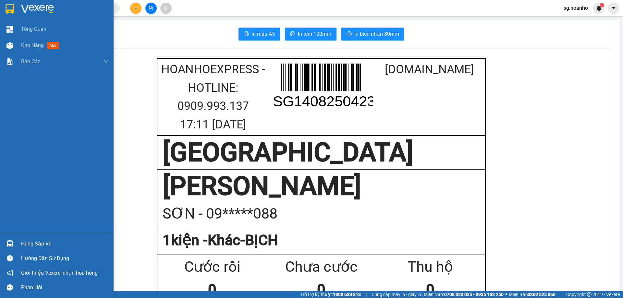
drag, startPoint x: 52, startPoint y: 45, endPoint x: 261, endPoint y: 296, distance: 326.8
click at [52, 45] on span "mới" at bounding box center [53, 45] width 12 height 7
click at [52, 46] on span "mới" at bounding box center [53, 45] width 12 height 7
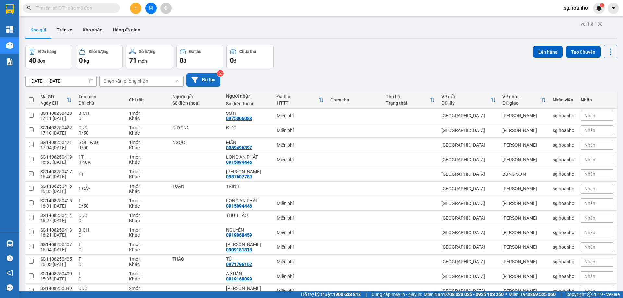
click at [197, 77] on icon at bounding box center [194, 80] width 7 height 6
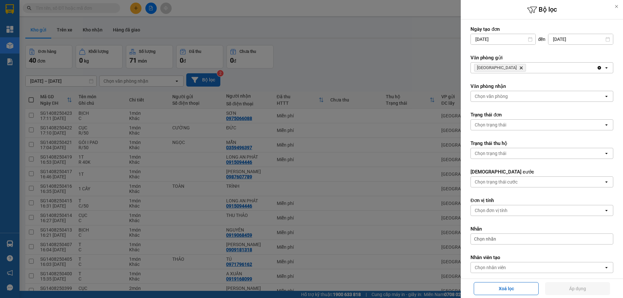
click at [519, 67] on icon "SÀI GÒN, close by backspace" at bounding box center [520, 67] width 3 height 3
click at [493, 68] on div "Chọn văn phòng" at bounding box center [490, 68] width 33 height 6
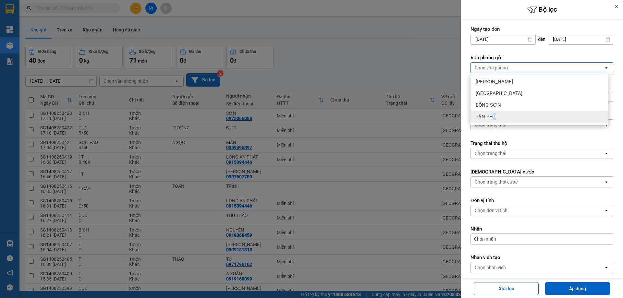
click at [494, 116] on span "TÂN PHÚ" at bounding box center [485, 116] width 20 height 6
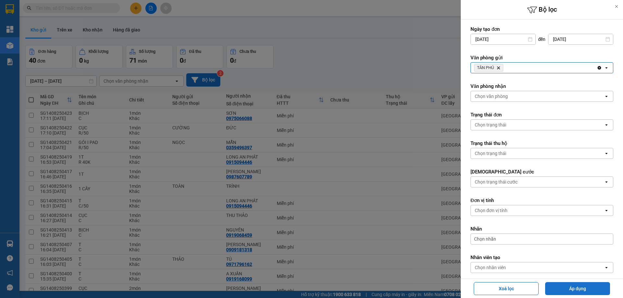
click at [563, 285] on button "Áp dụng" at bounding box center [577, 288] width 65 height 13
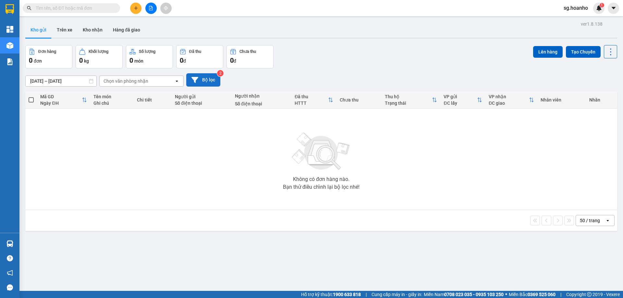
click at [197, 78] on button "Bộ lọc" at bounding box center [203, 79] width 34 height 13
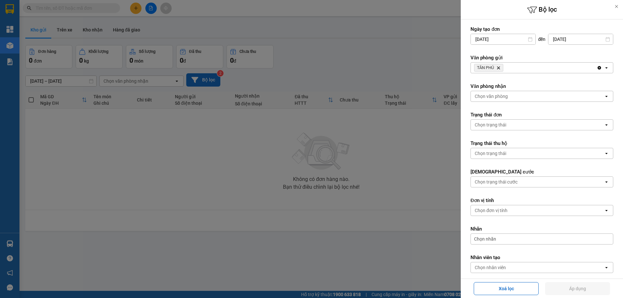
click at [500, 68] on icon "Delete" at bounding box center [498, 68] width 4 height 4
click at [497, 67] on div "Chọn văn phòng" at bounding box center [490, 68] width 33 height 6
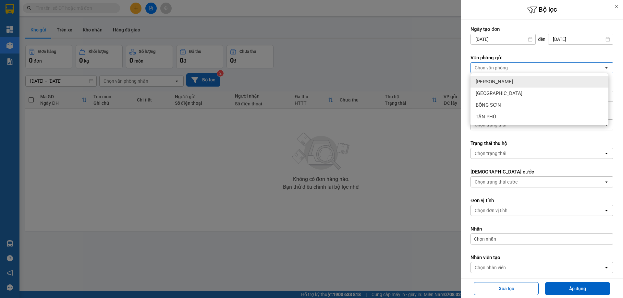
click at [490, 82] on span "[PERSON_NAME]" at bounding box center [493, 81] width 37 height 6
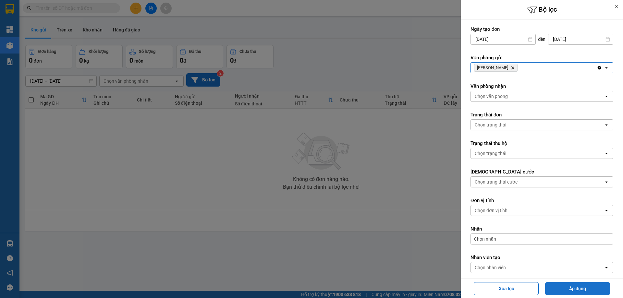
drag, startPoint x: 572, startPoint y: 287, endPoint x: 564, endPoint y: 290, distance: 8.6
click at [566, 289] on button "Áp dụng" at bounding box center [577, 288] width 65 height 13
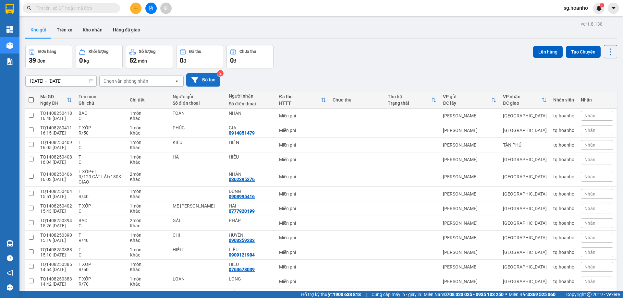
click at [203, 74] on button "Bộ lọc" at bounding box center [203, 79] width 34 height 13
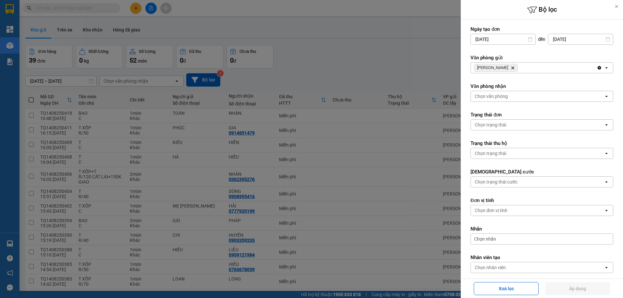
click at [510, 67] on icon "Delete" at bounding box center [512, 68] width 4 height 4
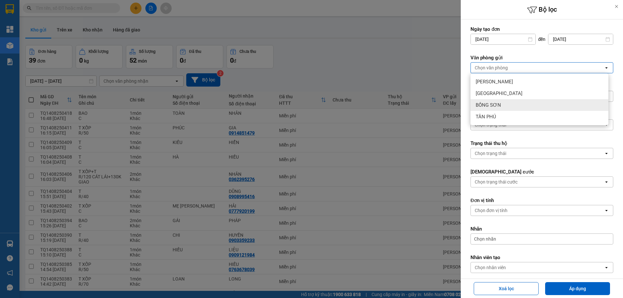
click at [498, 104] on span "BỒNG SƠN" at bounding box center [487, 105] width 25 height 6
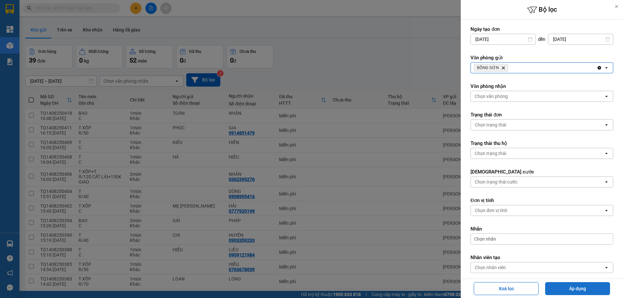
click at [568, 285] on button "Áp dụng" at bounding box center [577, 288] width 65 height 13
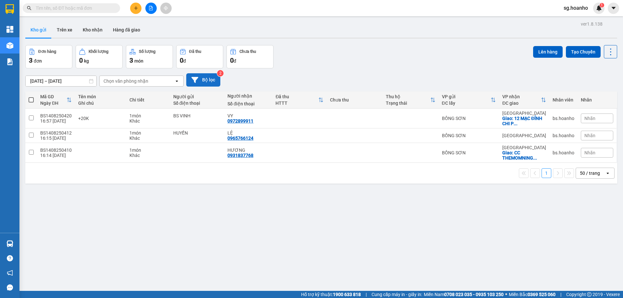
click at [208, 81] on button "Bộ lọc" at bounding box center [203, 79] width 34 height 13
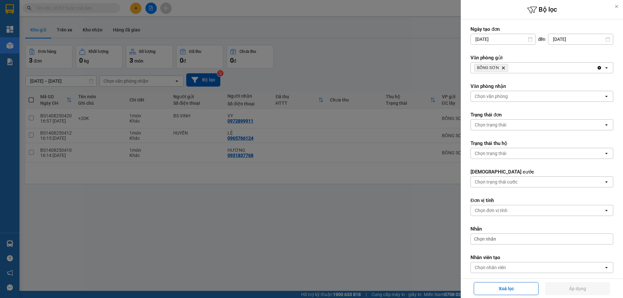
click at [501, 67] on icon "Delete" at bounding box center [503, 68] width 4 height 4
click at [498, 66] on div "Chọn văn phòng" at bounding box center [490, 68] width 33 height 6
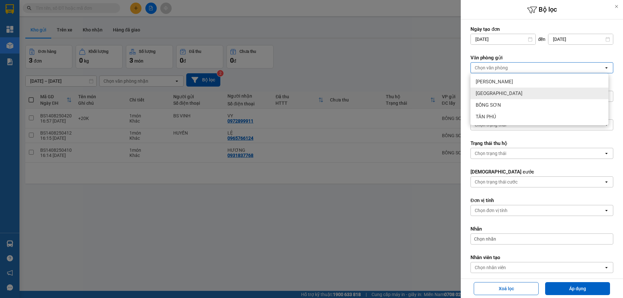
click at [494, 89] on div "[GEOGRAPHIC_DATA]" at bounding box center [539, 94] width 138 height 12
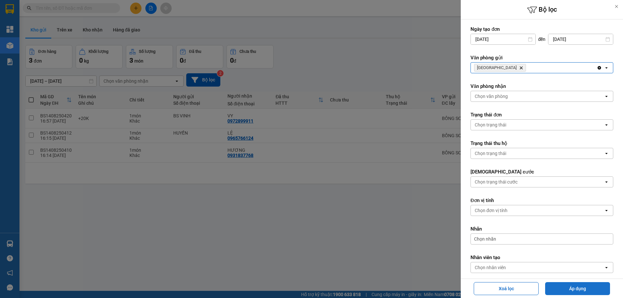
click at [573, 290] on button "Áp dụng" at bounding box center [577, 288] width 65 height 13
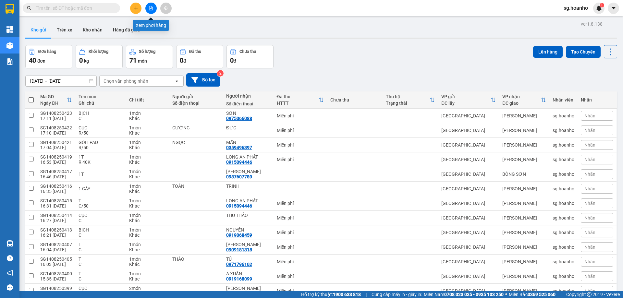
click at [151, 9] on icon "file-add" at bounding box center [151, 8] width 5 height 5
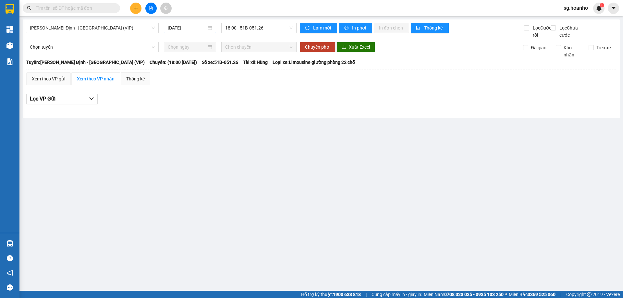
click at [189, 30] on input "[DATE]" at bounding box center [187, 27] width 39 height 7
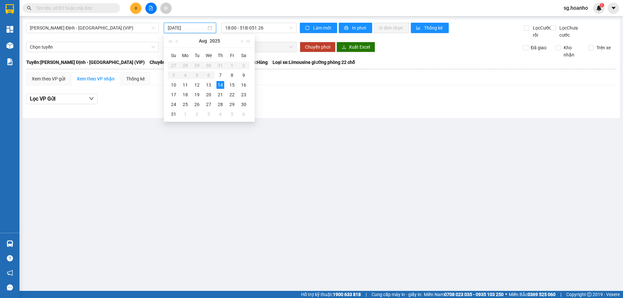
type input "[DATE]"
click at [214, 154] on main "[PERSON_NAME][GEOGRAPHIC_DATA] - [GEOGRAPHIC_DATA] (VIP) [DATE] 18:00 - 51B-051…" at bounding box center [311, 145] width 623 height 291
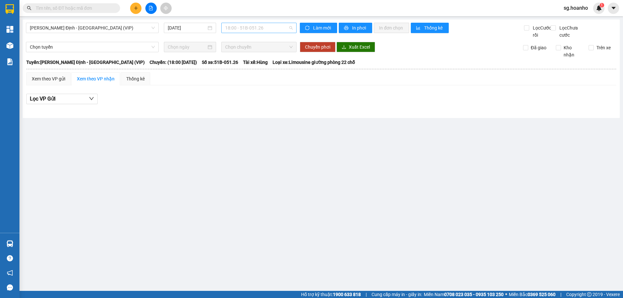
click at [238, 29] on span "18:00 - 51B-051.26" at bounding box center [258, 28] width 67 height 10
drag, startPoint x: 249, startPoint y: 51, endPoint x: 246, endPoint y: 46, distance: 5.3
click at [246, 46] on div "18:00 - 51B-051.26" at bounding box center [250, 51] width 58 height 10
click at [250, 23] on span "18:00 - 51B-051.26" at bounding box center [258, 28] width 67 height 10
click at [243, 39] on div "Chọn chuyến" at bounding box center [250, 40] width 51 height 7
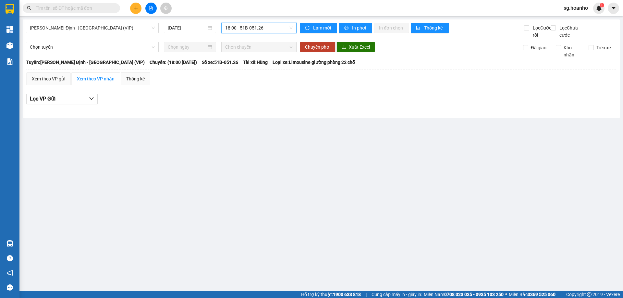
click at [77, 22] on div "[PERSON_NAME][GEOGRAPHIC_DATA] - [GEOGRAPHIC_DATA] (VIP) [DATE] 18:00 18:00 - 5…" at bounding box center [321, 68] width 597 height 99
click at [80, 29] on span "[PERSON_NAME] Định - [GEOGRAPHIC_DATA] (VIP)" at bounding box center [92, 28] width 125 height 10
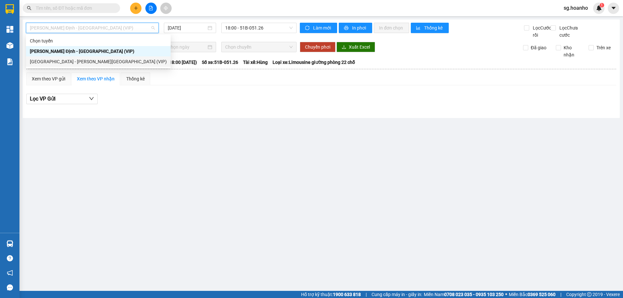
click at [81, 62] on div "[GEOGRAPHIC_DATA] - [PERSON_NAME][GEOGRAPHIC_DATA] (VIP)" at bounding box center [98, 61] width 137 height 7
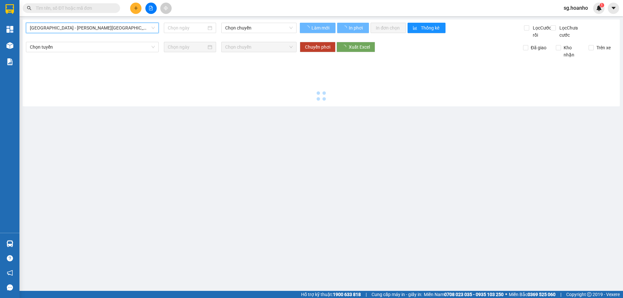
type input "[DATE]"
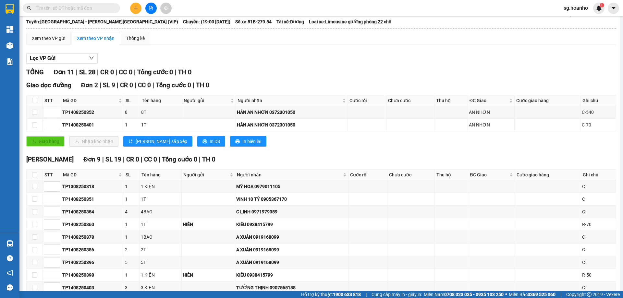
scroll to position [84, 0]
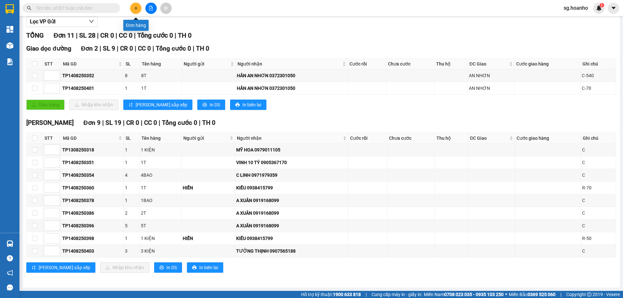
click at [136, 6] on button at bounding box center [135, 8] width 11 height 11
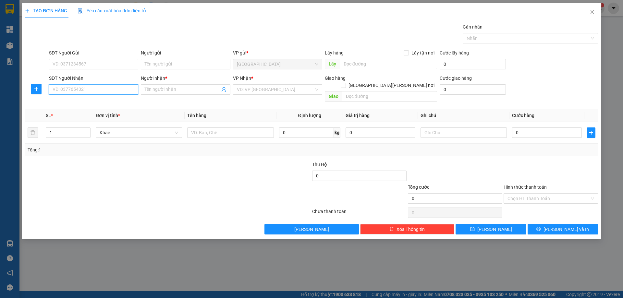
click at [128, 88] on input "SĐT Người Nhận" at bounding box center [93, 89] width 89 height 10
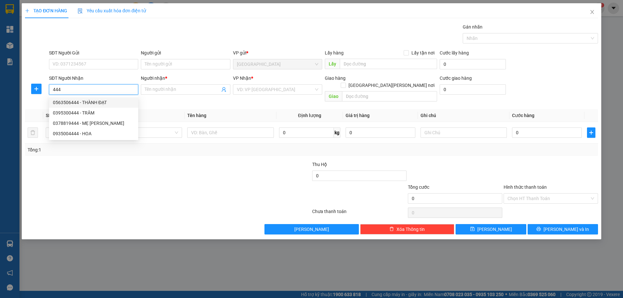
click at [93, 102] on div "0563506444 - THÀNH ĐẠT" at bounding box center [93, 102] width 81 height 7
type input "0563506444"
type input "THÀNH ĐẠT"
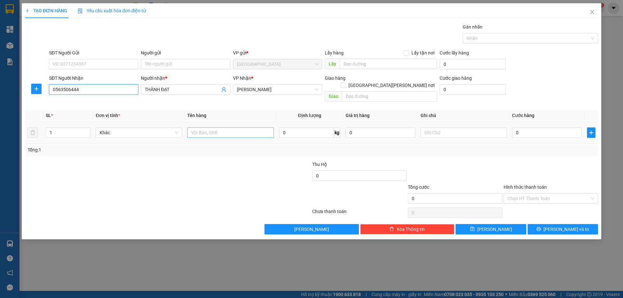
type input "0563506444"
drag, startPoint x: 202, startPoint y: 128, endPoint x: 189, endPoint y: 132, distance: 13.9
click at [197, 130] on input "text" at bounding box center [230, 132] width 86 height 10
type input "T"
click at [434, 127] on input "text" at bounding box center [463, 132] width 86 height 10
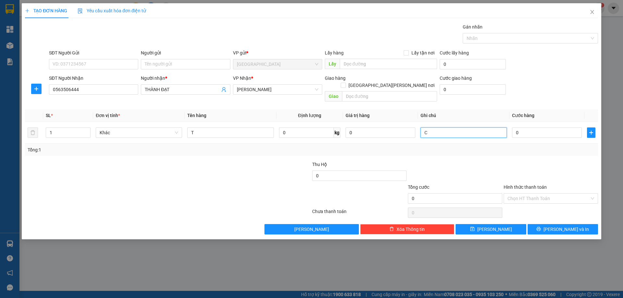
type input "C"
click at [516, 185] on label "Hình thức thanh toán" at bounding box center [524, 187] width 43 height 5
click at [516, 194] on input "Hình thức thanh toán" at bounding box center [548, 199] width 82 height 10
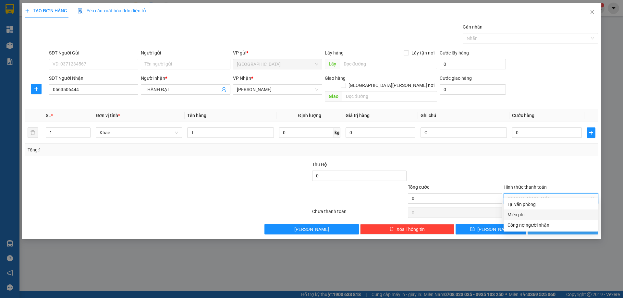
drag, startPoint x: 526, startPoint y: 212, endPoint x: 537, endPoint y: 219, distance: 12.9
click at [528, 213] on div "Miễn phí" at bounding box center [550, 214] width 87 height 7
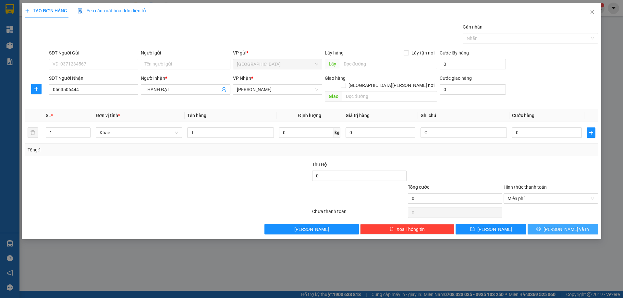
click at [538, 224] on button "[PERSON_NAME] và In" at bounding box center [562, 229] width 70 height 10
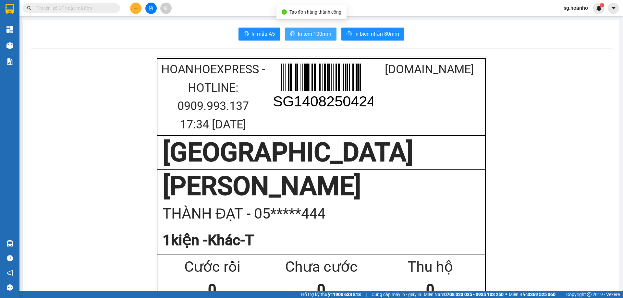
click at [302, 35] on span "In tem 100mm" at bounding box center [314, 34] width 33 height 8
click at [298, 30] on span "In tem 100mm" at bounding box center [314, 34] width 33 height 8
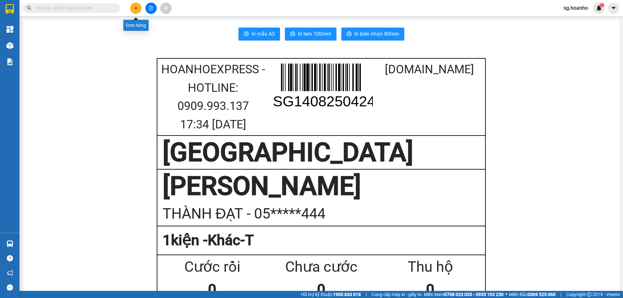
click at [132, 8] on button at bounding box center [135, 8] width 11 height 11
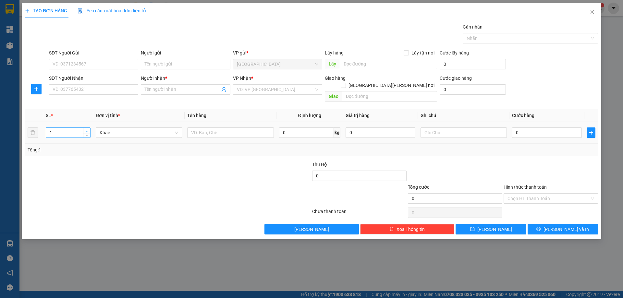
type input "2"
click at [88, 130] on icon "up" at bounding box center [87, 131] width 2 height 2
click at [197, 127] on input "text" at bounding box center [230, 132] width 86 height 10
type input "T + CÂY"
click at [262, 88] on input "search" at bounding box center [275, 90] width 77 height 10
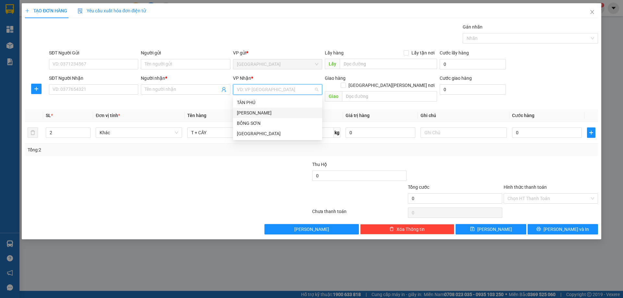
click at [259, 113] on div "[PERSON_NAME]" at bounding box center [277, 112] width 81 height 7
click at [147, 92] on input "Người nhận *" at bounding box center [182, 89] width 75 height 7
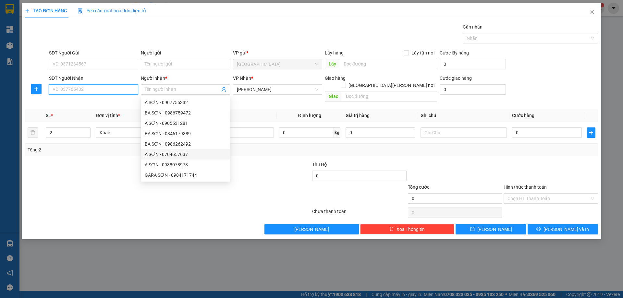
click at [125, 86] on input "SĐT Người Nhận" at bounding box center [93, 89] width 89 height 10
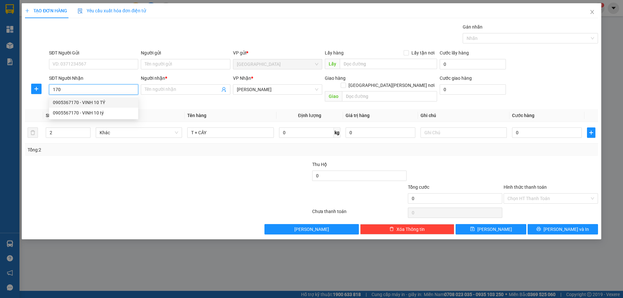
click at [110, 100] on div "0905367170 - VINH 10 TÝ" at bounding box center [93, 102] width 81 height 7
type input "0905367170"
type input "VINH 10 TÝ"
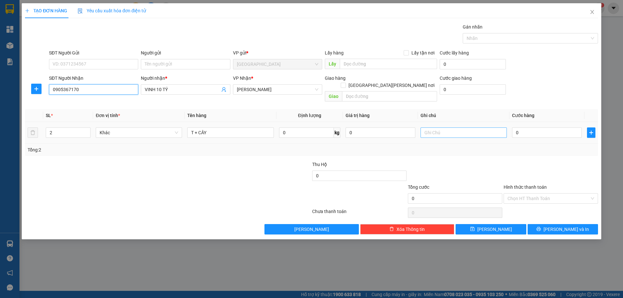
type input "0905367170"
click at [427, 128] on input "text" at bounding box center [463, 132] width 86 height 10
type input "C"
click at [531, 185] on label "Hình thức thanh toán" at bounding box center [524, 187] width 43 height 5
click at [531, 194] on input "Hình thức thanh toán" at bounding box center [548, 199] width 82 height 10
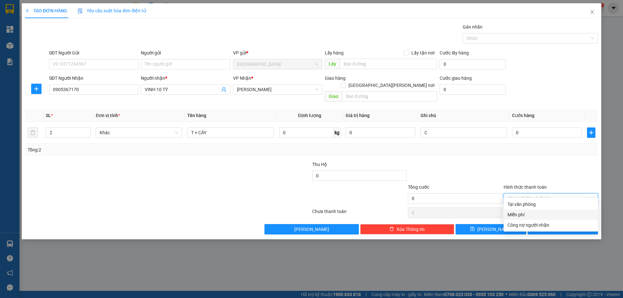
click at [525, 214] on div "Miễn phí" at bounding box center [550, 214] width 87 height 7
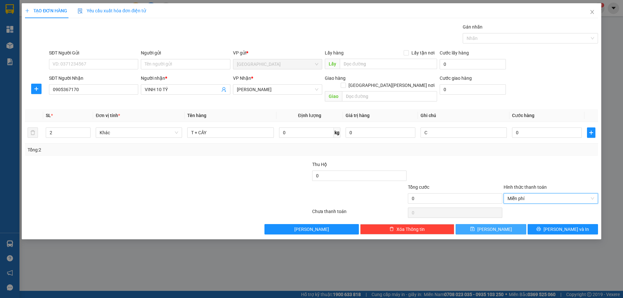
click at [507, 224] on button "[PERSON_NAME]" at bounding box center [490, 229] width 70 height 10
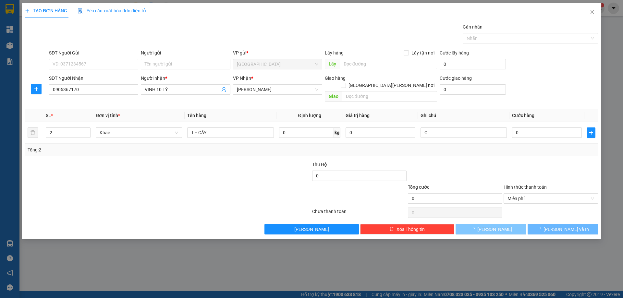
type input "1"
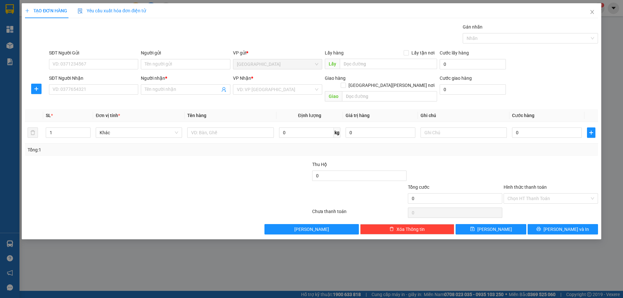
click at [189, 69] on div "Người gửi Tên người gửi" at bounding box center [185, 60] width 89 height 23
click at [188, 64] on input "Người gửi" at bounding box center [185, 64] width 89 height 10
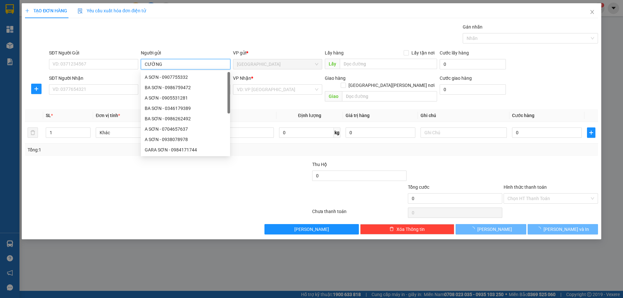
type input "CƯỜNG"
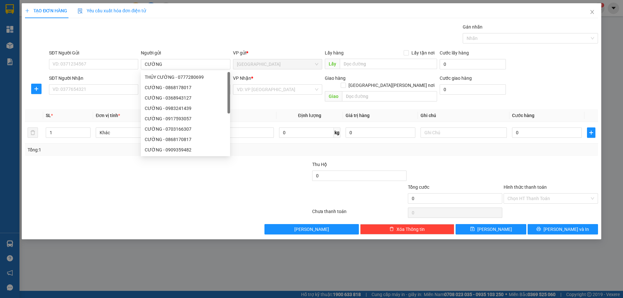
click at [162, 35] on div "Gán nhãn Nhãn" at bounding box center [323, 34] width 551 height 23
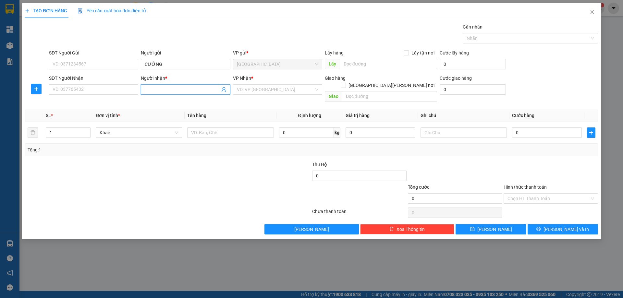
drag, startPoint x: 159, startPoint y: 88, endPoint x: 152, endPoint y: 86, distance: 7.0
click at [157, 86] on input "Người nhận *" at bounding box center [182, 89] width 75 height 7
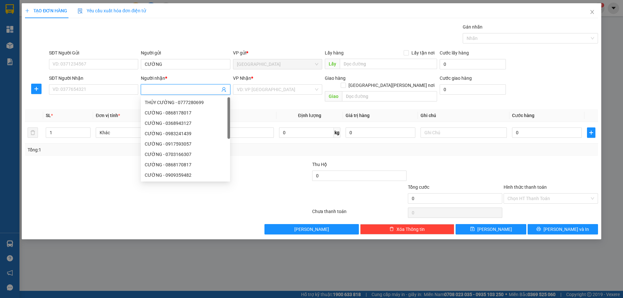
type input "Y"
type input "Ý"
click at [257, 89] on input "search" at bounding box center [275, 90] width 77 height 10
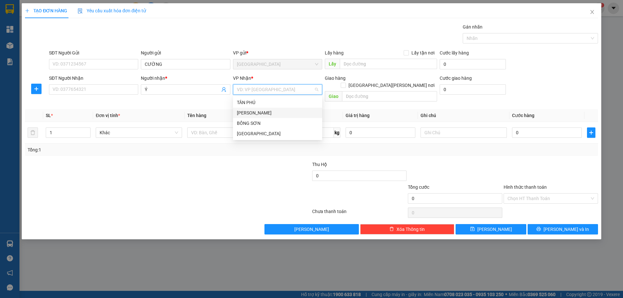
drag, startPoint x: 254, startPoint y: 112, endPoint x: 215, endPoint y: 140, distance: 48.3
click at [254, 113] on div "[PERSON_NAME]" at bounding box center [277, 112] width 81 height 7
click at [226, 127] on input "text" at bounding box center [230, 132] width 86 height 10
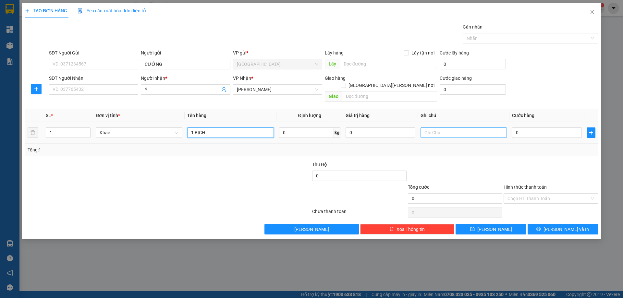
type input "1 BỊCH"
click at [436, 127] on input "text" at bounding box center [463, 132] width 86 height 10
type input "R 30K"
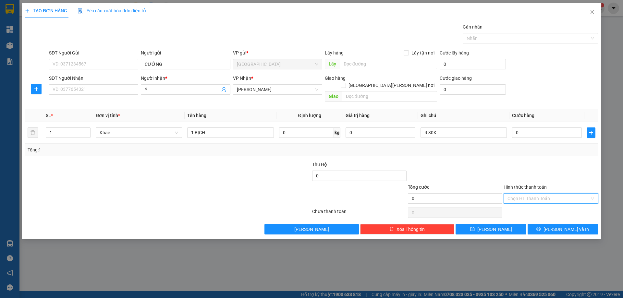
drag, startPoint x: 532, startPoint y: 194, endPoint x: 523, endPoint y: 207, distance: 16.7
click at [532, 194] on input "Hình thức thanh toán" at bounding box center [548, 199] width 82 height 10
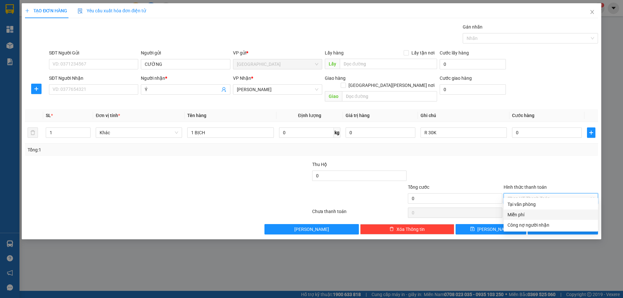
click at [519, 211] on div "Miễn phí" at bounding box center [550, 214] width 87 height 7
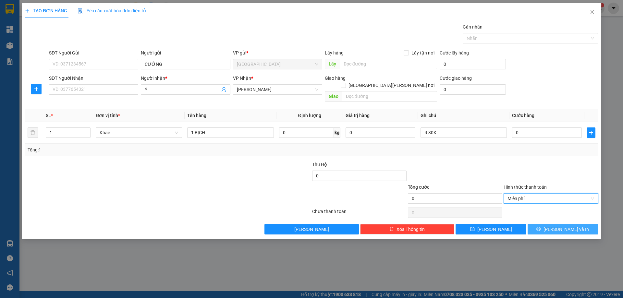
click at [545, 224] on button "[PERSON_NAME] và In" at bounding box center [562, 229] width 70 height 10
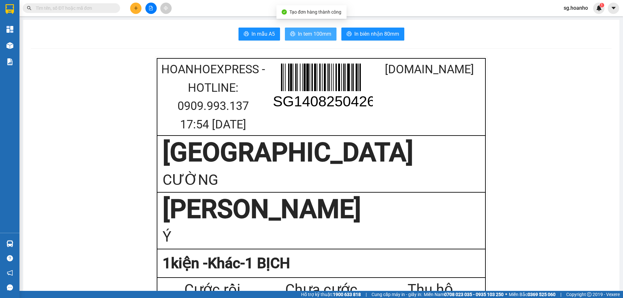
click at [300, 30] on button "In tem 100mm" at bounding box center [311, 34] width 52 height 13
